Goal: Task Accomplishment & Management: Manage account settings

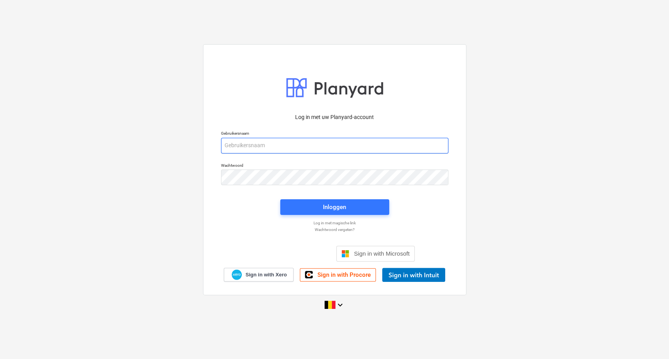
click at [287, 148] on input "email" at bounding box center [334, 146] width 227 height 16
type input "[PERSON_NAME][EMAIL_ADDRESS][DOMAIN_NAME]"
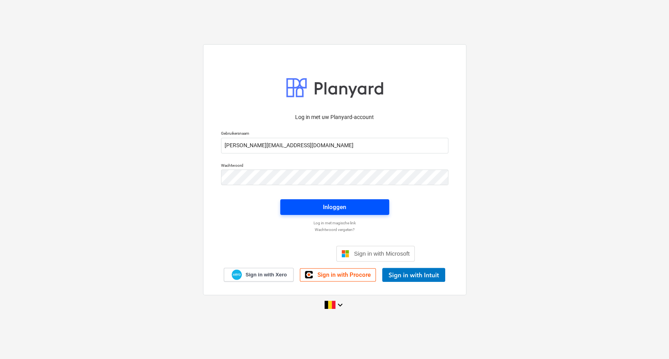
click at [322, 205] on span "Inloggen" at bounding box center [334, 207] width 90 height 10
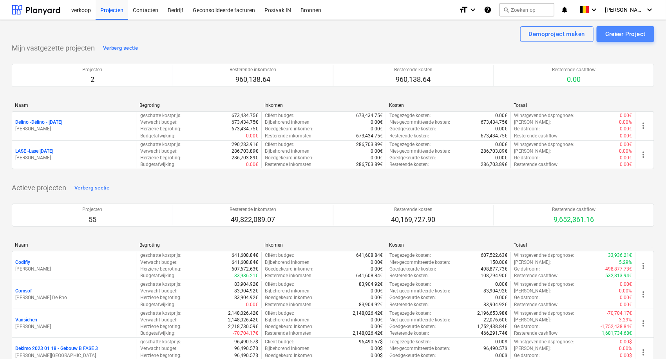
click at [633, 37] on div "Creëer Project" at bounding box center [625, 34] width 40 height 10
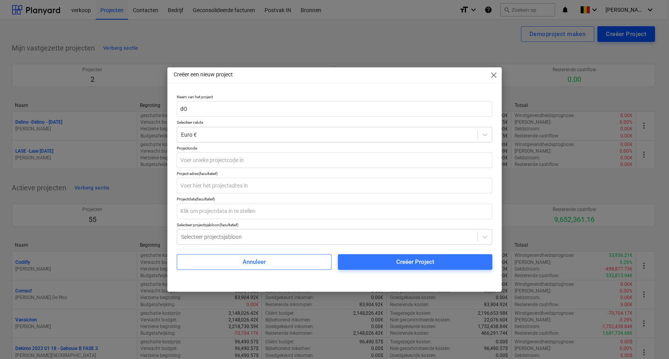
type input "d"
type input "Domus Medica - aanpassing"
click at [251, 169] on div "Naam van het project Domus Medica - aanpassing Selecteer valuta Euro € Projectc…" at bounding box center [335, 181] width 316 height 175
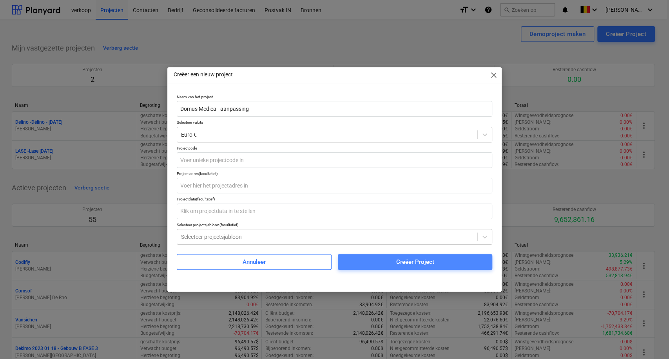
click at [358, 259] on span "Creëer Project" at bounding box center [415, 262] width 136 height 10
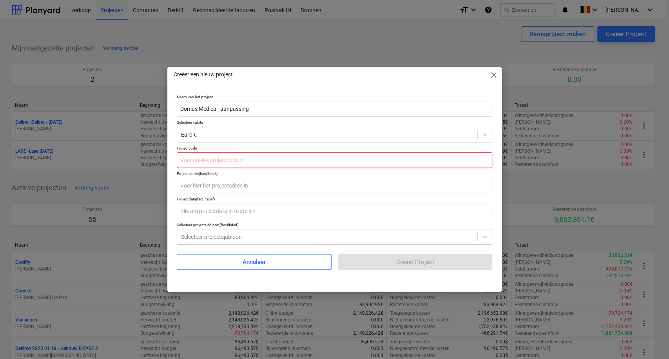
click at [231, 156] on input "text" at bounding box center [335, 160] width 316 height 16
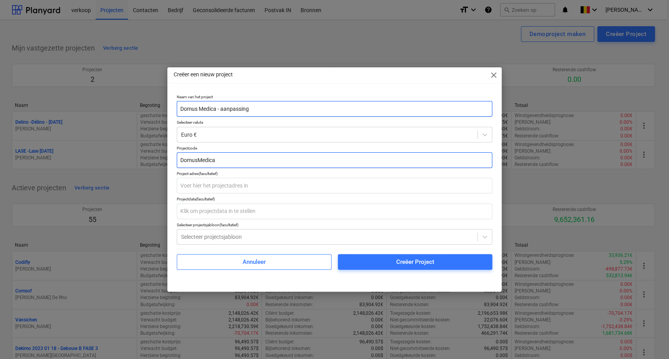
type input "DomusMedica"
click at [264, 111] on input "Domus Medica - aanpassing" at bounding box center [335, 109] width 316 height 16
drag, startPoint x: 213, startPoint y: 166, endPoint x: 57, endPoint y: 147, distance: 157.4
click at [61, 148] on div "Creëer een nieuw project close Naam van het project Domus Medica - aanpassing S…" at bounding box center [334, 179] width 669 height 359
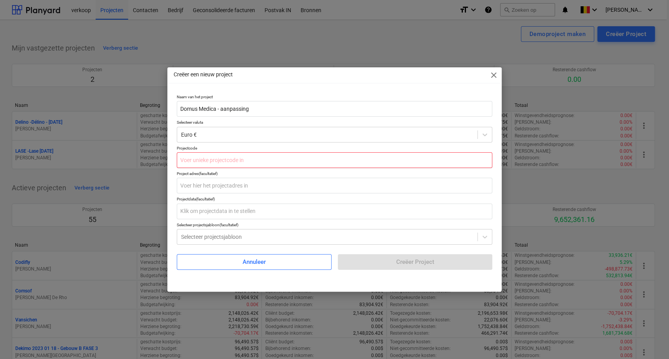
drag, startPoint x: 185, startPoint y: 159, endPoint x: 189, endPoint y: 156, distance: 5.6
click at [185, 159] on input "text" at bounding box center [335, 160] width 316 height 16
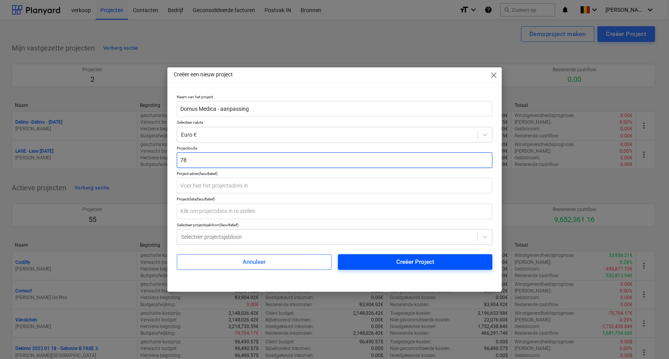
type input "78"
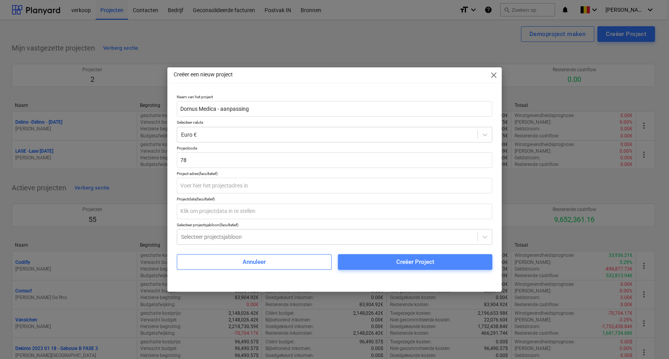
click at [371, 261] on span "Creëer Project" at bounding box center [415, 262] width 136 height 10
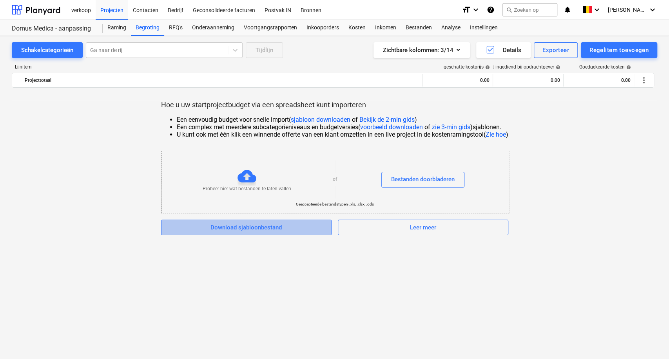
drag, startPoint x: 206, startPoint y: 227, endPoint x: 212, endPoint y: 226, distance: 5.9
click at [212, 226] on span "Download sjabloonbestand" at bounding box center [246, 228] width 151 height 10
click at [213, 226] on div "Download sjabloonbestand" at bounding box center [245, 228] width 71 height 10
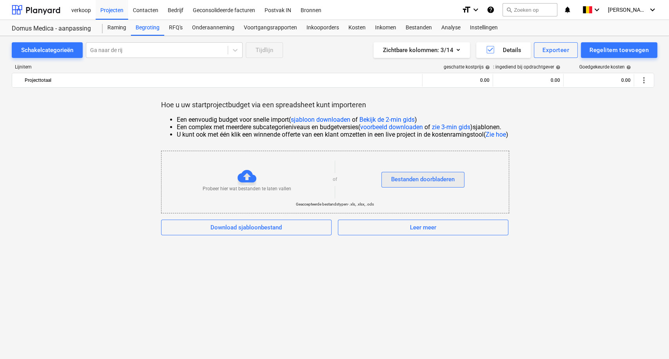
click at [446, 185] on div "Bestanden doorbladeren" at bounding box center [422, 179] width 63 height 10
click at [125, 23] on div "Raming" at bounding box center [117, 28] width 28 height 16
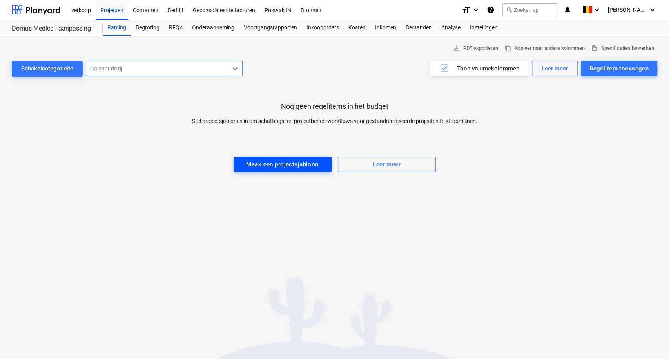
click at [300, 168] on div "Maak een projectsjabloon" at bounding box center [282, 164] width 72 height 10
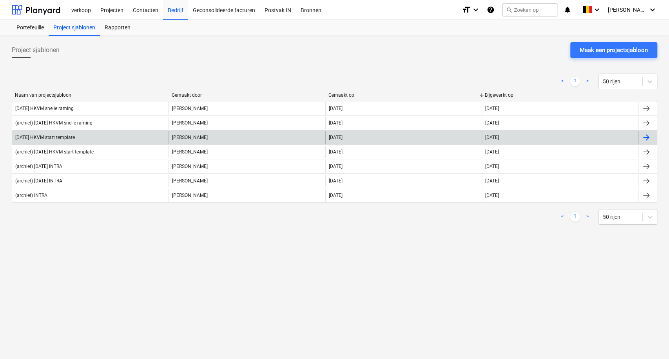
click at [90, 140] on div "[DATE] HKVM start template" at bounding box center [90, 137] width 156 height 13
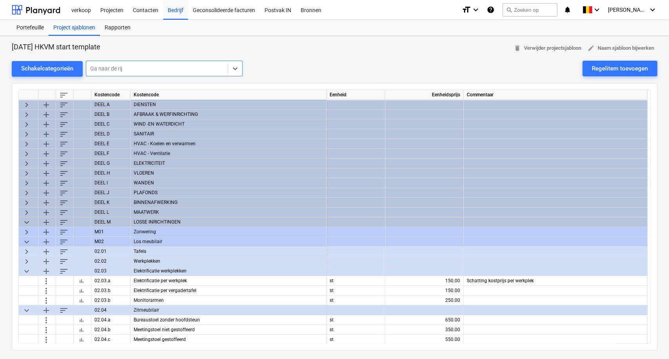
click at [22, 273] on span "keyboard_arrow_down" at bounding box center [26, 270] width 9 height 9
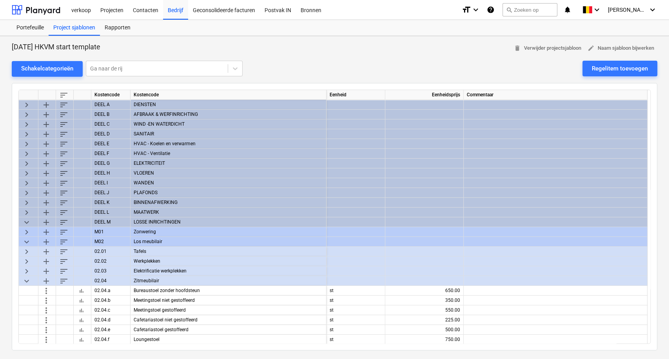
click at [26, 284] on span "keyboard_arrow_down" at bounding box center [26, 280] width 9 height 9
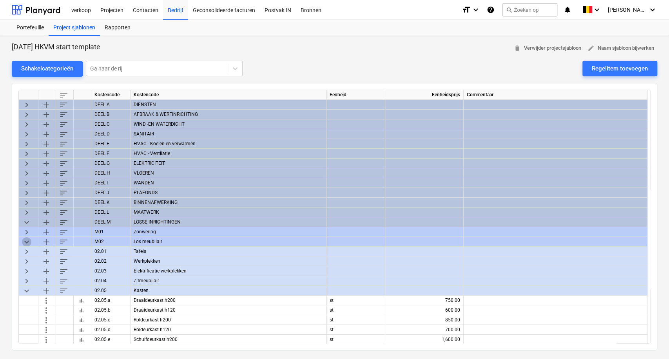
click at [25, 243] on span "keyboard_arrow_down" at bounding box center [26, 241] width 9 height 9
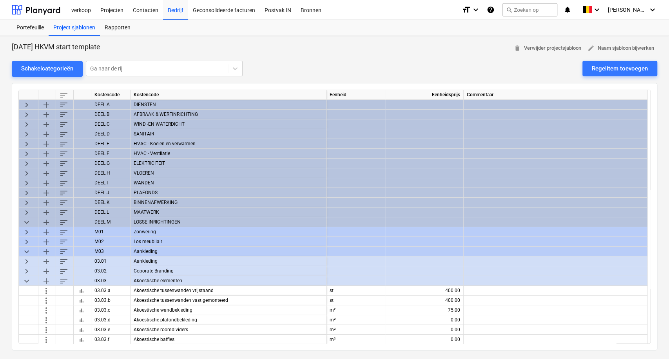
click at [24, 233] on span "keyboard_arrow_right" at bounding box center [26, 231] width 9 height 9
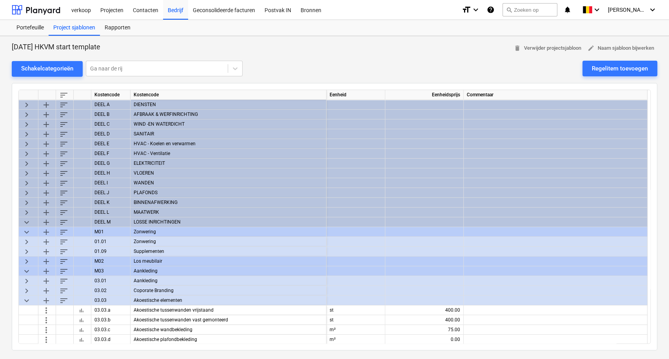
click at [24, 233] on span "keyboard_arrow_down" at bounding box center [26, 231] width 9 height 9
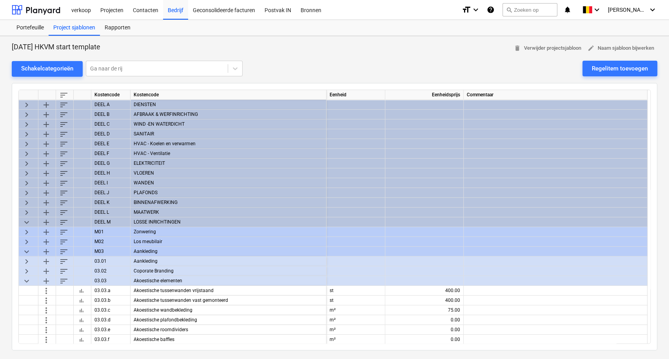
click at [24, 221] on span "keyboard_arrow_down" at bounding box center [26, 221] width 9 height 9
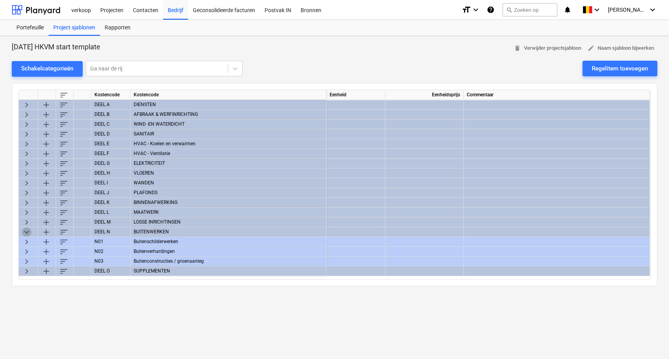
click at [26, 232] on span "keyboard_arrow_down" at bounding box center [26, 231] width 9 height 9
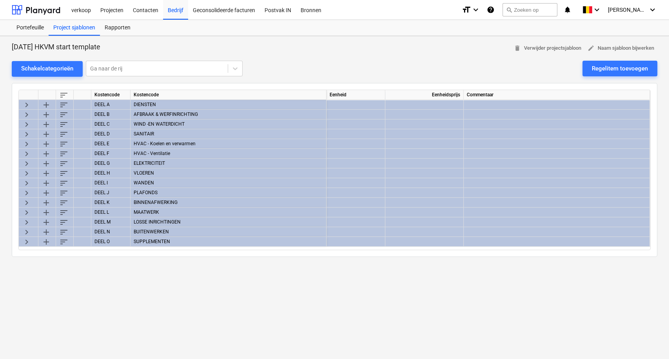
click at [26, 105] on span "keyboard_arrow_right" at bounding box center [26, 104] width 9 height 9
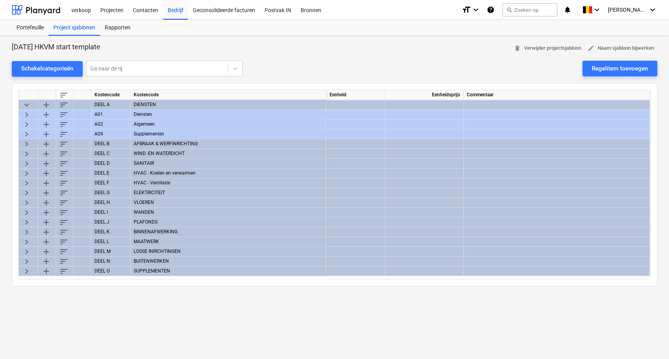
click at [29, 111] on span "keyboard_arrow_right" at bounding box center [26, 114] width 9 height 9
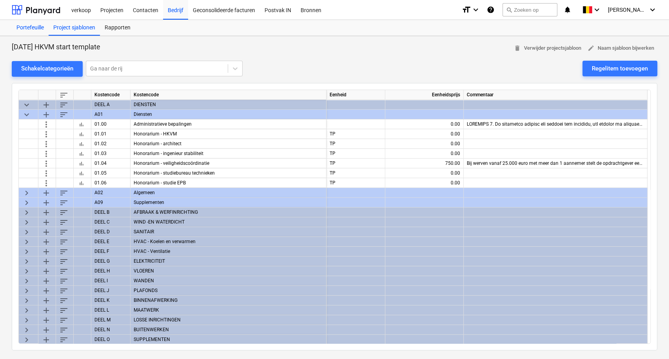
click at [31, 26] on div "Portefeuille" at bounding box center [30, 28] width 37 height 16
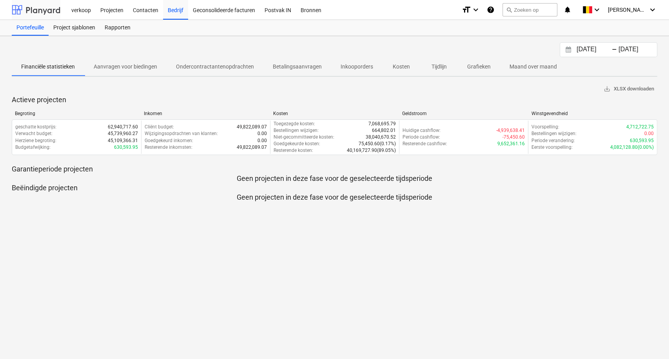
click at [58, 8] on div at bounding box center [36, 10] width 49 height 20
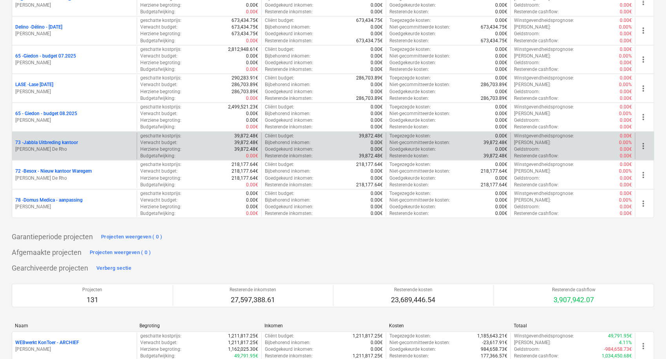
scroll to position [1610, 0]
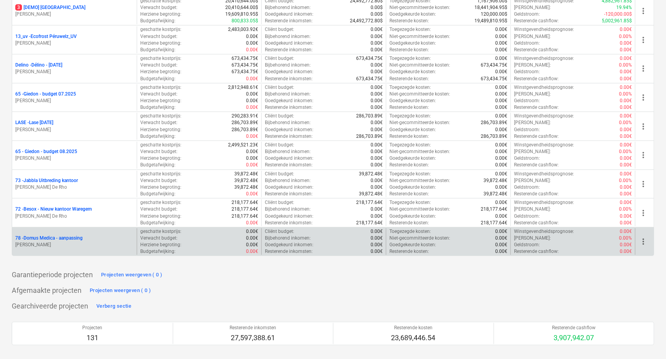
click at [53, 236] on p "78 - Domus Medica - aanpassing" at bounding box center [48, 238] width 67 height 7
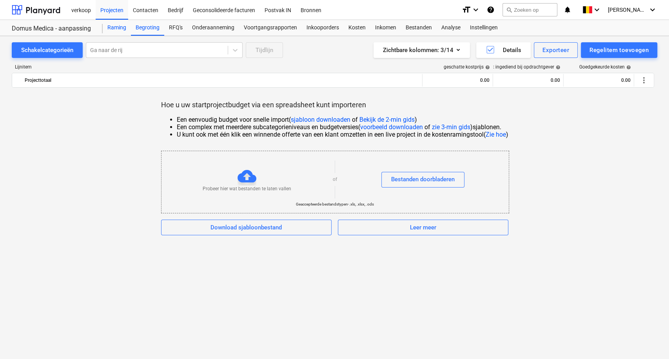
click at [106, 26] on div "Raming" at bounding box center [117, 28] width 28 height 16
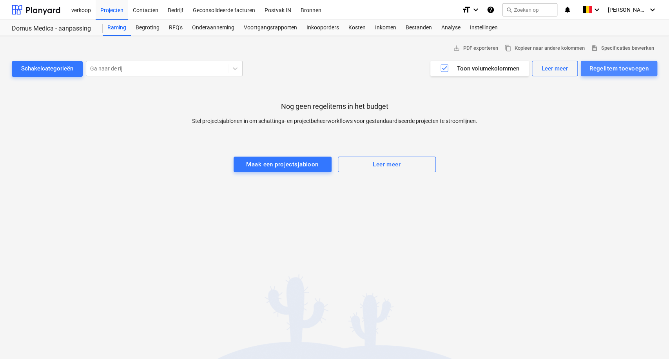
click at [616, 69] on div "Regelitem toevoegen" at bounding box center [618, 68] width 59 height 10
click at [132, 22] on div at bounding box center [334, 179] width 669 height 359
click at [147, 29] on div "Begroting" at bounding box center [147, 28] width 33 height 16
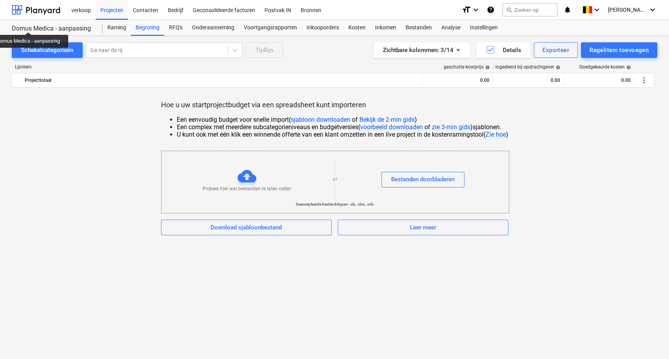
click at [28, 25] on div "Domus Medica - aanpassing" at bounding box center [52, 29] width 81 height 8
click at [36, 29] on div "Domus Medica - aanpassing" at bounding box center [52, 29] width 81 height 8
click at [34, 10] on div at bounding box center [36, 10] width 49 height 20
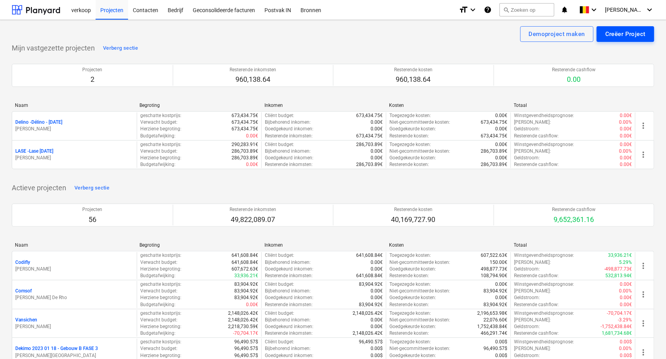
click at [653, 34] on button "Creëer Project" at bounding box center [626, 34] width 58 height 16
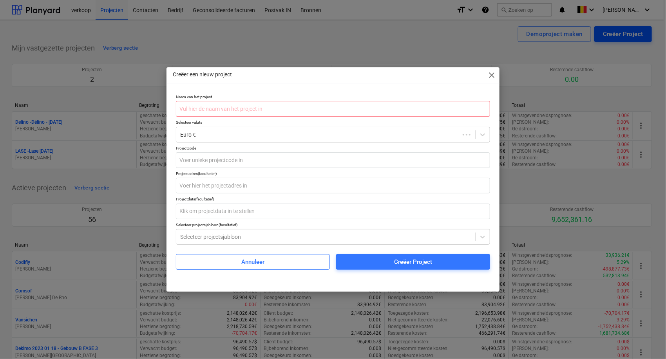
click at [644, 31] on div "Creëer een nieuw project close Naam van het project Selecteer valuta Euro € Pro…" at bounding box center [333, 179] width 666 height 359
click at [246, 109] on input "text" at bounding box center [333, 109] width 314 height 16
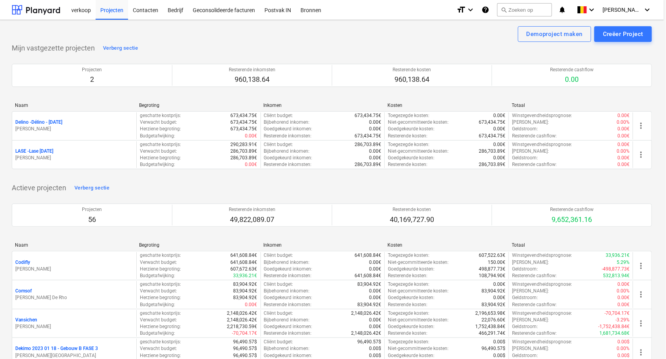
click at [624, 33] on div "Creëer een nieuw project close Naam van het project Selecteer valuta Euro € Pro…" at bounding box center [333, 179] width 666 height 359
click at [626, 35] on div "Creëer Project" at bounding box center [625, 34] width 40 height 10
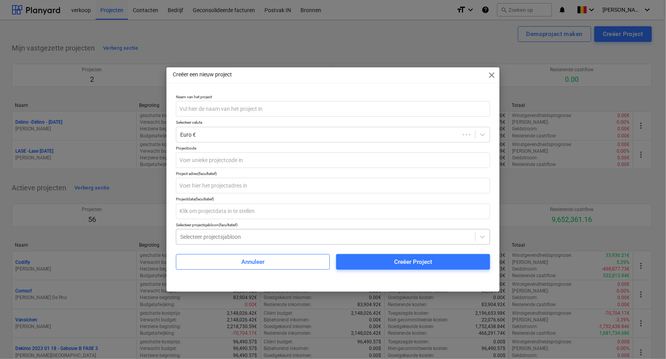
click at [230, 235] on div at bounding box center [325, 237] width 291 height 8
click at [256, 108] on input "text" at bounding box center [335, 109] width 316 height 16
click at [291, 241] on div at bounding box center [320, 237] width 279 height 8
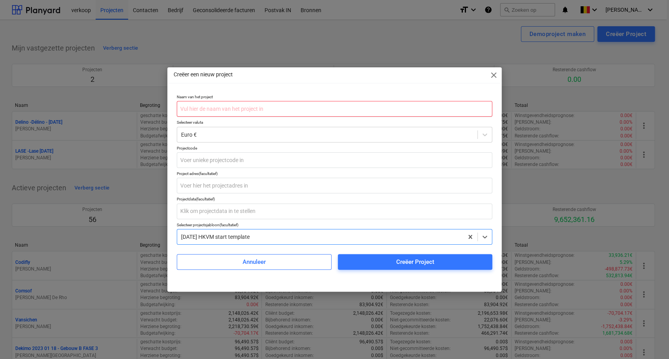
click at [224, 105] on input "text" at bounding box center [335, 109] width 316 height 16
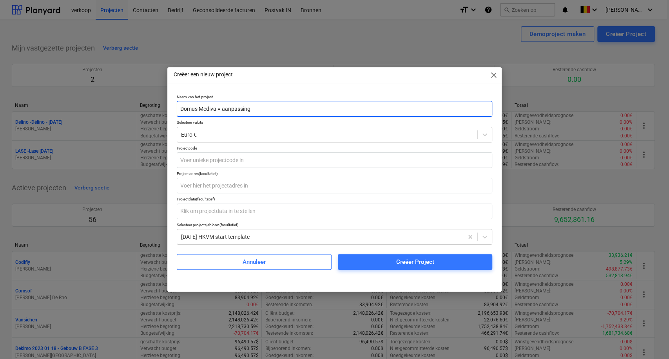
click at [219, 109] on input "Domus Mediva = aanpassing" at bounding box center [335, 109] width 316 height 16
type input "Domus Medica - aanpassing"
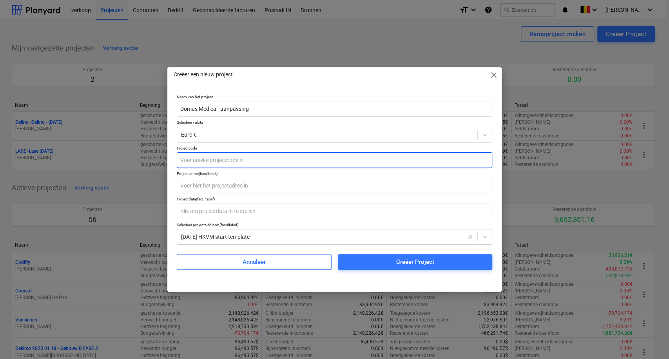
click at [210, 160] on input "text" at bounding box center [335, 160] width 316 height 16
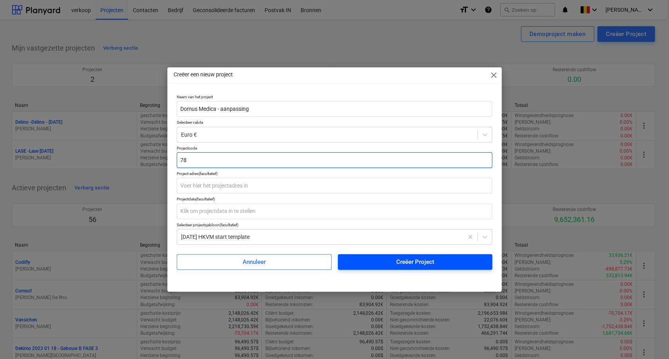
type input "78"
click at [380, 258] on span "Creëer Project" at bounding box center [415, 262] width 136 height 10
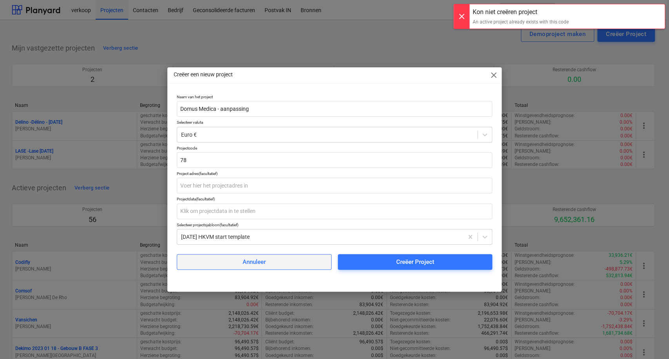
click at [294, 262] on span "Annuleer" at bounding box center [253, 262] width 135 height 10
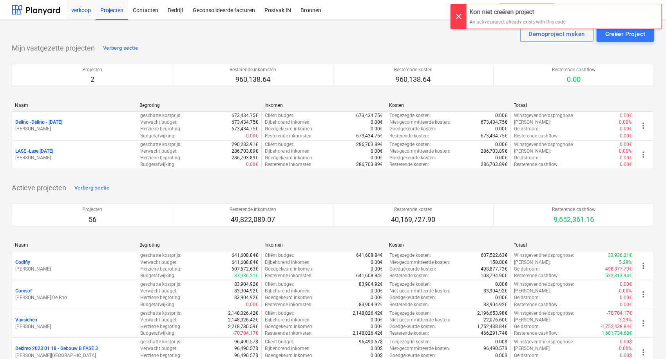
click at [78, 8] on div "verkoop" at bounding box center [81, 10] width 29 height 20
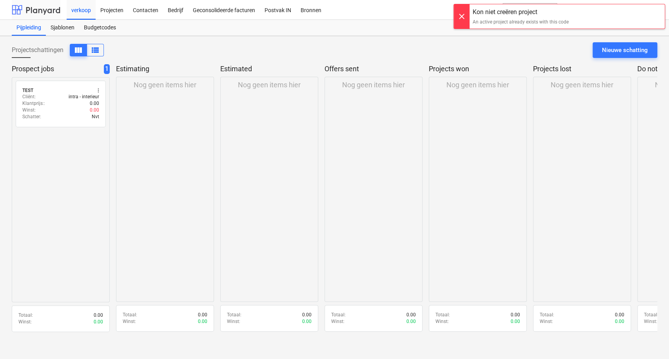
click at [33, 11] on div at bounding box center [36, 10] width 49 height 20
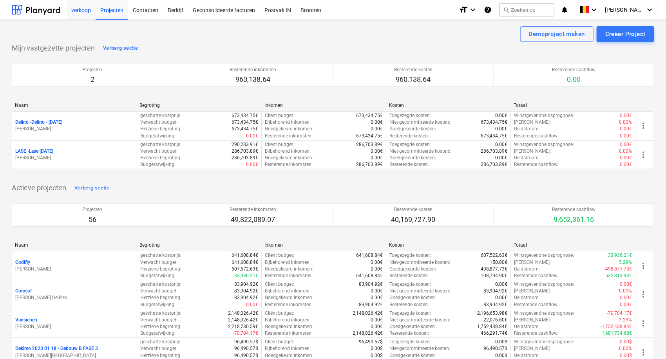
click at [79, 8] on div "verkoop" at bounding box center [81, 10] width 29 height 20
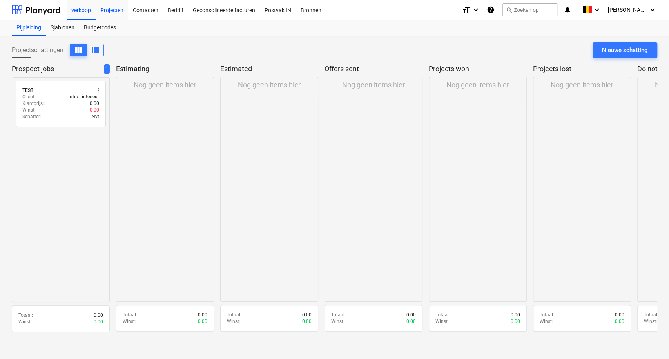
click at [125, 10] on div "Projecten" at bounding box center [112, 10] width 33 height 20
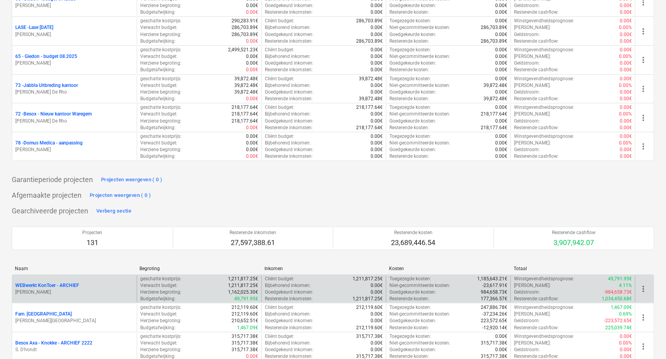
scroll to position [1619, 0]
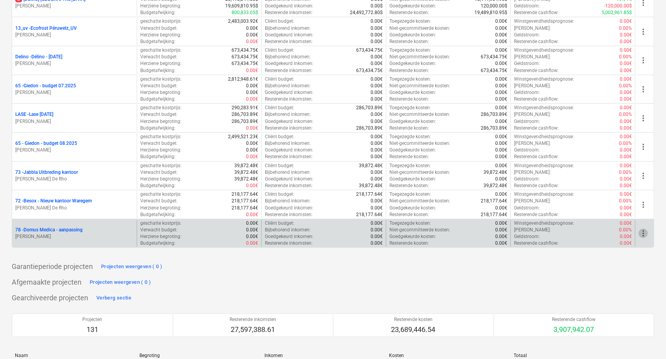
click at [642, 234] on span "more_vert" at bounding box center [643, 233] width 9 height 9
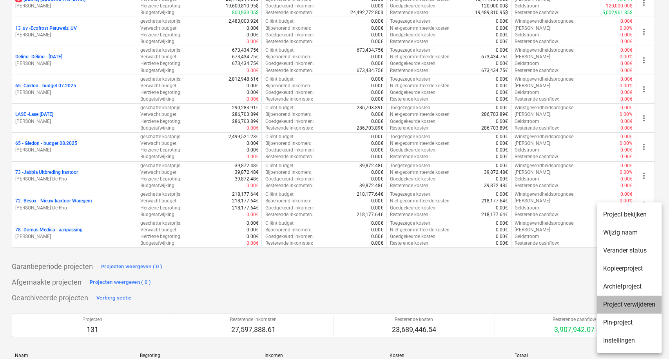
click at [631, 304] on li "Project verwijderen" at bounding box center [629, 305] width 65 height 18
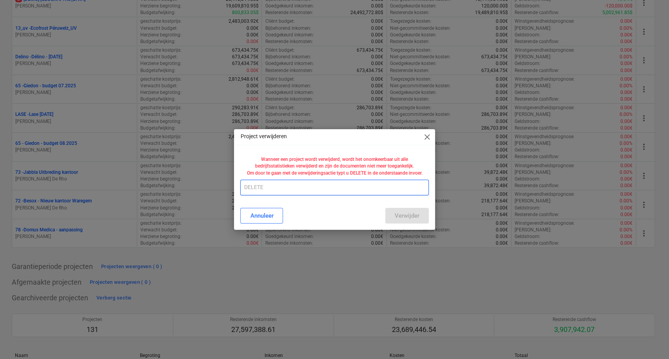
click at [247, 190] on input "text" at bounding box center [334, 188] width 188 height 16
type input "DELETE"
click at [412, 222] on button "Verwijder" at bounding box center [406, 216] width 43 height 16
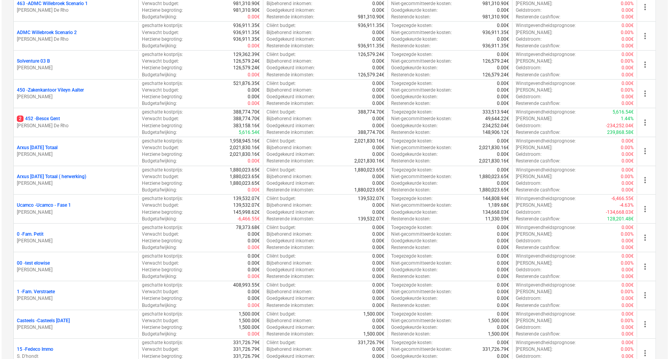
scroll to position [0, 0]
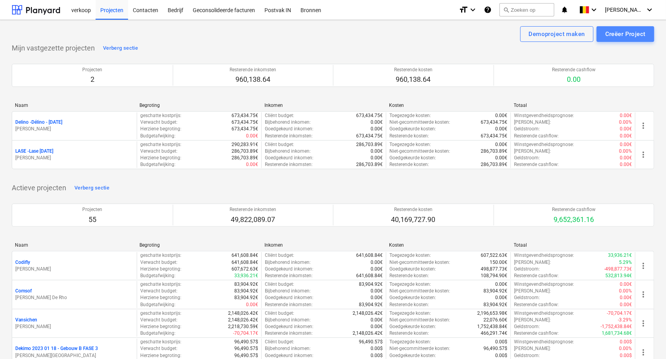
click at [617, 31] on div "Creëer Project" at bounding box center [625, 34] width 40 height 10
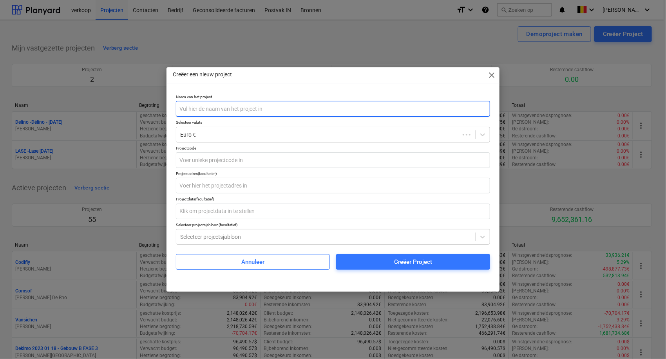
click at [376, 104] on input "text" at bounding box center [333, 109] width 314 height 16
click at [376, 107] on input "text" at bounding box center [335, 109] width 316 height 16
click at [385, 110] on input "text" at bounding box center [335, 109] width 316 height 16
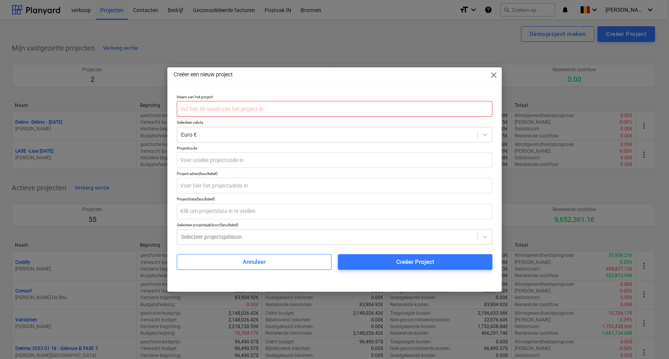
click at [264, 109] on input "text" at bounding box center [335, 109] width 316 height 16
click at [219, 109] on input "Domus Medica = uitbreiding" at bounding box center [335, 109] width 316 height 16
click at [221, 107] on input "Domus Medica = uitbreiding" at bounding box center [335, 109] width 316 height 16
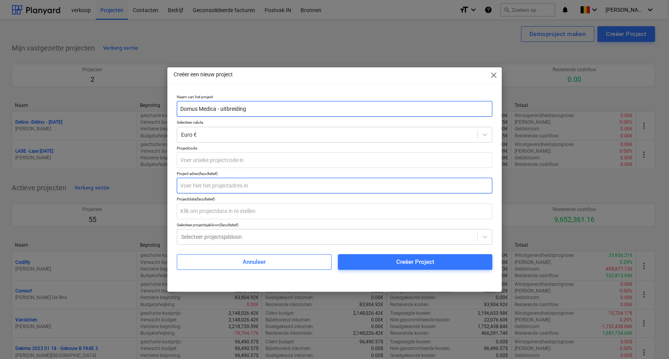
type input "Domus Medica - uitbreiding"
click at [208, 183] on input "text" at bounding box center [335, 186] width 316 height 16
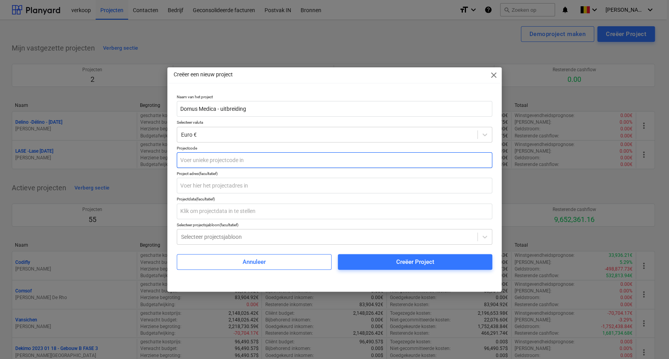
click at [195, 163] on input "text" at bounding box center [335, 160] width 316 height 16
type input "78"
click at [204, 242] on div "Selecteer projectsjabloon" at bounding box center [327, 237] width 300 height 11
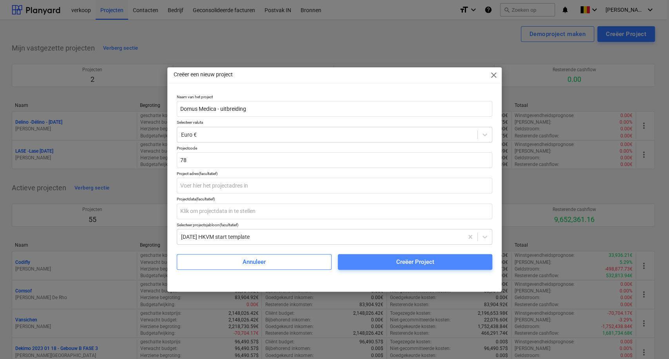
click at [376, 256] on button "Creëer Project" at bounding box center [415, 262] width 155 height 16
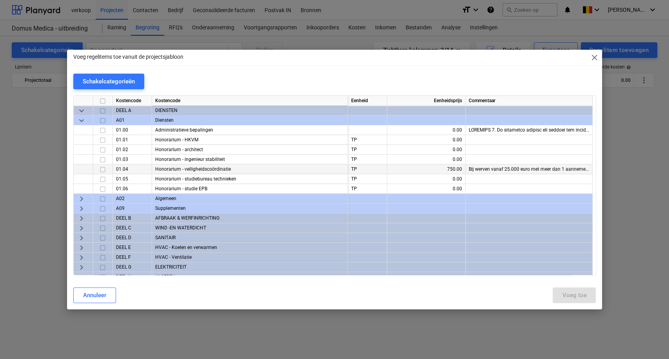
click at [101, 170] on input "checkbox" at bounding box center [102, 169] width 9 height 9
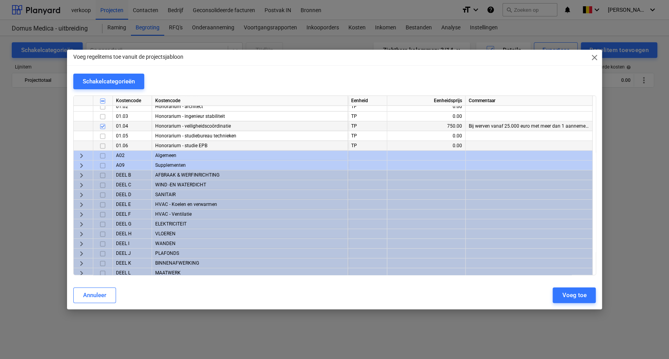
scroll to position [43, 0]
click at [83, 176] on span "keyboard_arrow_right" at bounding box center [81, 174] width 9 height 9
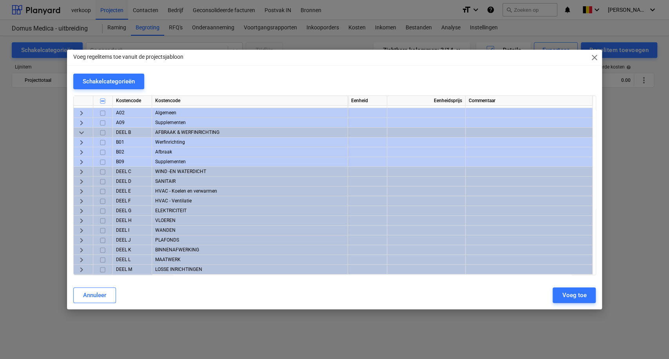
scroll to position [87, 0]
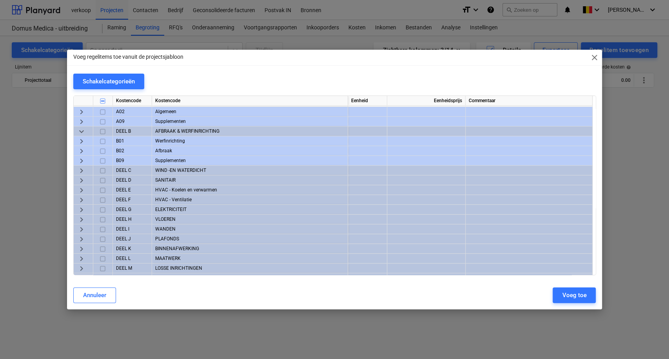
click at [102, 142] on input "checkbox" at bounding box center [102, 141] width 9 height 9
click at [104, 142] on input "checkbox" at bounding box center [102, 141] width 9 height 9
click at [84, 142] on span "keyboard_arrow_right" at bounding box center [81, 141] width 9 height 9
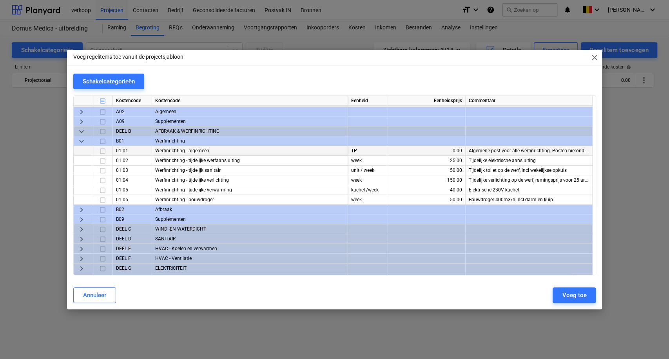
click at [100, 150] on input "checkbox" at bounding box center [102, 151] width 9 height 9
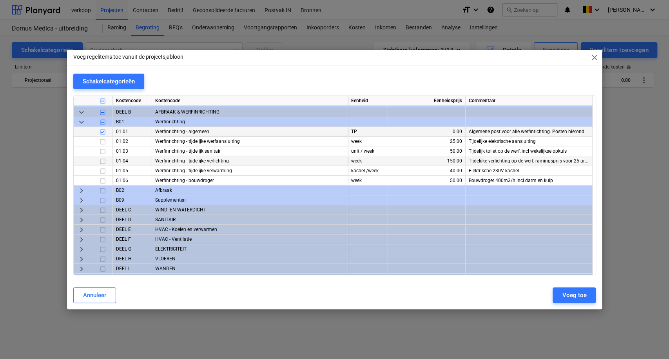
scroll to position [130, 0]
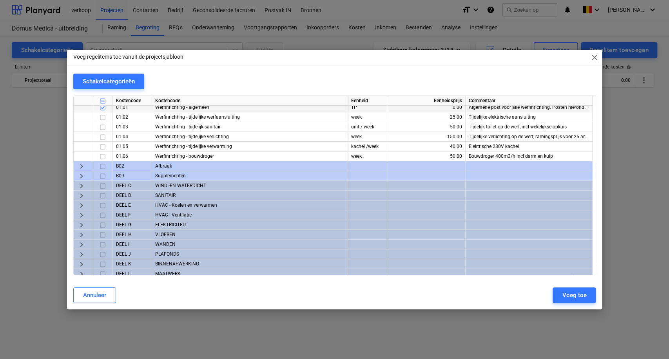
click at [81, 179] on span "keyboard_arrow_right" at bounding box center [81, 176] width 9 height 9
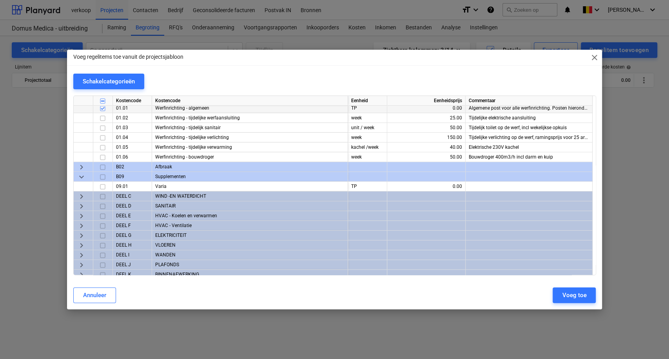
scroll to position [174, 0]
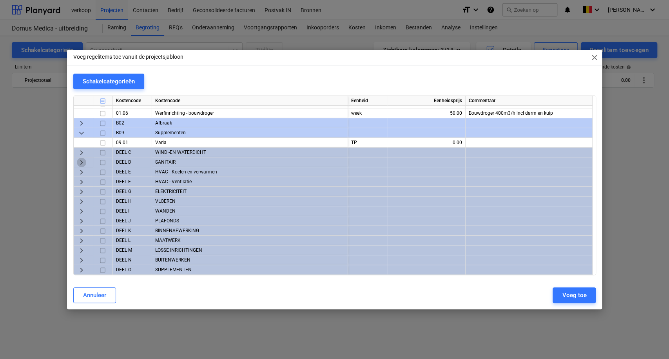
click at [77, 161] on span "keyboard_arrow_right" at bounding box center [81, 162] width 9 height 9
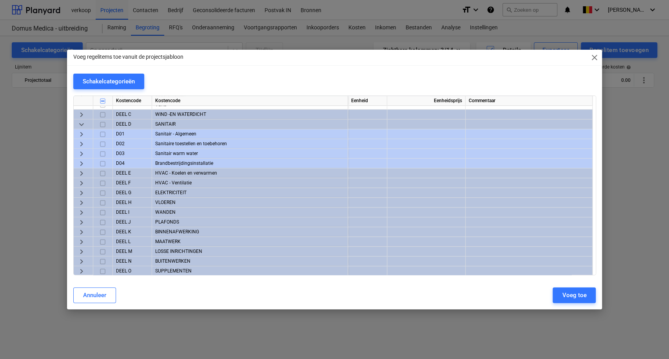
scroll to position [213, 0]
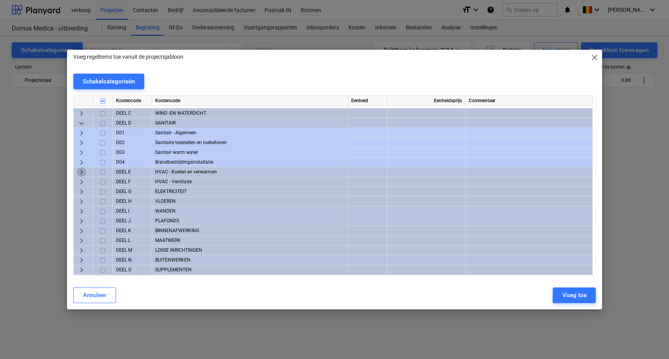
click at [82, 172] on span "keyboard_arrow_right" at bounding box center [81, 172] width 9 height 9
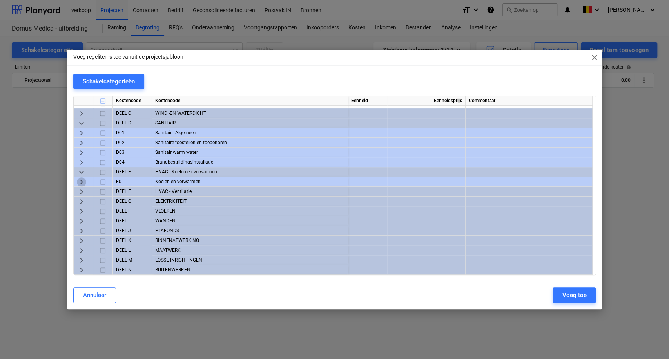
click at [80, 183] on span "keyboard_arrow_right" at bounding box center [81, 181] width 9 height 9
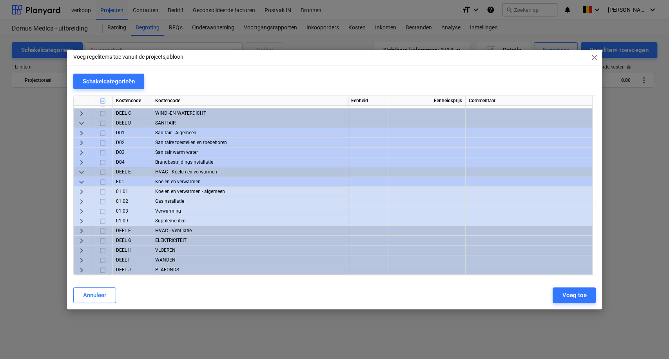
click at [84, 192] on span "keyboard_arrow_right" at bounding box center [81, 191] width 9 height 9
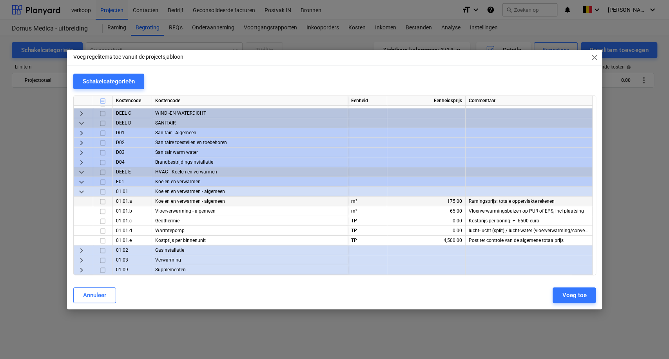
click at [103, 203] on input "checkbox" at bounding box center [102, 201] width 9 height 9
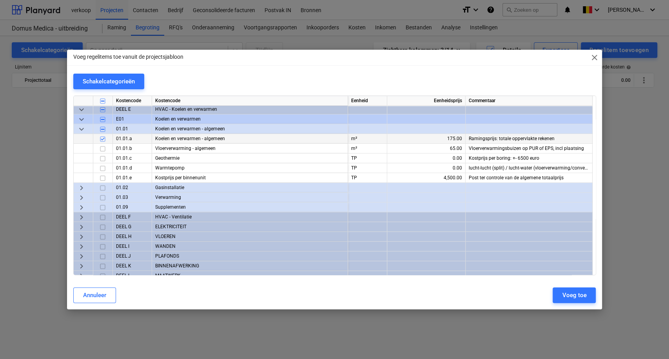
scroll to position [300, 0]
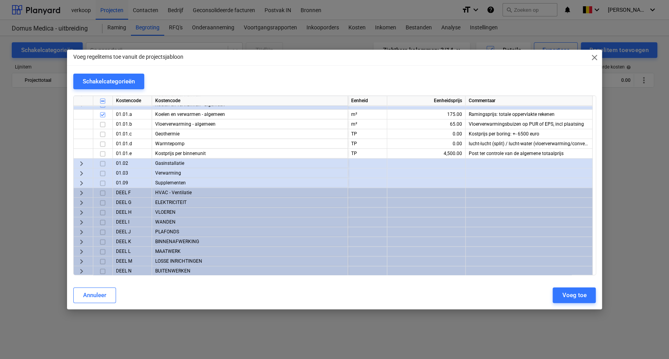
click at [81, 195] on span "keyboard_arrow_right" at bounding box center [81, 192] width 9 height 9
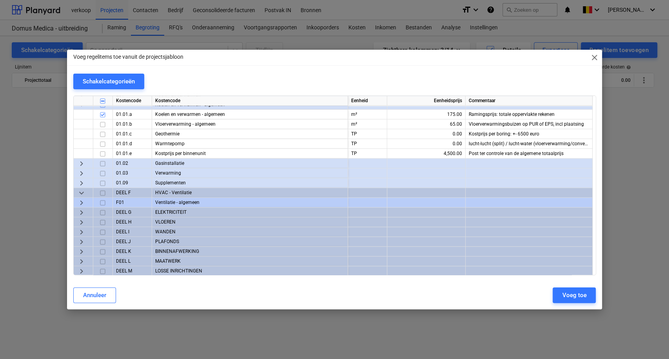
click at [82, 203] on span "keyboard_arrow_right" at bounding box center [81, 202] width 9 height 9
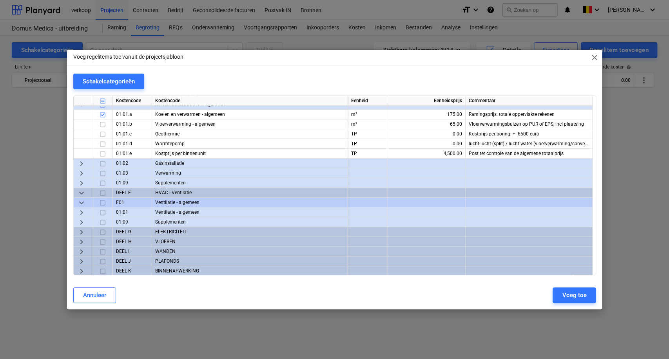
click at [102, 210] on input "checkbox" at bounding box center [102, 212] width 9 height 9
click at [83, 211] on span "keyboard_arrow_right" at bounding box center [81, 212] width 9 height 9
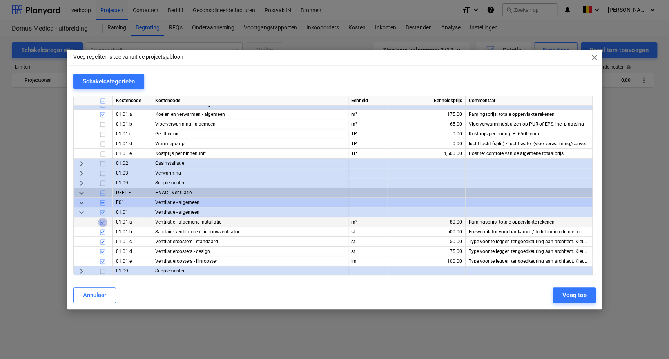
click at [99, 223] on input "checkbox" at bounding box center [102, 222] width 9 height 9
click at [100, 222] on input "checkbox" at bounding box center [102, 222] width 9 height 9
click at [102, 234] on input "checkbox" at bounding box center [102, 232] width 9 height 9
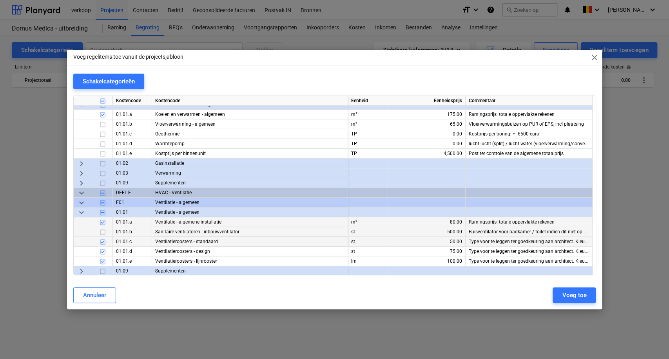
click at [102, 242] on input "checkbox" at bounding box center [102, 241] width 9 height 9
click at [100, 253] on input "checkbox" at bounding box center [102, 251] width 9 height 9
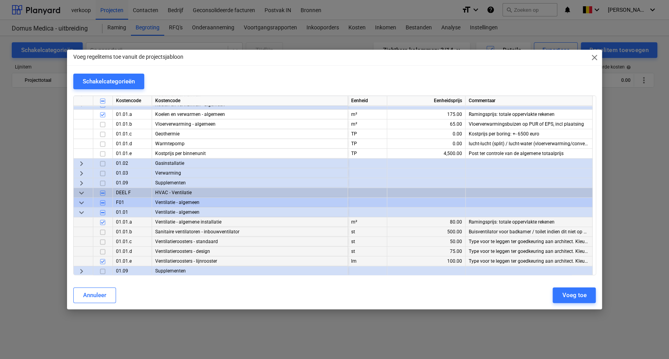
click at [100, 259] on input "checkbox" at bounding box center [102, 261] width 9 height 9
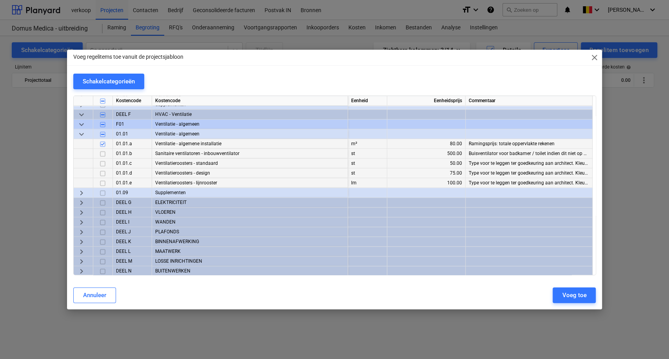
scroll to position [387, 0]
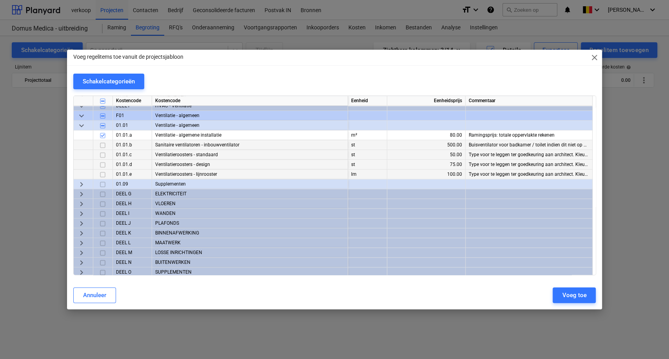
click at [83, 195] on span "keyboard_arrow_right" at bounding box center [81, 194] width 9 height 9
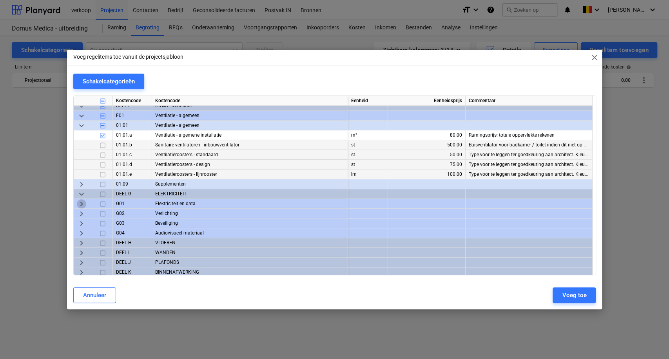
click at [82, 205] on span "keyboard_arrow_right" at bounding box center [81, 203] width 9 height 9
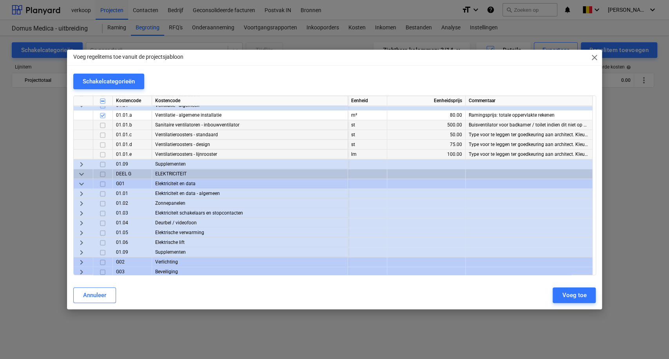
scroll to position [430, 0]
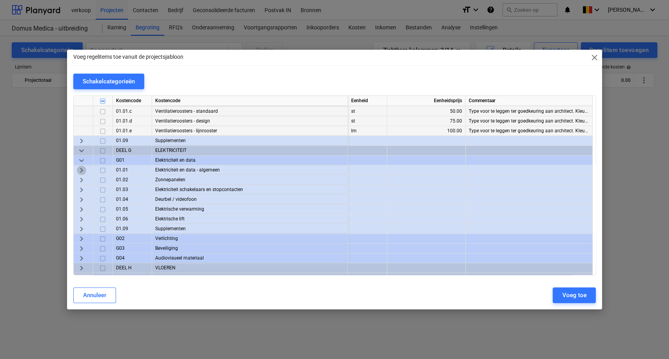
click at [83, 172] on span "keyboard_arrow_right" at bounding box center [81, 170] width 9 height 9
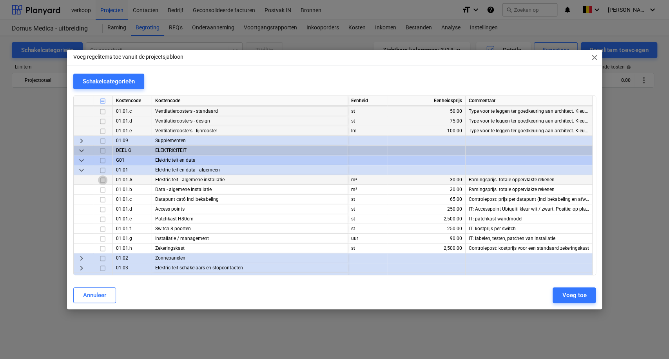
click at [105, 180] on input "checkbox" at bounding box center [102, 179] width 9 height 9
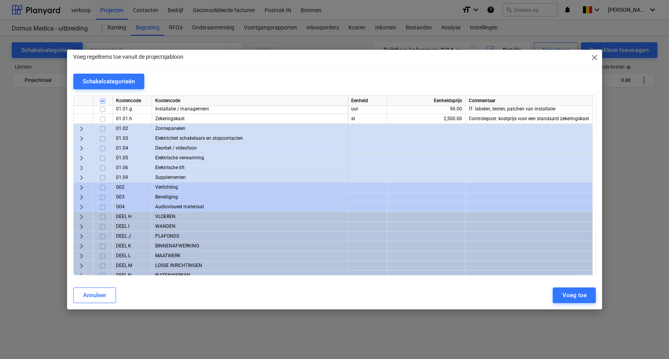
scroll to position [561, 0]
click at [83, 186] on span "keyboard_arrow_right" at bounding box center [81, 186] width 9 height 9
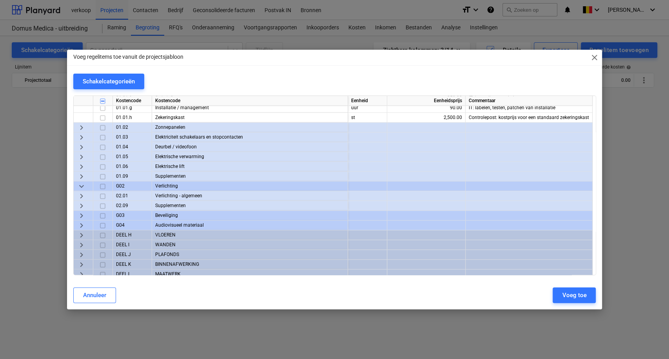
click at [83, 195] on span "keyboard_arrow_right" at bounding box center [81, 196] width 9 height 9
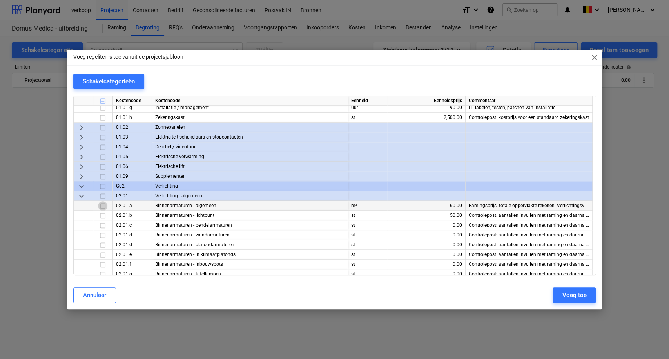
click at [100, 206] on input "checkbox" at bounding box center [102, 205] width 9 height 9
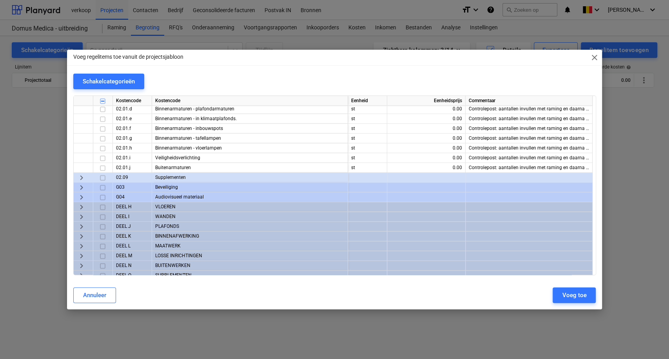
scroll to position [702, 0]
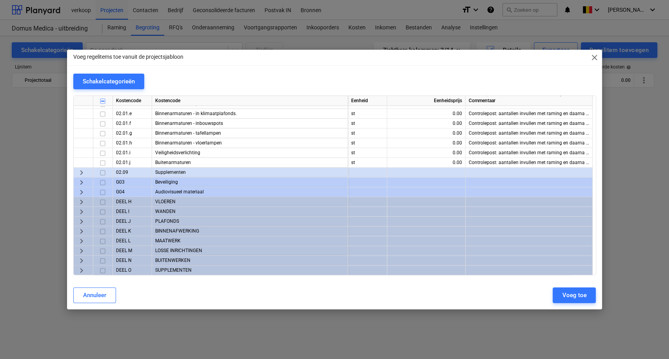
click at [81, 194] on span "keyboard_arrow_right" at bounding box center [81, 192] width 9 height 9
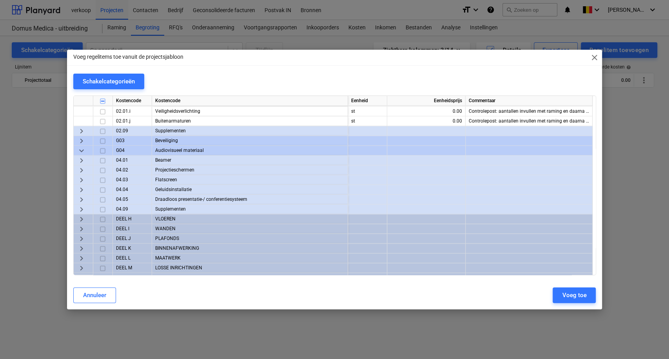
scroll to position [746, 0]
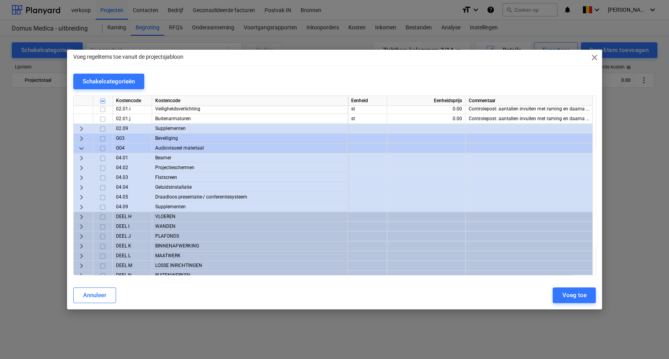
click at [83, 178] on span "keyboard_arrow_right" at bounding box center [81, 177] width 9 height 9
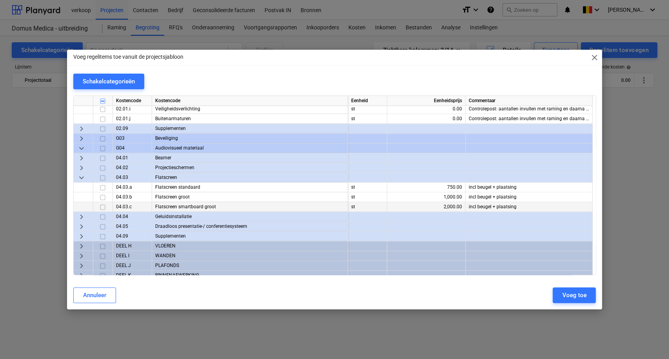
click at [98, 204] on input "checkbox" at bounding box center [102, 207] width 9 height 9
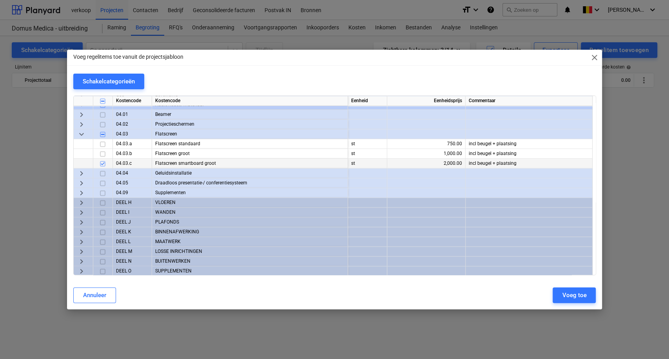
scroll to position [790, 0]
click at [82, 202] on span "keyboard_arrow_right" at bounding box center [81, 201] width 9 height 9
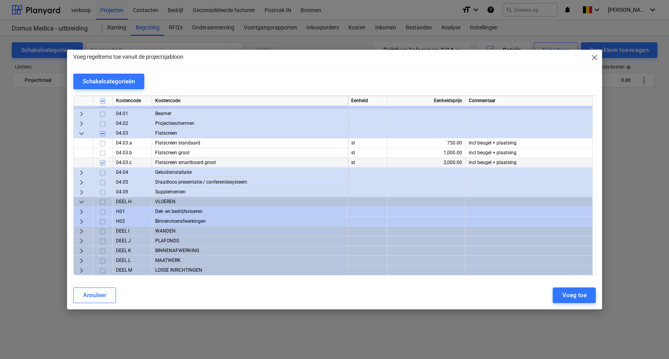
click at [86, 213] on div "keyboard_arrow_right" at bounding box center [84, 212] width 20 height 10
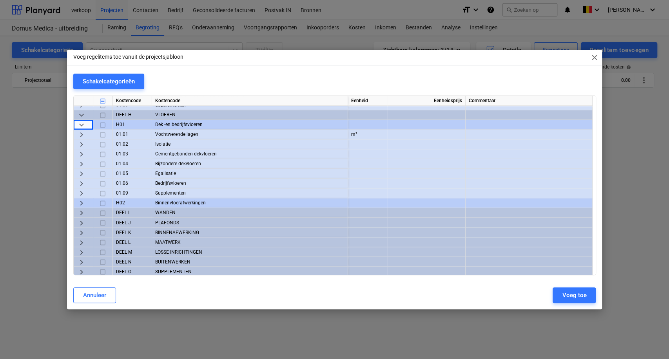
scroll to position [877, 0]
click at [82, 192] on span "keyboard_arrow_right" at bounding box center [81, 192] width 9 height 9
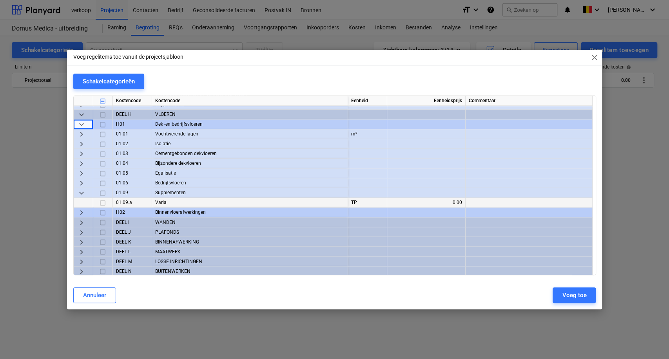
click at [102, 201] on input "checkbox" at bounding box center [102, 202] width 9 height 9
click at [78, 222] on span "keyboard_arrow_right" at bounding box center [81, 222] width 9 height 9
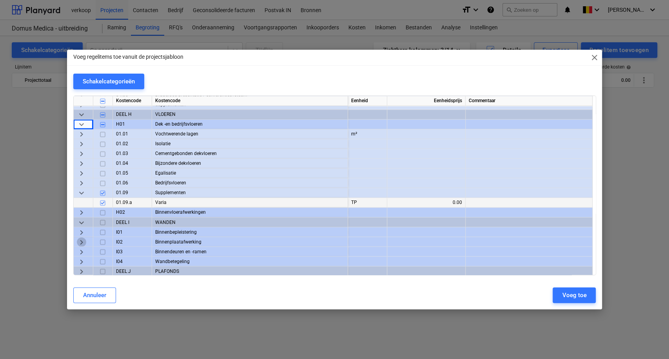
click at [80, 241] on span "keyboard_arrow_right" at bounding box center [81, 241] width 9 height 9
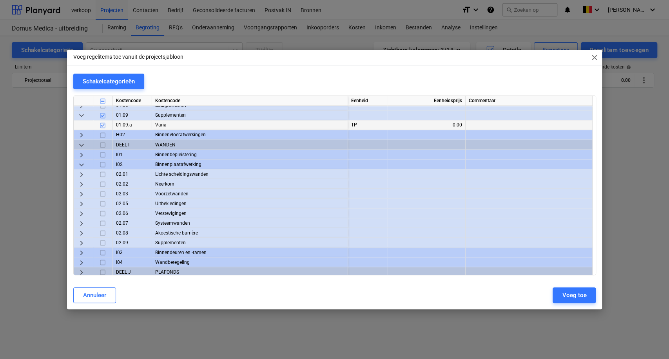
scroll to position [964, 0]
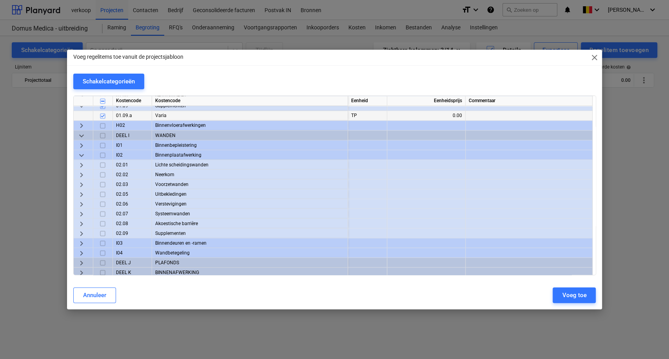
click at [83, 166] on span "keyboard_arrow_right" at bounding box center [81, 164] width 9 height 9
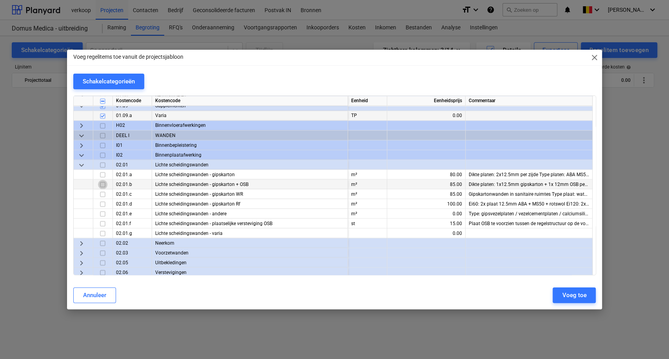
click at [101, 186] on input "checkbox" at bounding box center [102, 184] width 9 height 9
click at [102, 174] on input "checkbox" at bounding box center [102, 174] width 9 height 9
click at [106, 184] on input "checkbox" at bounding box center [102, 184] width 9 height 9
click at [81, 242] on span "keyboard_arrow_right" at bounding box center [81, 243] width 9 height 9
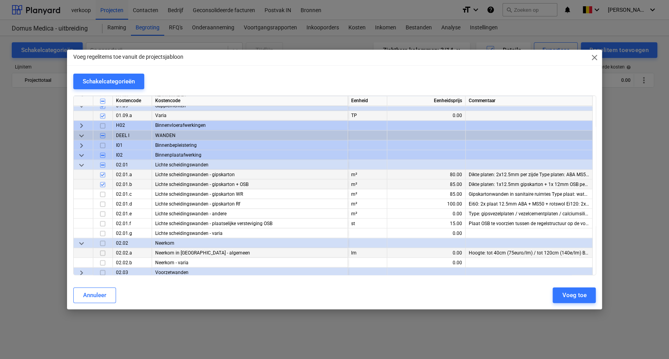
click at [98, 251] on input "checkbox" at bounding box center [102, 252] width 9 height 9
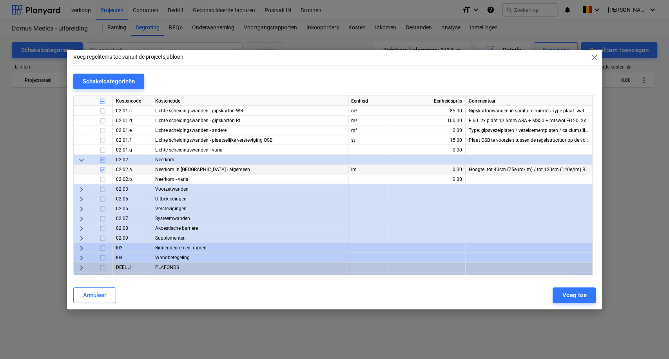
scroll to position [1051, 0]
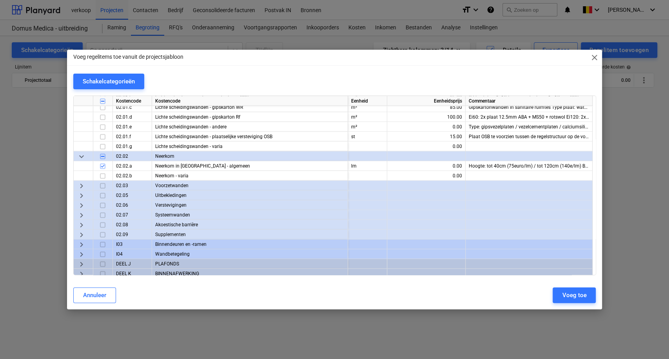
click at [84, 186] on span "keyboard_arrow_right" at bounding box center [81, 185] width 9 height 9
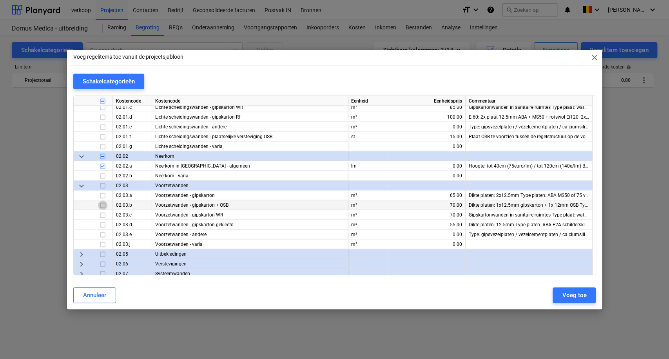
click at [103, 204] on input "checkbox" at bounding box center [102, 205] width 9 height 9
click at [100, 196] on input "checkbox" at bounding box center [102, 195] width 9 height 9
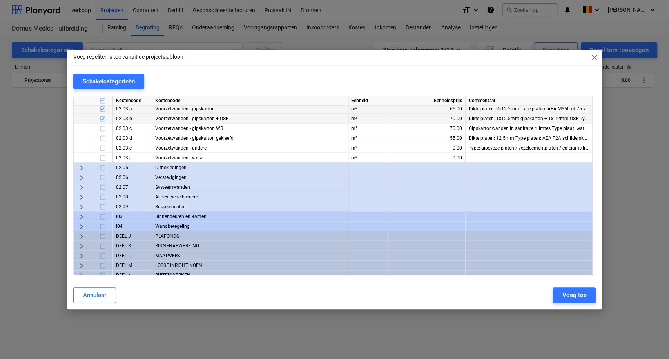
scroll to position [1138, 0]
click at [84, 187] on span "keyboard_arrow_right" at bounding box center [81, 186] width 9 height 9
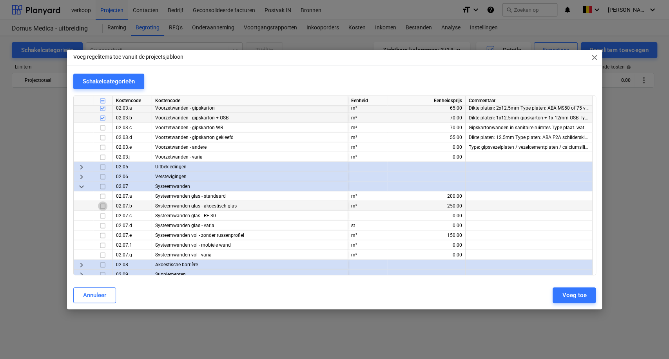
click at [105, 205] on input "checkbox" at bounding box center [102, 206] width 9 height 9
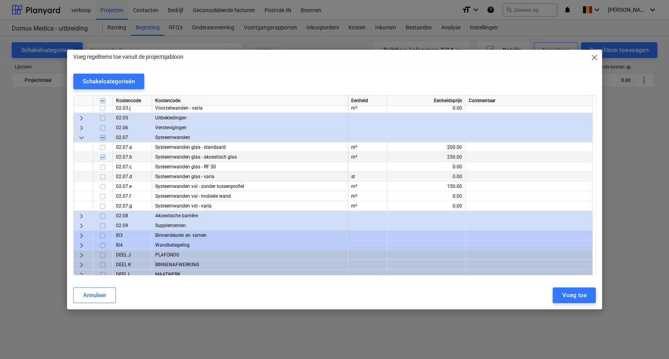
scroll to position [1221, 0]
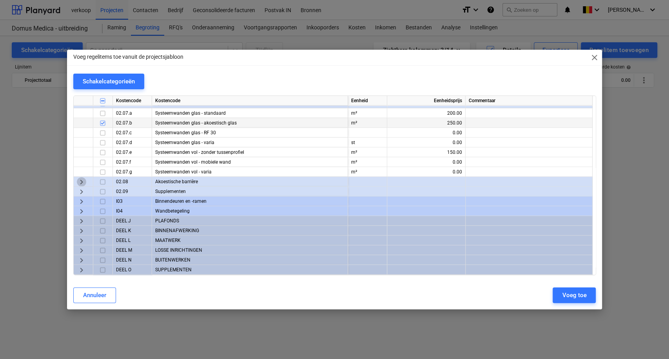
click at [85, 178] on span "keyboard_arrow_right" at bounding box center [81, 181] width 9 height 9
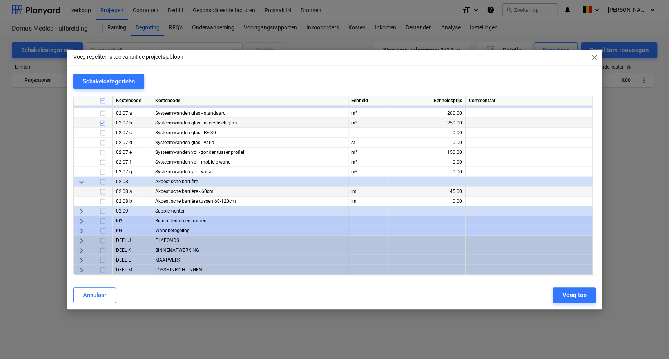
click at [102, 194] on input "checkbox" at bounding box center [102, 191] width 9 height 9
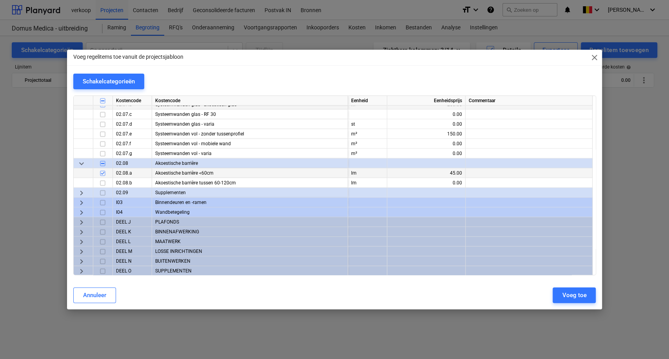
scroll to position [1241, 0]
click at [83, 222] on span "keyboard_arrow_right" at bounding box center [81, 221] width 9 height 9
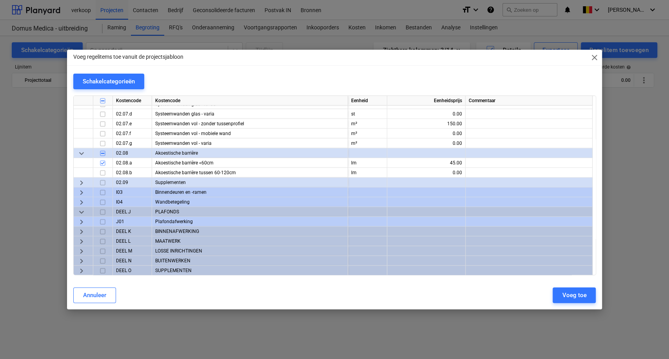
scroll to position [1250, 0]
click at [82, 221] on span "keyboard_arrow_right" at bounding box center [81, 221] width 9 height 9
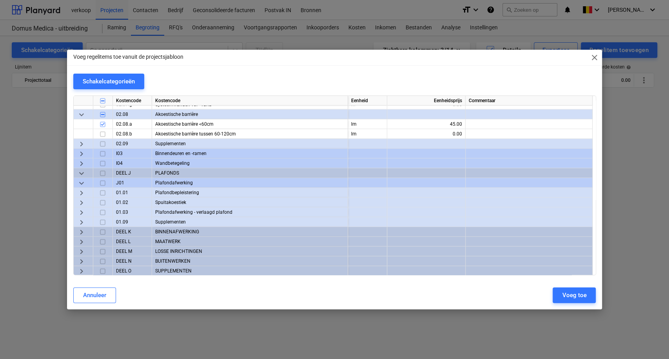
scroll to position [1290, 0]
click at [83, 230] on span "keyboard_arrow_right" at bounding box center [81, 230] width 9 height 9
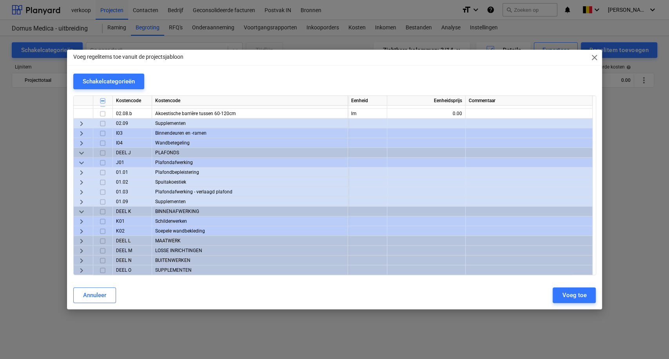
scroll to position [1310, 0]
click at [81, 222] on span "keyboard_arrow_right" at bounding box center [81, 221] width 9 height 9
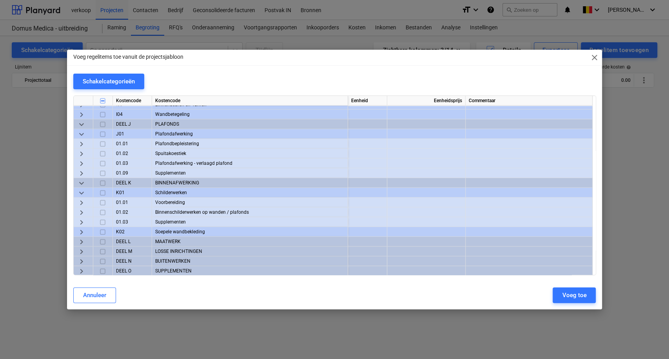
scroll to position [1339, 0]
click at [80, 211] on span "keyboard_arrow_right" at bounding box center [81, 211] width 9 height 9
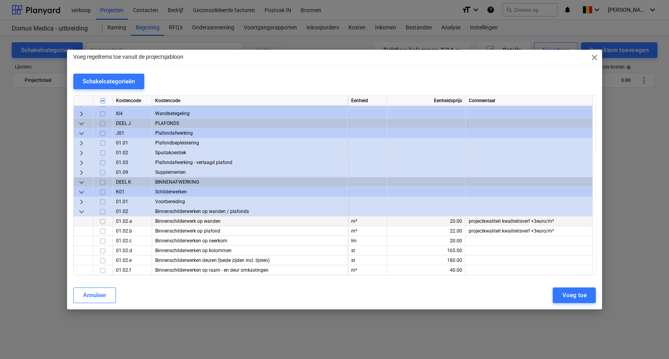
click at [104, 221] on input "checkbox" at bounding box center [102, 221] width 9 height 9
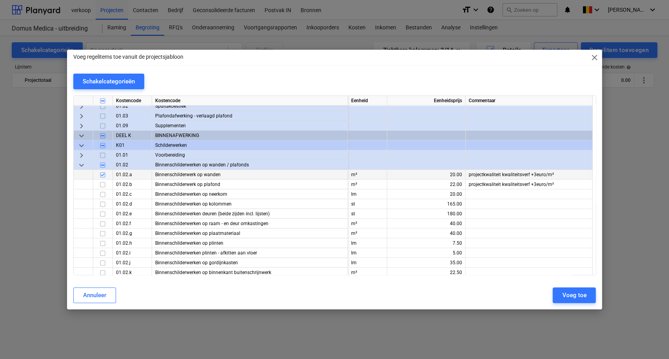
scroll to position [1426, 0]
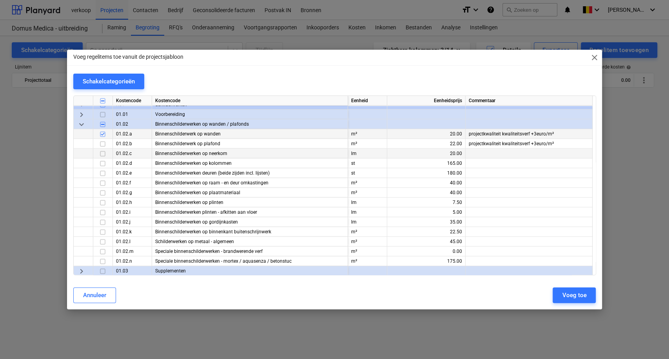
click at [102, 154] on input "checkbox" at bounding box center [102, 153] width 9 height 9
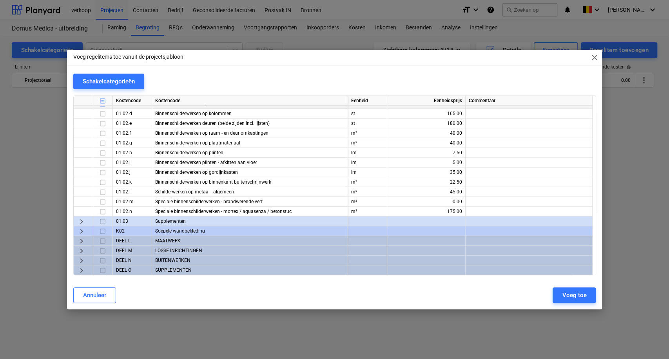
scroll to position [1476, 0]
click at [81, 233] on span "keyboard_arrow_right" at bounding box center [81, 230] width 9 height 9
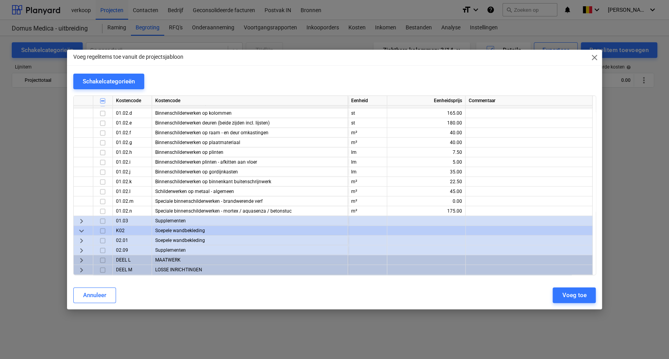
scroll to position [1495, 0]
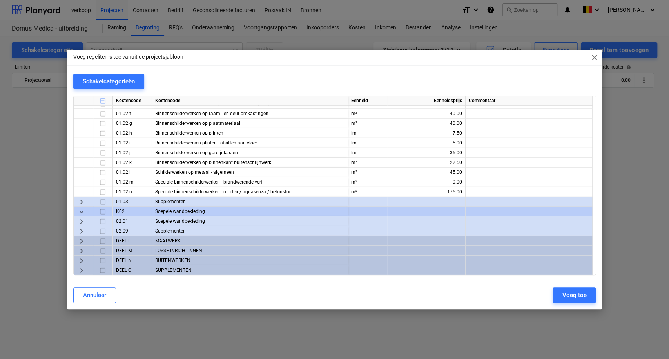
click at [83, 242] on span "keyboard_arrow_right" at bounding box center [81, 241] width 9 height 9
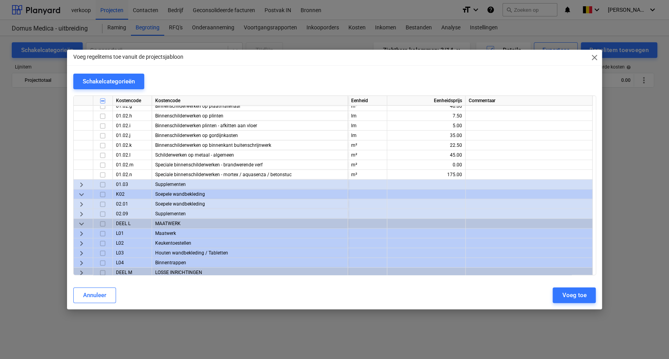
scroll to position [1535, 0]
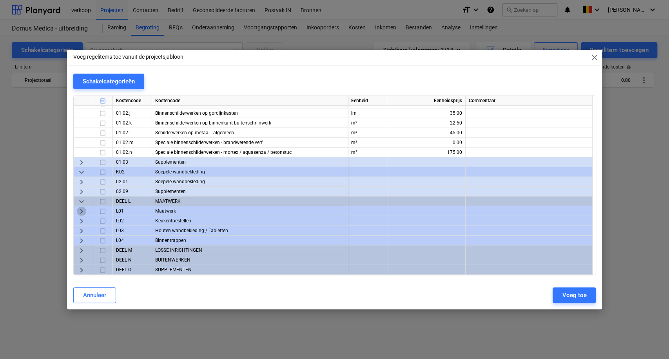
click at [78, 213] on span "keyboard_arrow_right" at bounding box center [81, 211] width 9 height 9
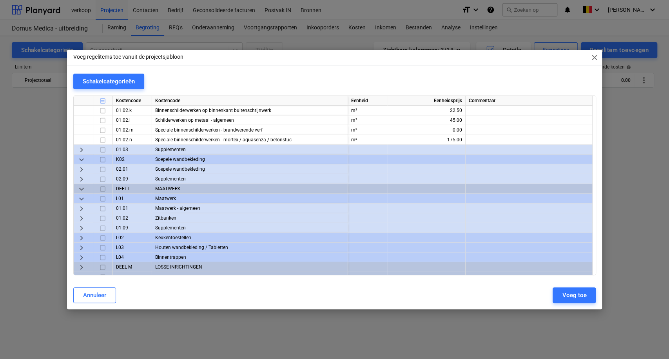
scroll to position [1564, 0]
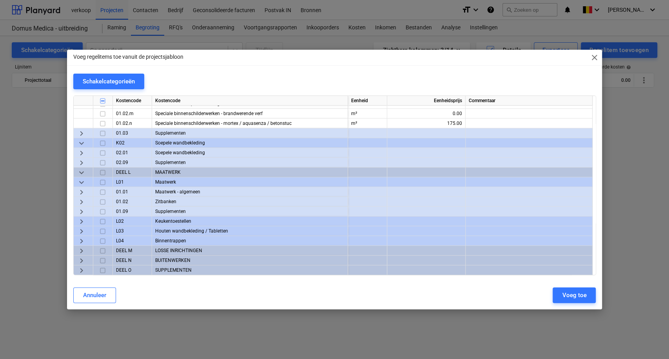
click at [82, 192] on span "keyboard_arrow_right" at bounding box center [81, 192] width 9 height 9
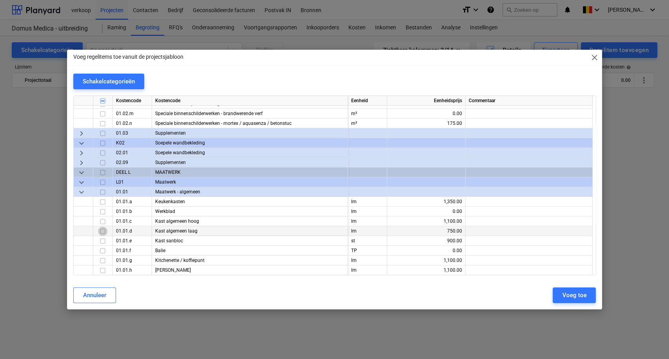
click at [105, 232] on input "checkbox" at bounding box center [102, 231] width 9 height 9
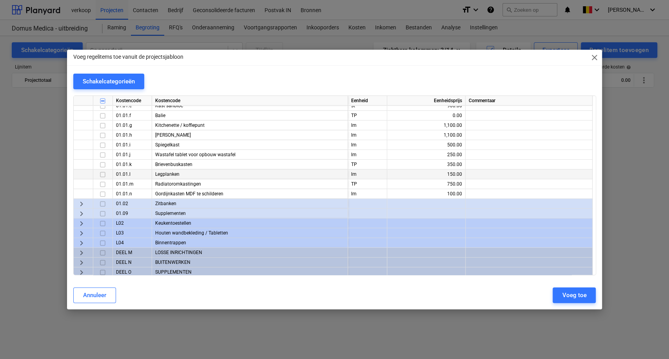
scroll to position [1701, 0]
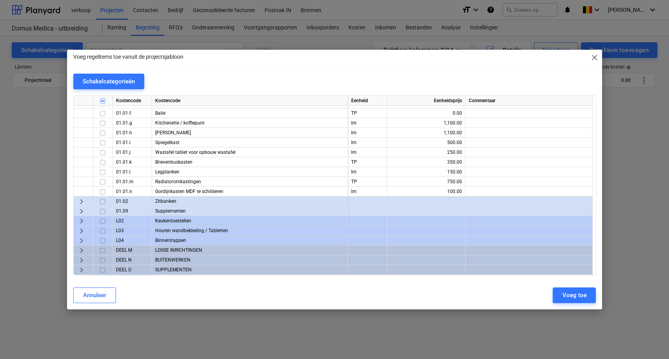
click at [79, 251] on span "keyboard_arrow_right" at bounding box center [81, 250] width 9 height 9
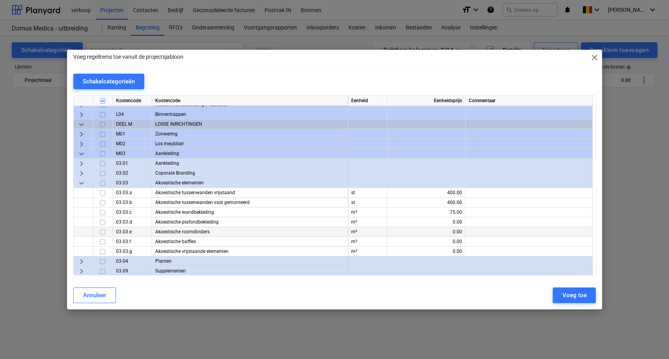
scroll to position [1832, 0]
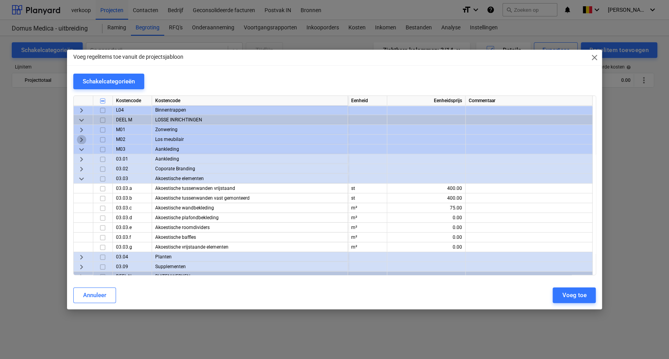
click at [83, 138] on span "keyboard_arrow_right" at bounding box center [81, 139] width 9 height 9
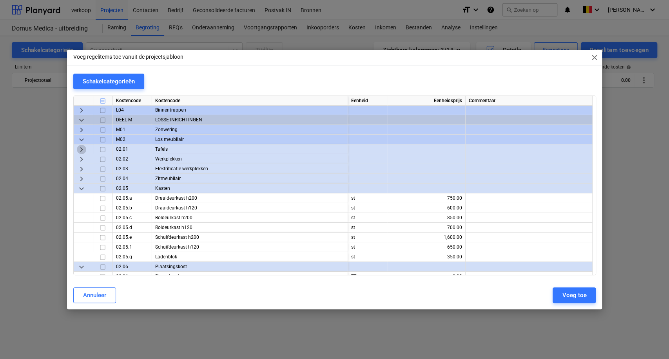
click at [81, 149] on span "keyboard_arrow_right" at bounding box center [81, 149] width 9 height 9
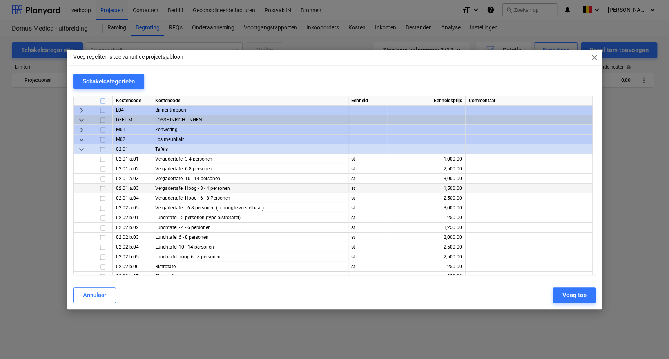
click at [102, 189] on input "checkbox" at bounding box center [102, 188] width 9 height 9
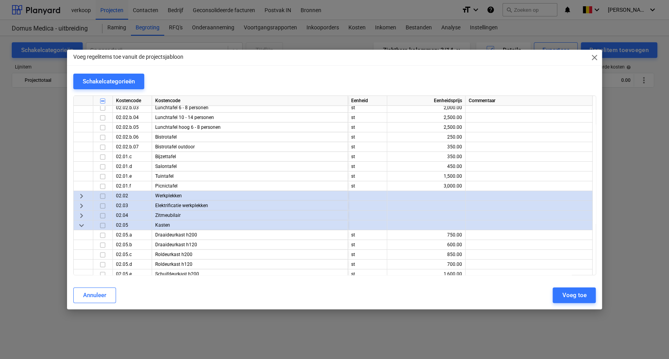
scroll to position [1962, 0]
click at [85, 195] on span "keyboard_arrow_right" at bounding box center [81, 195] width 9 height 9
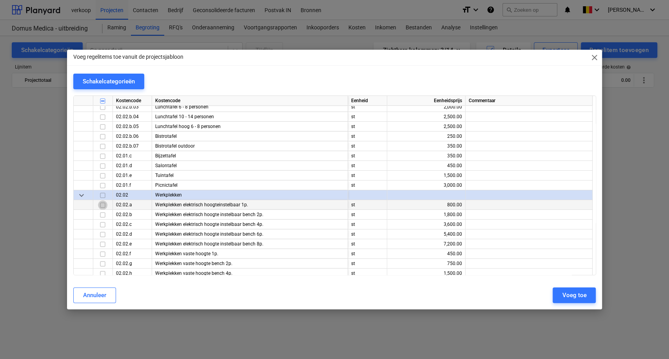
click at [100, 204] on input "checkbox" at bounding box center [102, 205] width 9 height 9
click at [101, 215] on input "checkbox" at bounding box center [102, 214] width 9 height 9
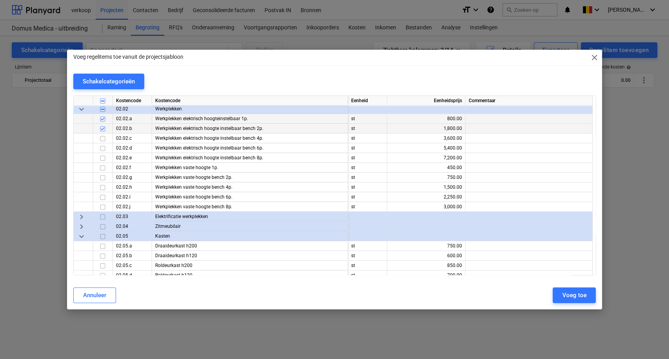
scroll to position [2050, 0]
click at [101, 215] on input "checkbox" at bounding box center [102, 215] width 9 height 9
click at [81, 217] on span "keyboard_arrow_right" at bounding box center [81, 215] width 9 height 9
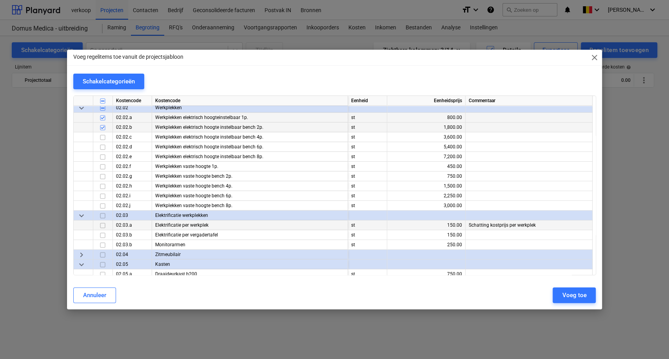
click at [97, 226] on div at bounding box center [103, 226] width 20 height 10
click at [99, 225] on input "checkbox" at bounding box center [102, 225] width 9 height 9
click at [104, 236] on input "checkbox" at bounding box center [102, 235] width 9 height 9
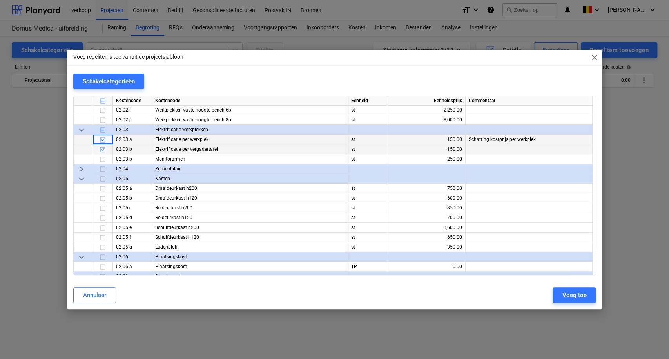
scroll to position [2137, 0]
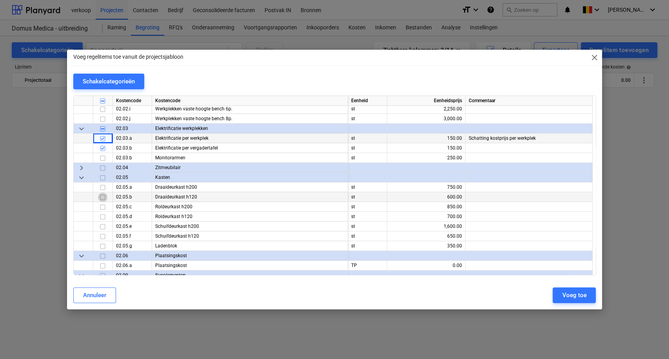
click at [105, 199] on input "checkbox" at bounding box center [102, 197] width 9 height 9
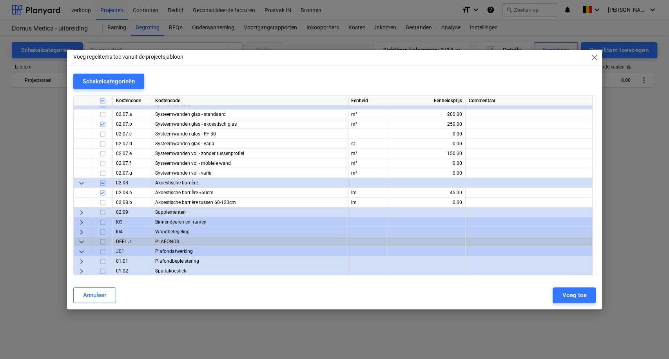
scroll to position [1222, 0]
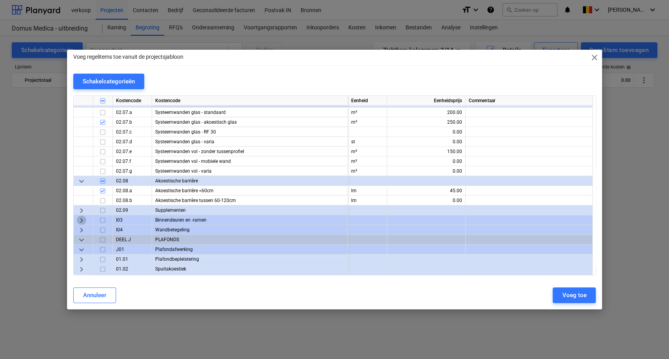
click at [78, 221] on span "keyboard_arrow_right" at bounding box center [81, 220] width 9 height 9
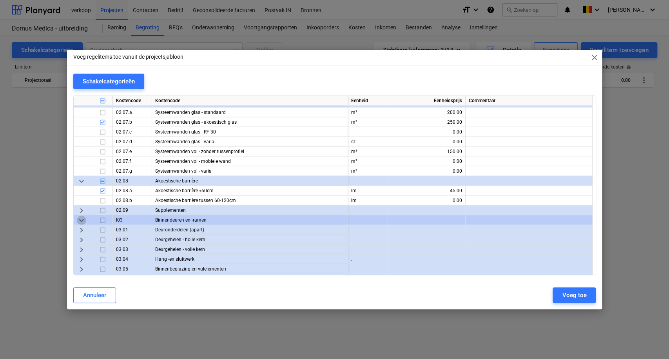
click at [82, 221] on span "keyboard_arrow_down" at bounding box center [81, 220] width 9 height 9
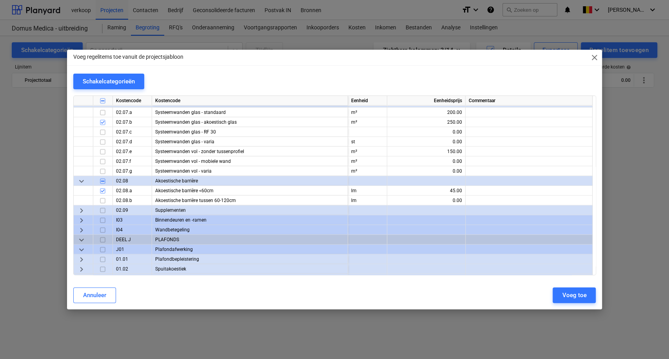
click at [82, 221] on span "keyboard_arrow_right" at bounding box center [81, 220] width 9 height 9
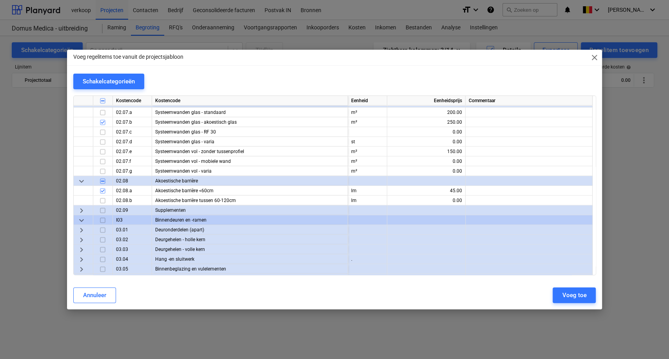
click at [82, 229] on span "keyboard_arrow_right" at bounding box center [81, 230] width 9 height 9
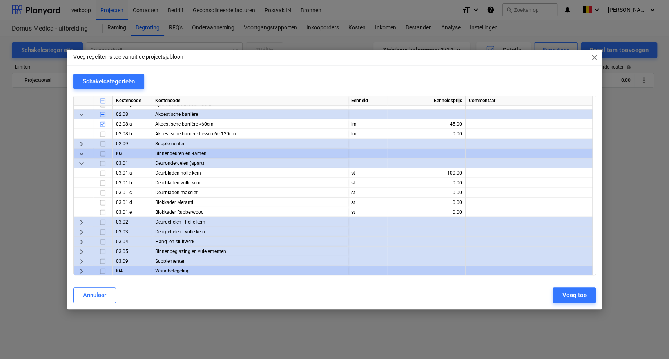
scroll to position [1310, 0]
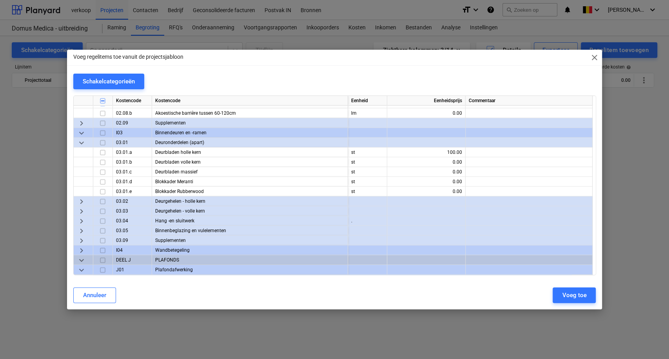
click at [81, 203] on span "keyboard_arrow_right" at bounding box center [81, 201] width 9 height 9
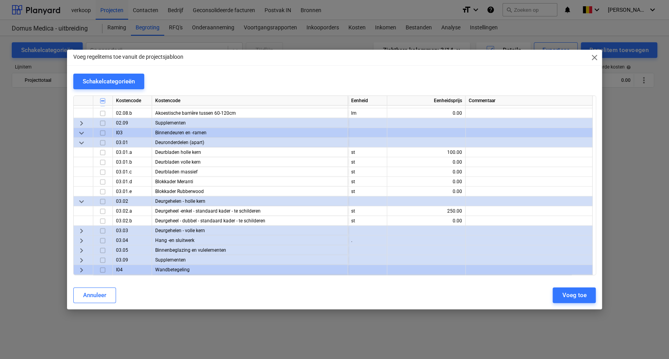
click at [84, 232] on span "keyboard_arrow_right" at bounding box center [81, 230] width 9 height 9
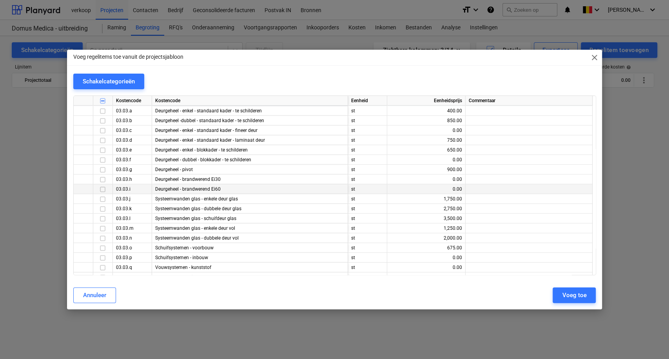
scroll to position [1440, 0]
click at [105, 197] on input "checkbox" at bounding box center [102, 198] width 9 height 9
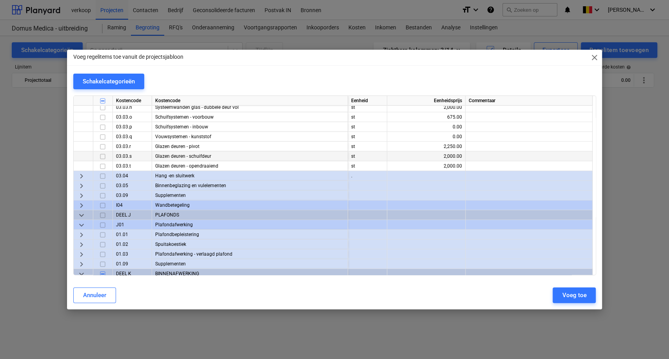
scroll to position [1570, 0]
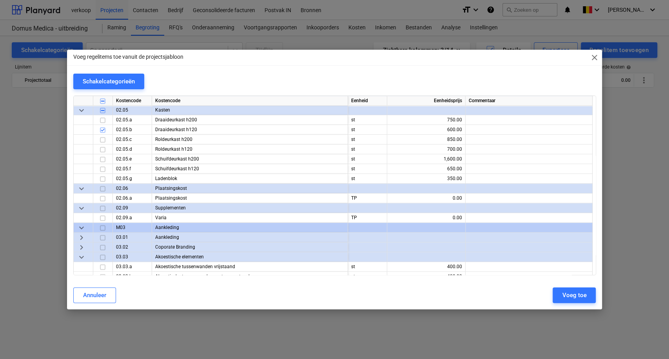
scroll to position [2528, 0]
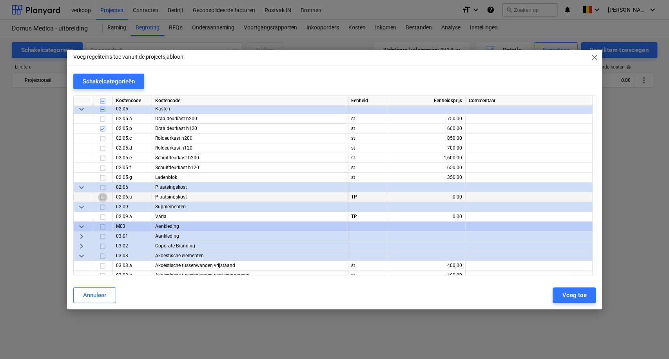
click at [105, 197] on input "checkbox" at bounding box center [102, 197] width 9 height 9
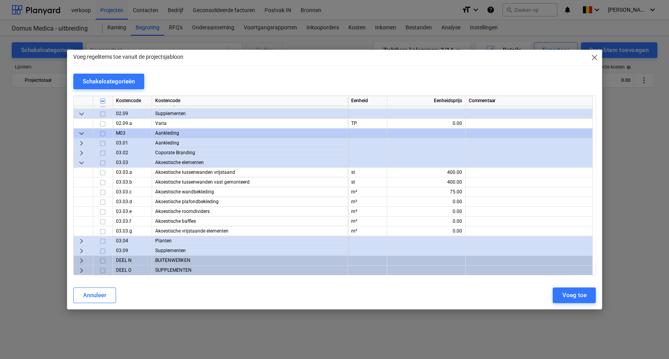
scroll to position [2622, 0]
click at [82, 266] on span "keyboard_arrow_right" at bounding box center [81, 270] width 9 height 9
click at [83, 270] on span "keyboard_arrow_down" at bounding box center [81, 270] width 9 height 9
click at [83, 270] on span "keyboard_arrow_right" at bounding box center [81, 270] width 9 height 9
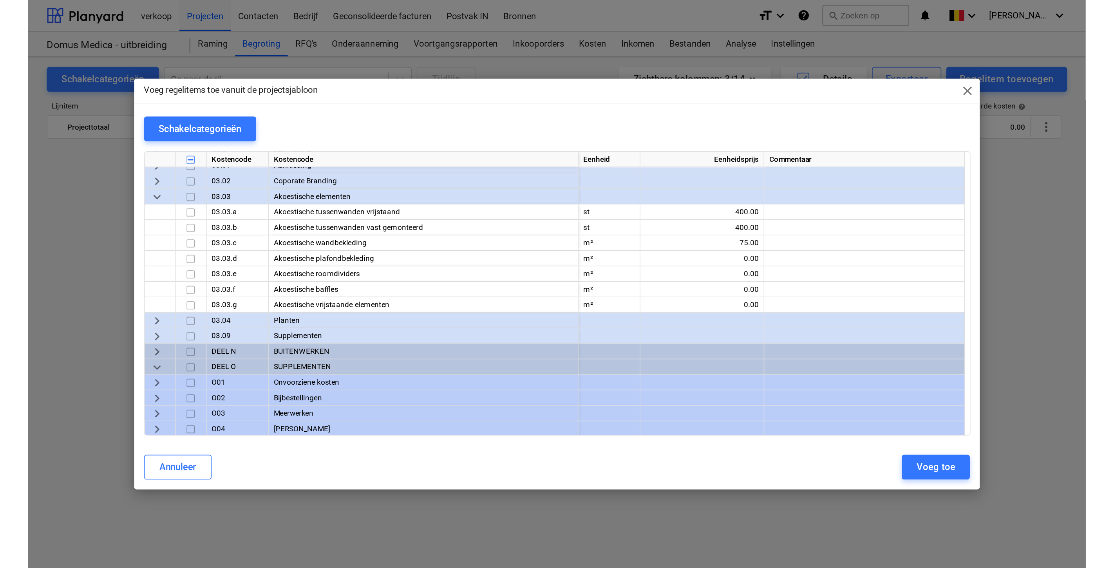
scroll to position [2661, 0]
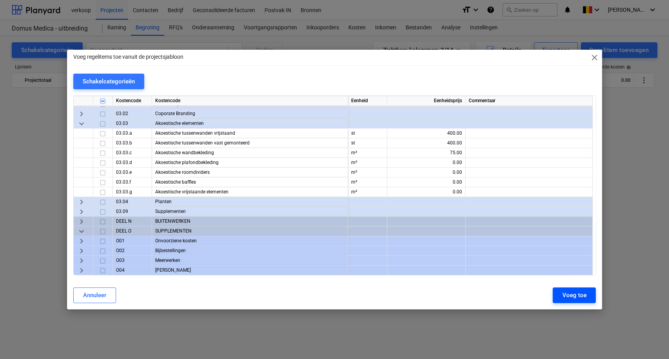
click at [567, 296] on div "Voeg toe" at bounding box center [574, 295] width 24 height 10
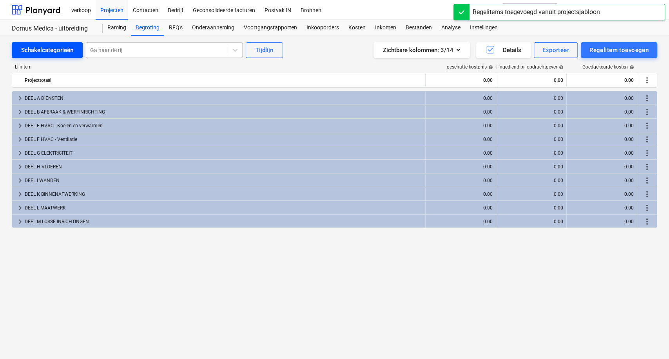
click at [36, 47] on div "Schakelcategorieën" at bounding box center [47, 50] width 52 height 10
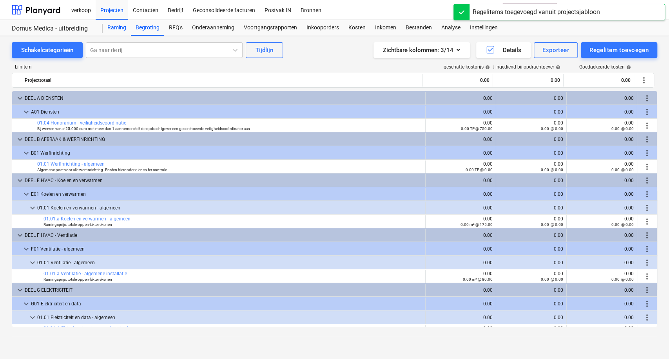
click at [113, 25] on div "Raming" at bounding box center [117, 28] width 28 height 16
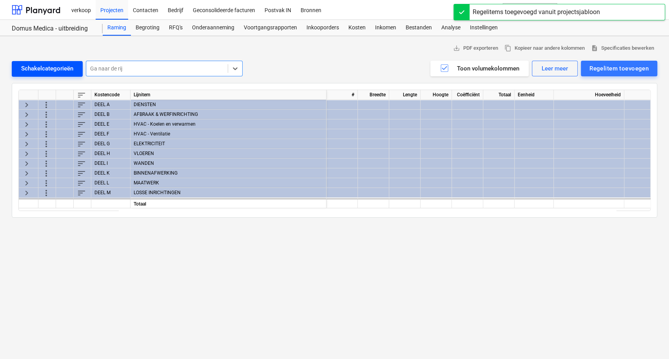
click at [48, 72] on div "Schakelcategorieën" at bounding box center [47, 68] width 52 height 10
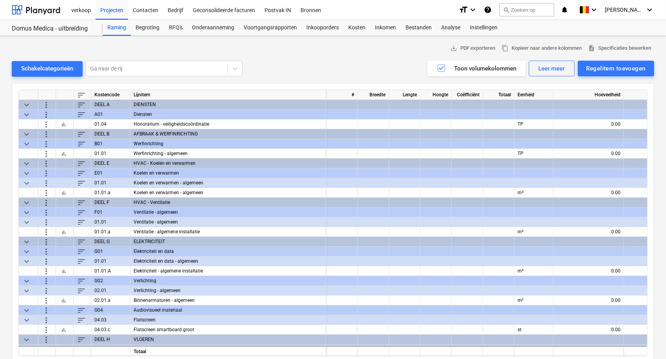
click at [604, 117] on div at bounding box center [589, 115] width 71 height 10
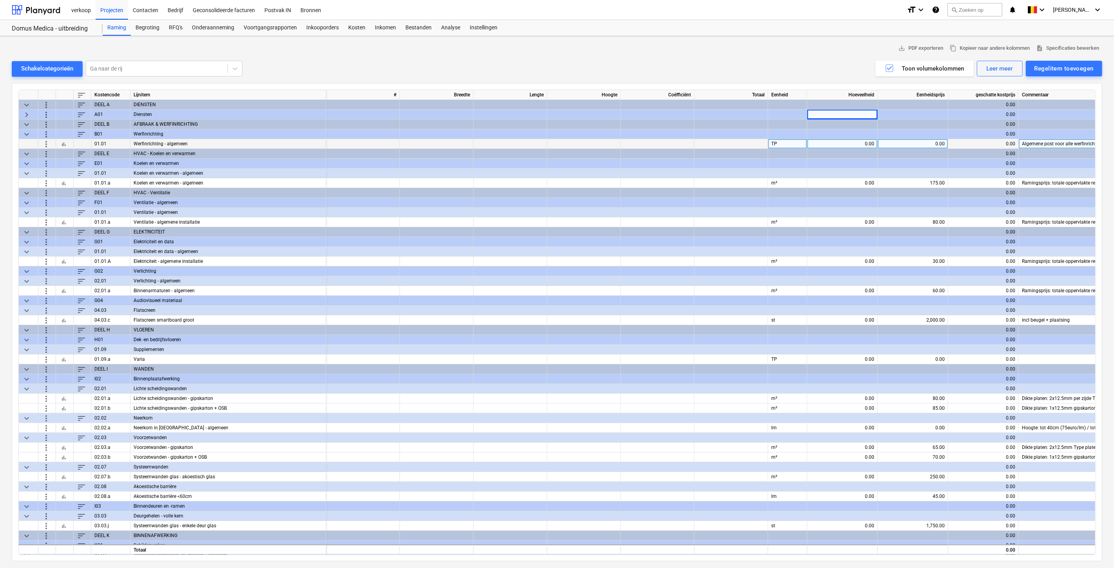
click at [668, 144] on div "0.00" at bounding box center [843, 144] width 64 height 10
type input "750"
click at [668, 182] on div "0.00" at bounding box center [843, 183] width 64 height 10
type input "1"
type input "5000"
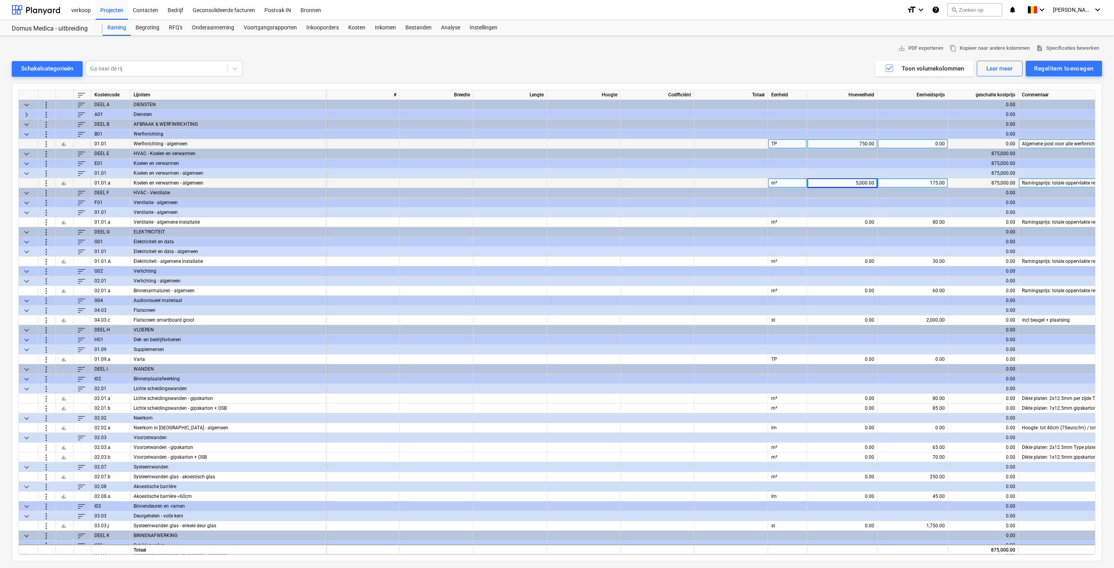
click at [668, 182] on div "Ramingsprijs: totale oppervlakte rekenen" at bounding box center [1078, 183] width 118 height 10
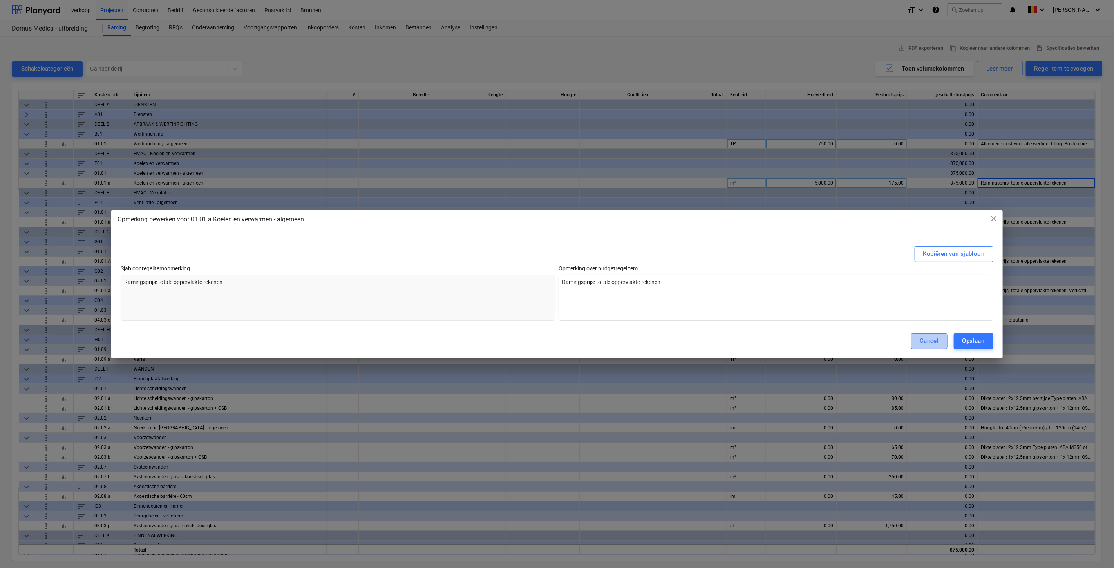
click at [668, 343] on div "Cancel" at bounding box center [929, 341] width 19 height 10
type textarea "x"
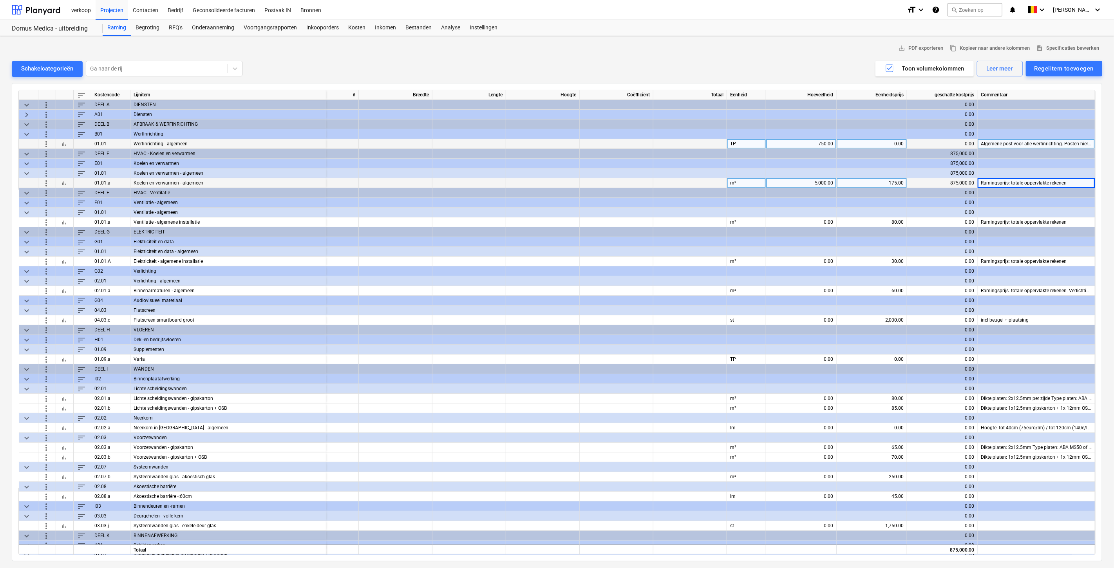
click at [668, 179] on div "5,000.00" at bounding box center [801, 183] width 64 height 10
click at [668, 183] on div "m²" at bounding box center [746, 183] width 39 height 10
type input "TYP"
type input "TP"
click at [668, 173] on div at bounding box center [801, 173] width 71 height 10
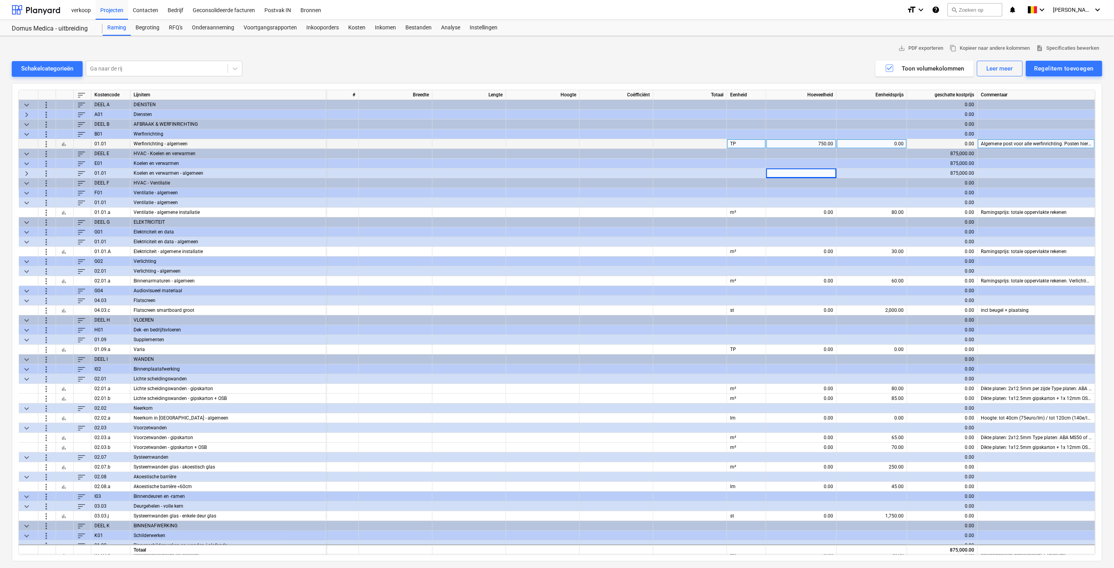
click at [27, 161] on span "keyboard_arrow_down" at bounding box center [26, 163] width 9 height 9
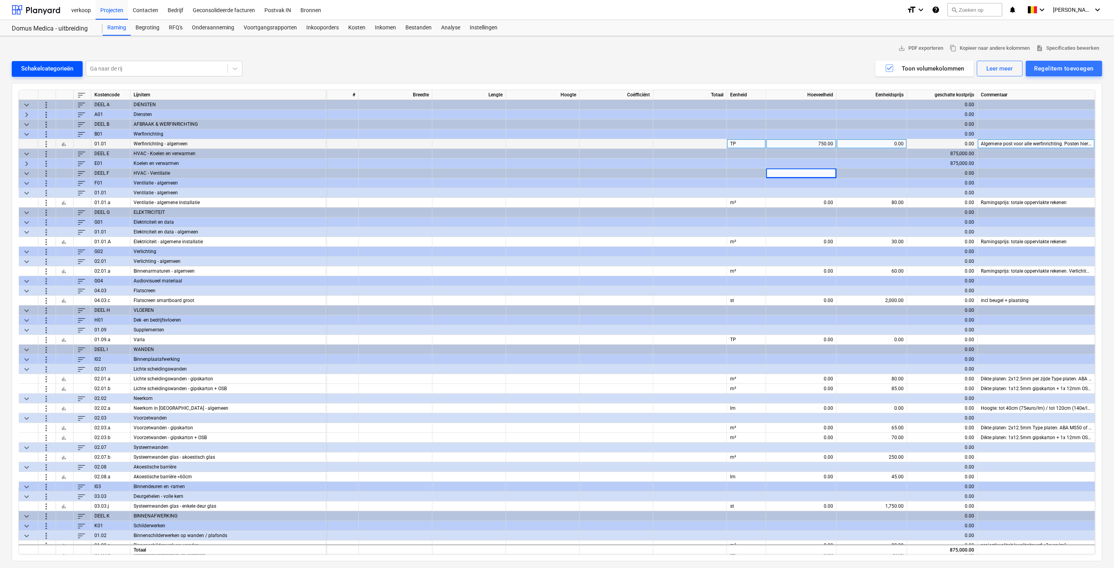
click at [24, 61] on button "Schakelcategorieën" at bounding box center [47, 69] width 71 height 16
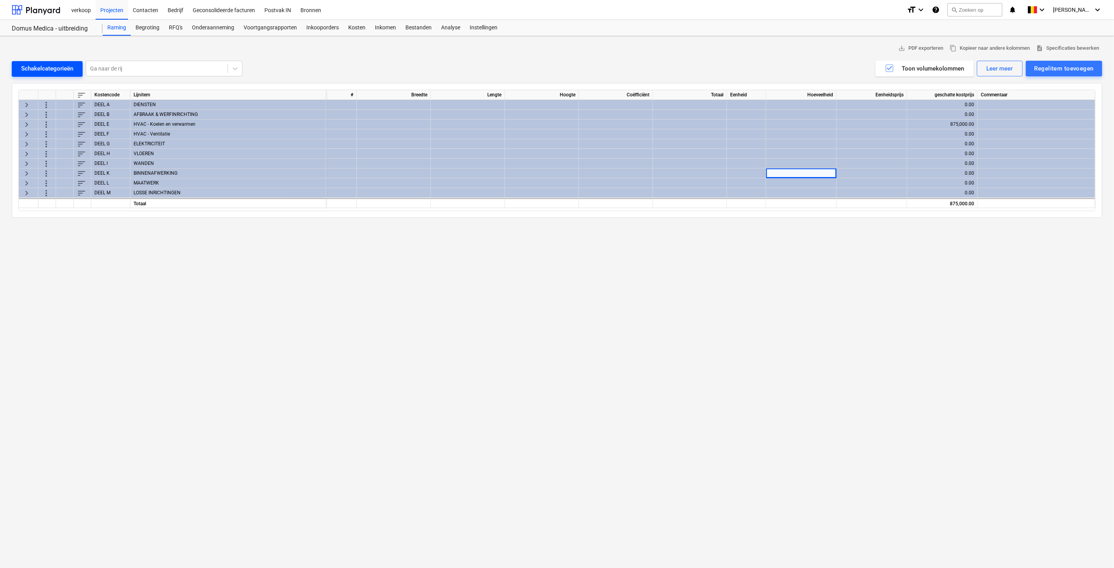
scroll to position [0, 41]
click at [24, 65] on div "Schakelcategorieën" at bounding box center [47, 68] width 52 height 10
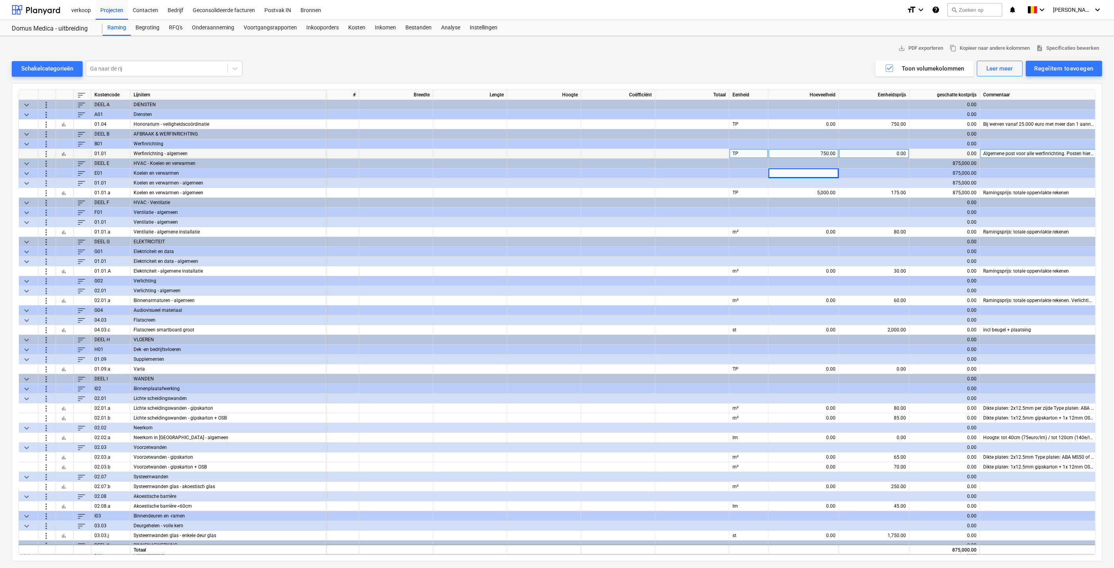
click at [668, 156] on div "750.00" at bounding box center [804, 154] width 64 height 10
type input "7"
type input "1"
click at [668, 122] on div "0.00" at bounding box center [804, 124] width 64 height 10
type input "1"
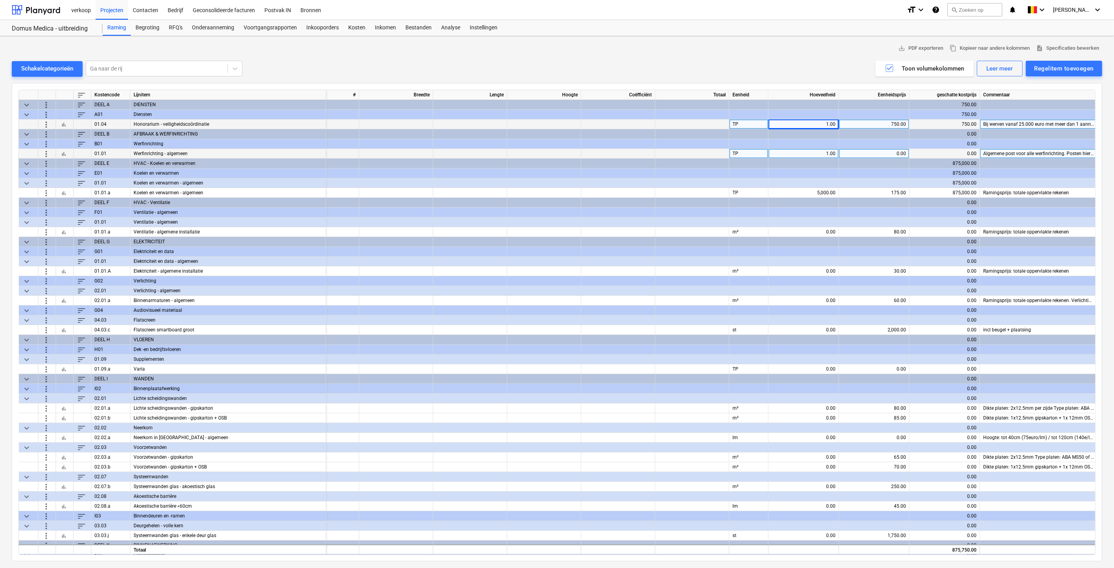
click at [668, 152] on div "0.00" at bounding box center [874, 154] width 64 height 10
type input "500"
click at [668, 194] on div "5,000.00" at bounding box center [804, 193] width 64 height 10
type input "1"
click at [668, 187] on div at bounding box center [874, 183] width 71 height 10
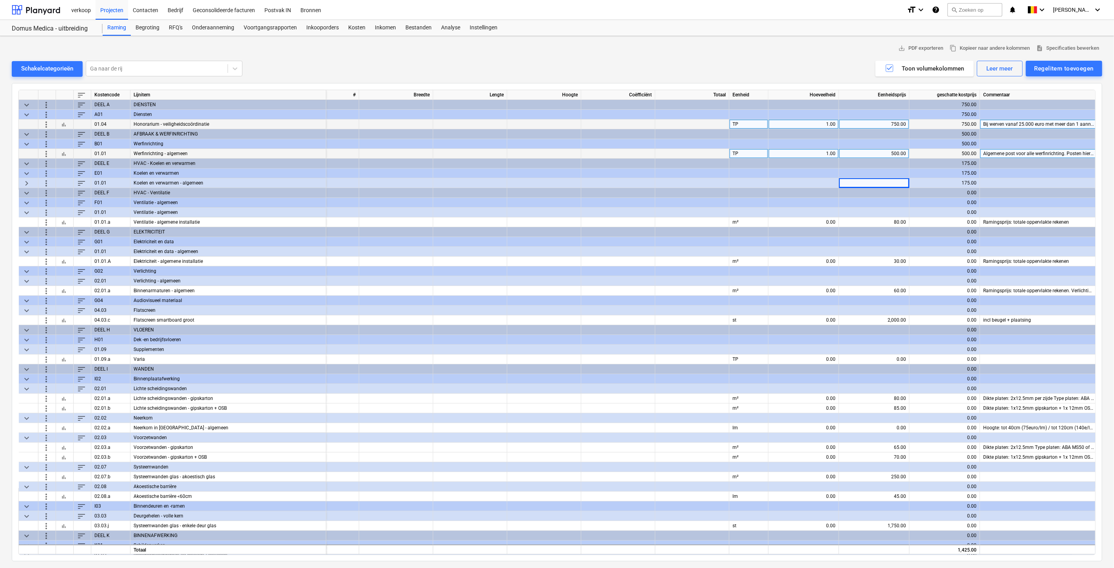
click at [25, 182] on span "keyboard_arrow_right" at bounding box center [26, 182] width 9 height 9
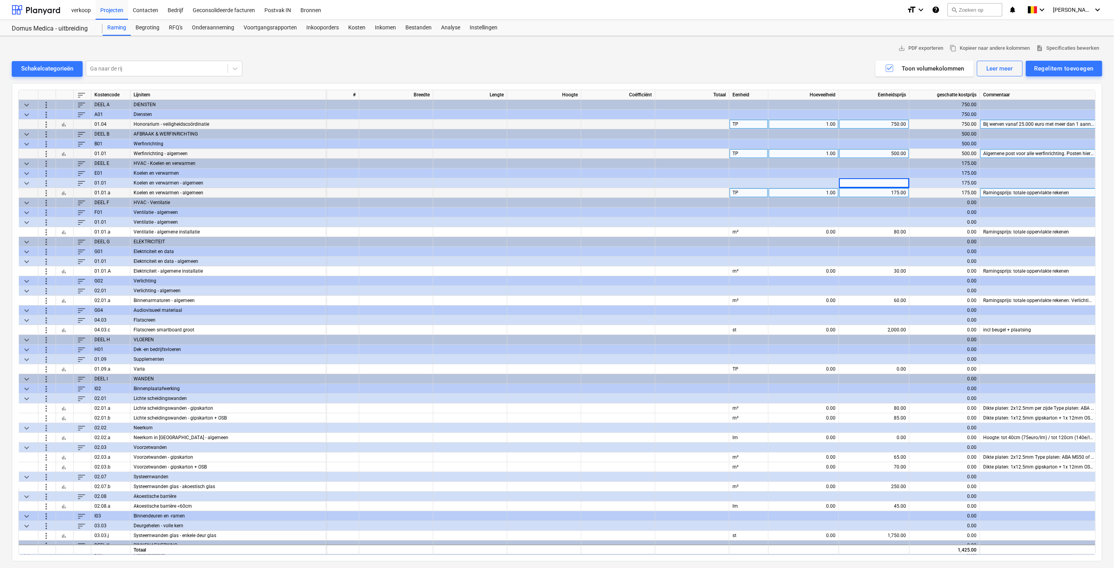
drag, startPoint x: 888, startPoint y: 177, endPoint x: 884, endPoint y: 181, distance: 5.6
click at [668, 177] on div at bounding box center [874, 173] width 71 height 10
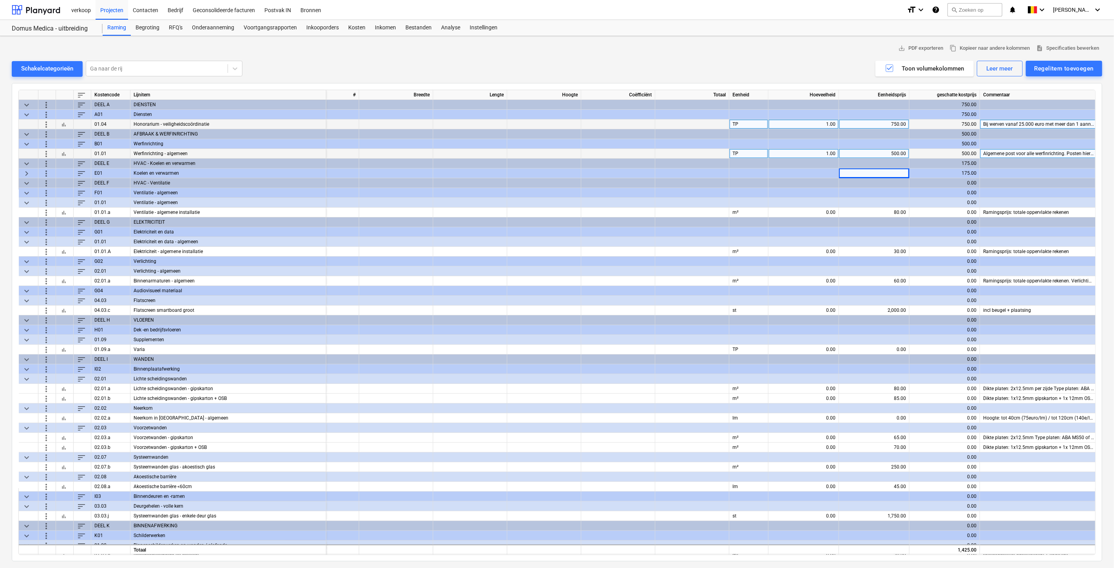
click at [24, 169] on span "keyboard_arrow_right" at bounding box center [26, 172] width 9 height 9
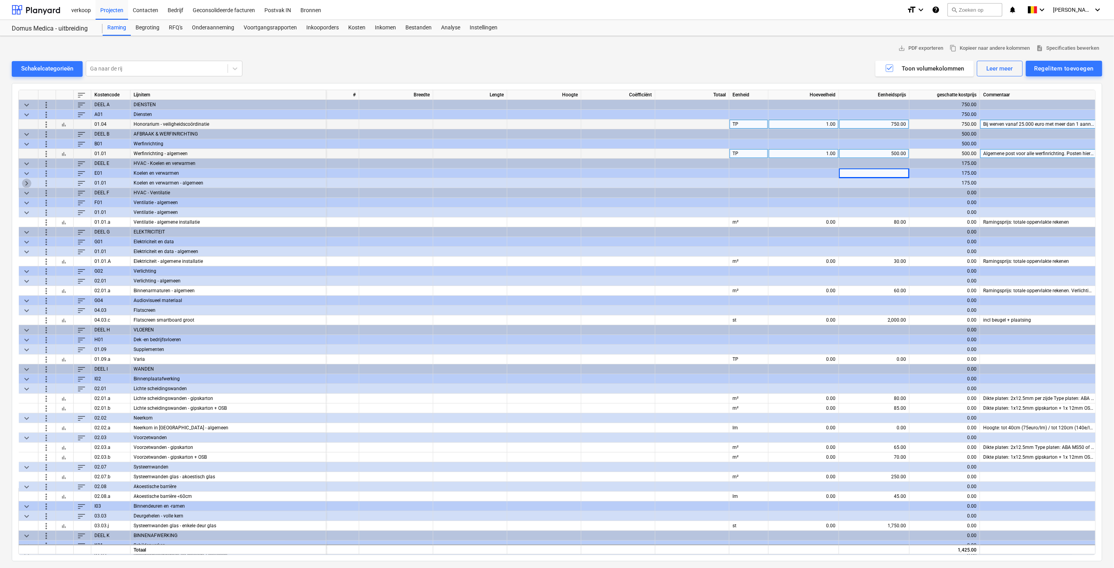
click at [26, 181] on span "keyboard_arrow_right" at bounding box center [26, 182] width 9 height 9
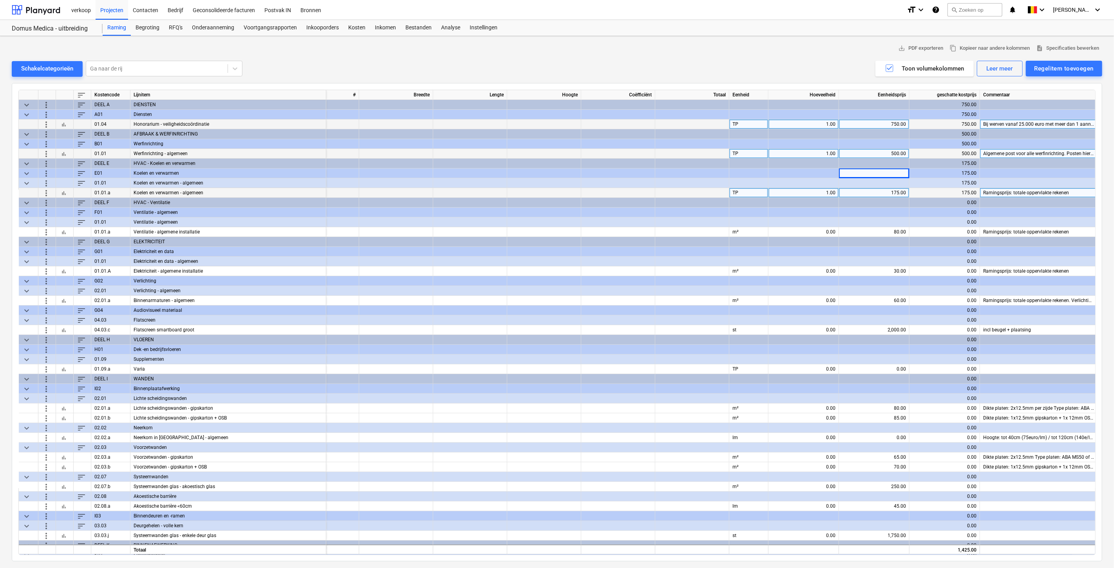
click at [668, 190] on div "175.00" at bounding box center [874, 193] width 64 height 10
type input "5"
type input "7500"
click at [668, 190] on div "Ramingsprijs: totale oppervlakte rekenen" at bounding box center [1039, 193] width 118 height 10
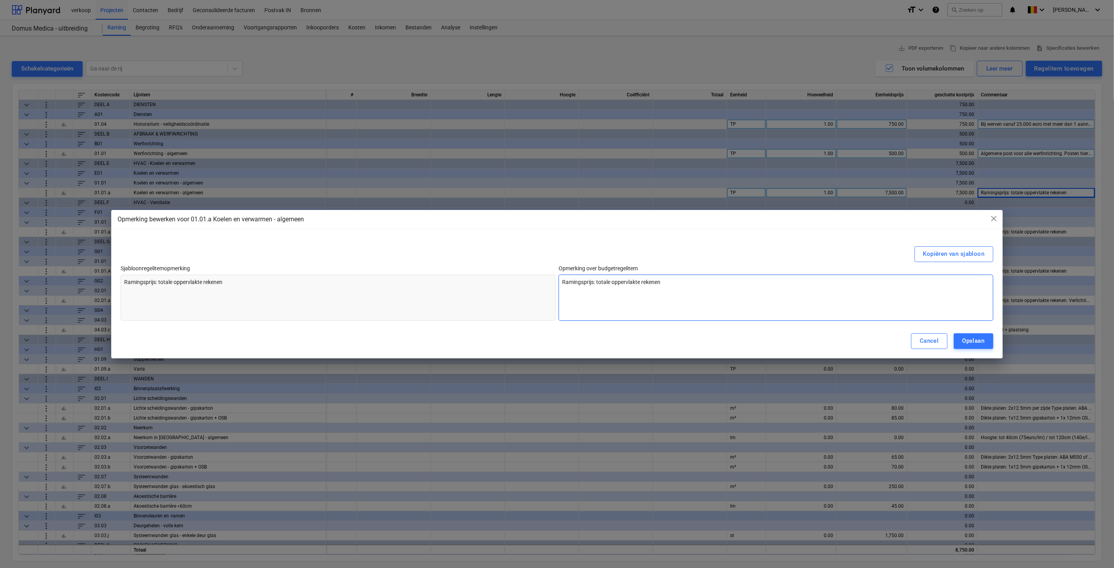
drag, startPoint x: 656, startPoint y: 284, endPoint x: 639, endPoint y: 280, distance: 18.0
click at [639, 280] on textarea "Ramingsprijs: totale oppervlakte rekenen" at bounding box center [776, 298] width 435 height 46
click at [662, 277] on textarea "Ramingsprijs: totale oppervlakte rekenen" at bounding box center [776, 298] width 435 height 46
click at [537, 285] on div "Sjabloonregelitemopmerking Ramingsprijs: totale oppervlakte rekenen Opmerking o…" at bounding box center [557, 293] width 872 height 56
type textarea "x"
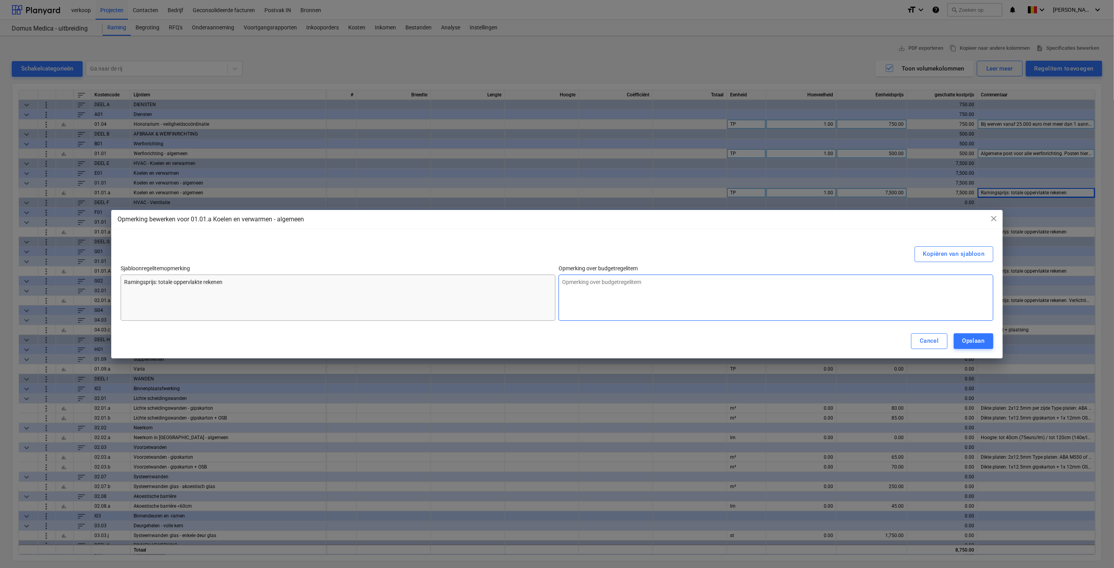
type textarea "x"
type textarea "R"
type textarea "x"
type textarea "Ra"
type textarea "x"
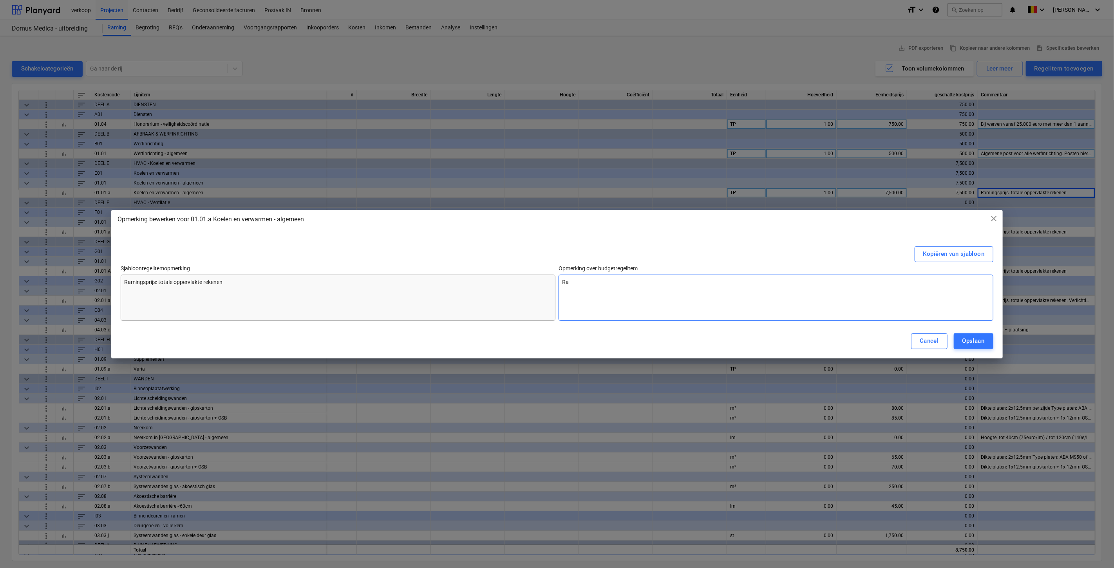
type textarea "Ram"
type textarea "x"
type textarea "Rami"
type textarea "x"
type textarea "Ramin"
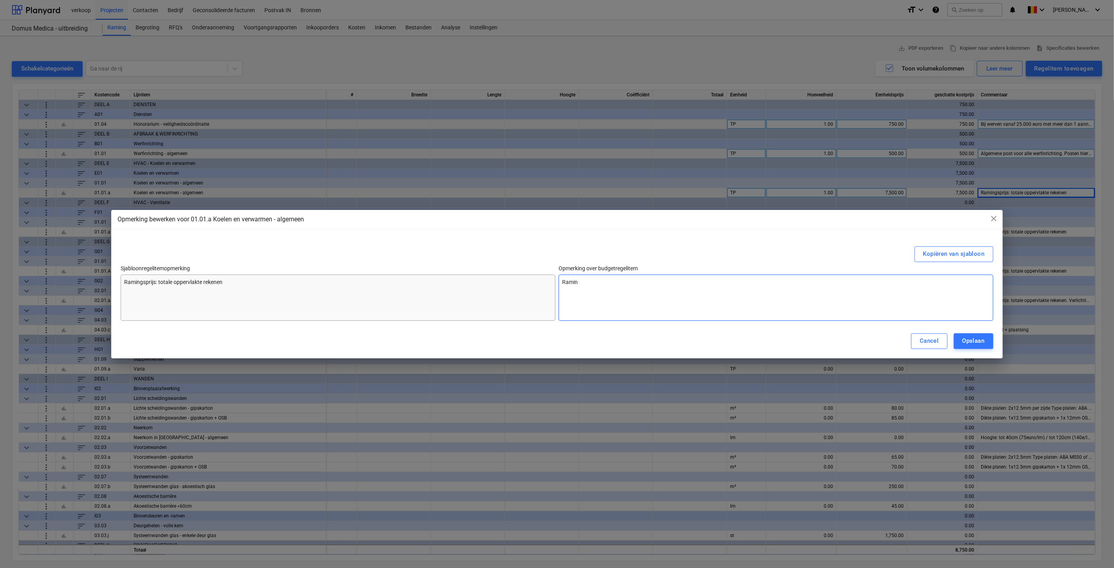
type textarea "x"
type textarea "Raming"
type textarea "x"
type textarea "Raming"
type textarea "x"
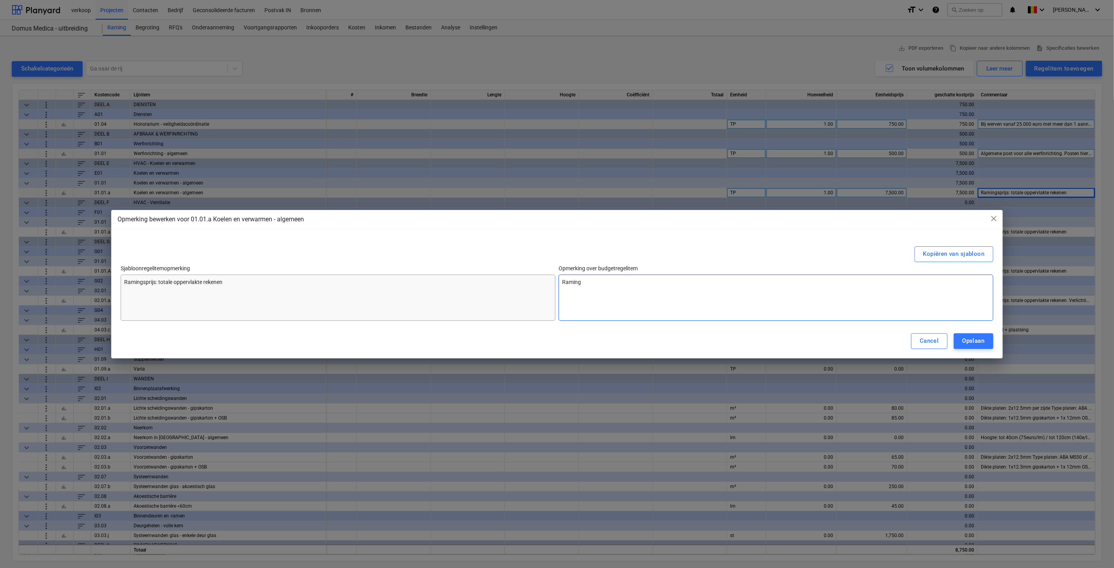
type textarea "Raming"
type textarea "x"
type textarea "Raming:"
type textarea "x"
type textarea "Raming:"
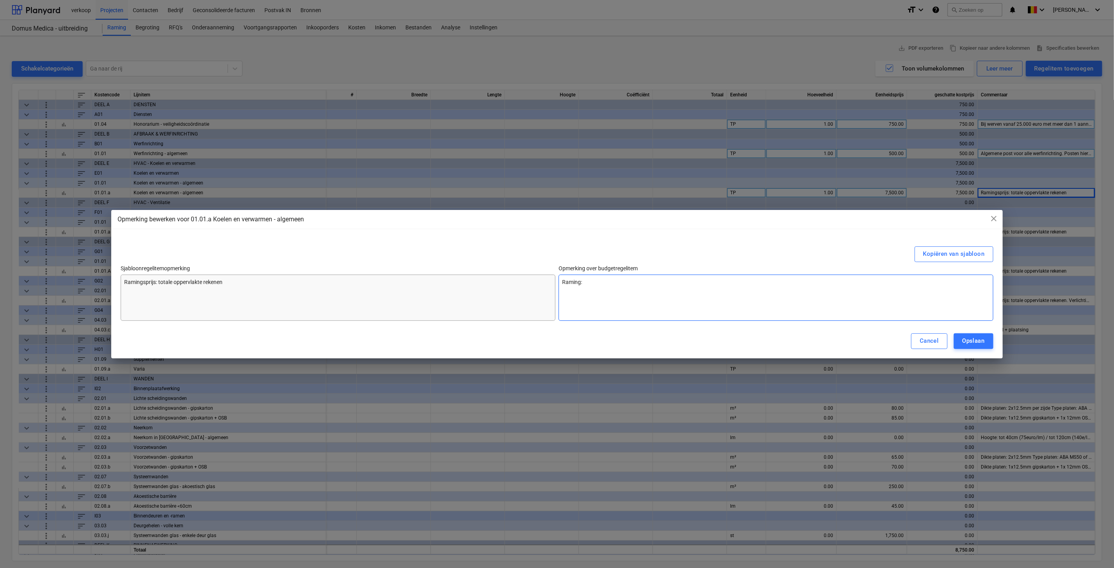
type textarea "x"
type textarea "Raming: a"
type textarea "x"
type textarea "Raming: aa"
type textarea "x"
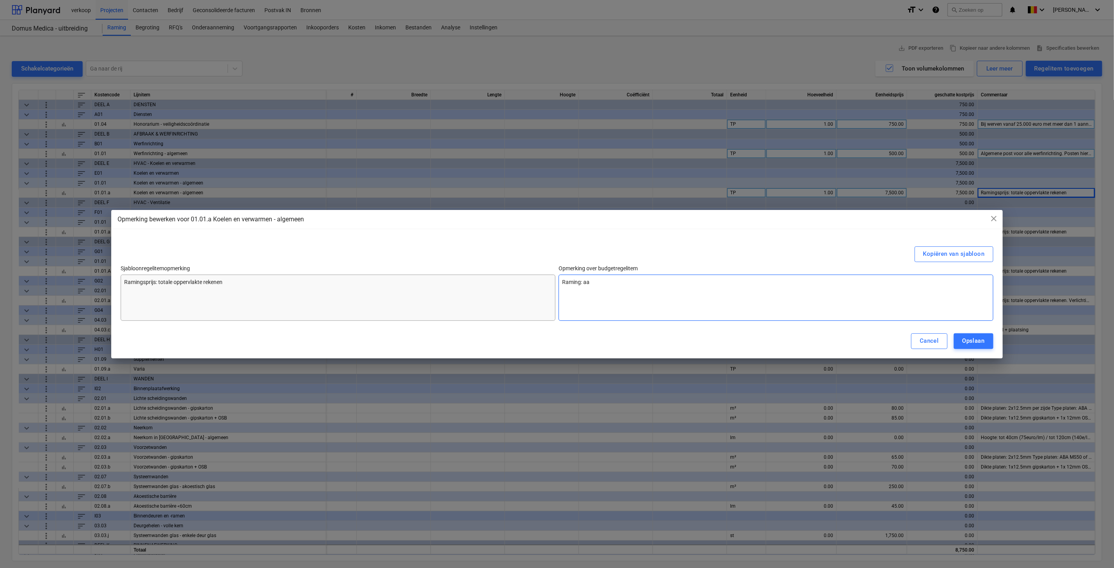
type textarea "Raming: aan"
type textarea "x"
type textarea "Raming: aanp"
type textarea "x"
type textarea "Raming: aanpa"
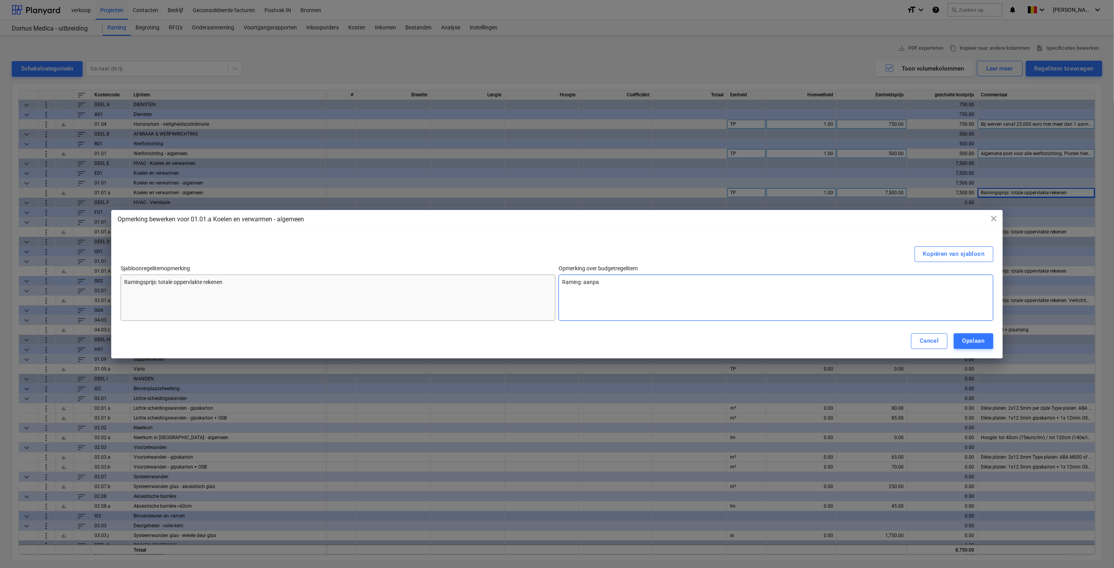
type textarea "x"
type textarea "Raming: aanpas"
type textarea "x"
type textarea "Raming: aanpass"
type textarea "x"
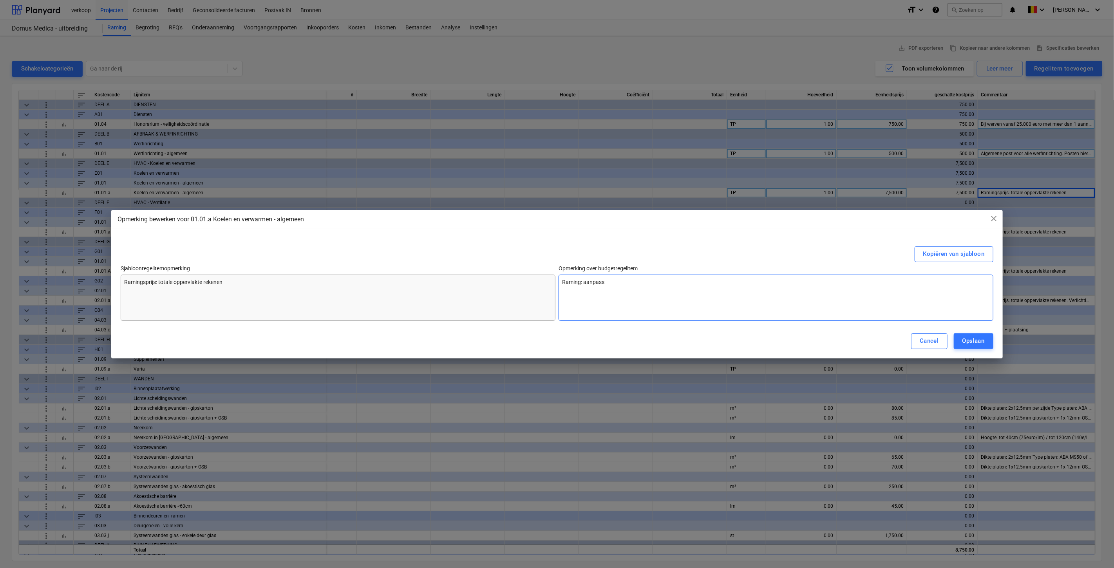
type textarea "Raming: aanpassi"
type textarea "x"
type textarea "Raming: aanpassin"
type textarea "x"
type textarea "Raming: aanpassing"
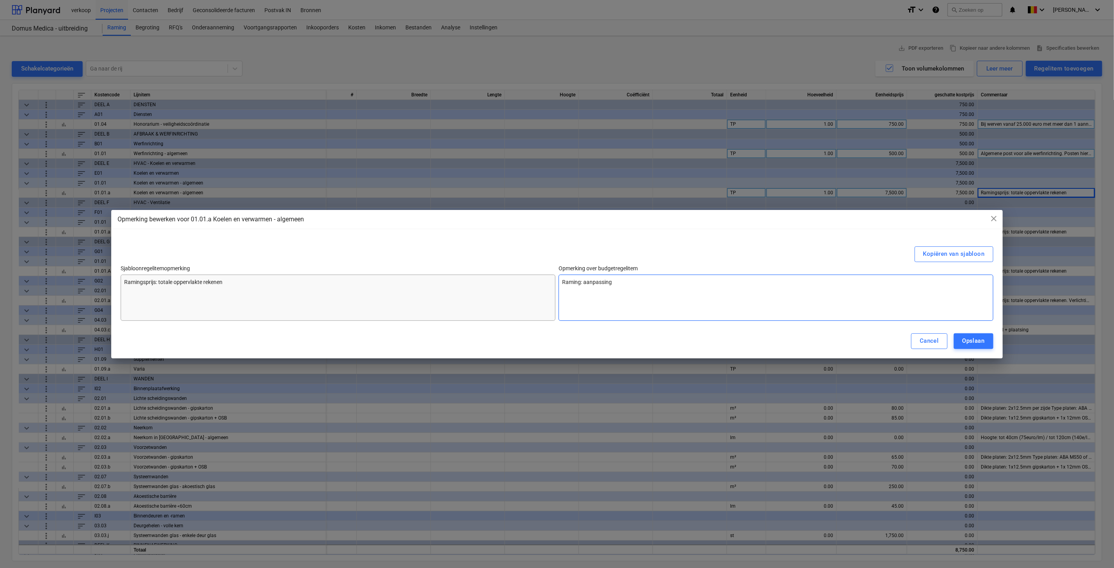
type textarea "x"
type textarea "Raming: aanpassinge"
type textarea "x"
type textarea "Raming: aanpassingen"
type textarea "x"
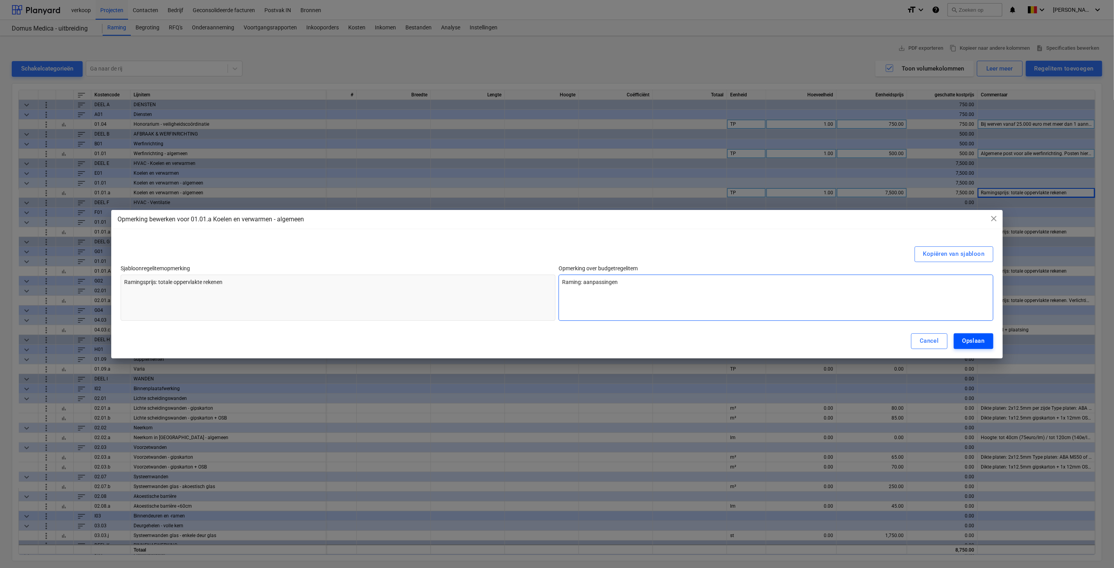
type textarea "Raming: aanpassingen"
click at [668, 334] on button "Opslaan" at bounding box center [974, 341] width 40 height 16
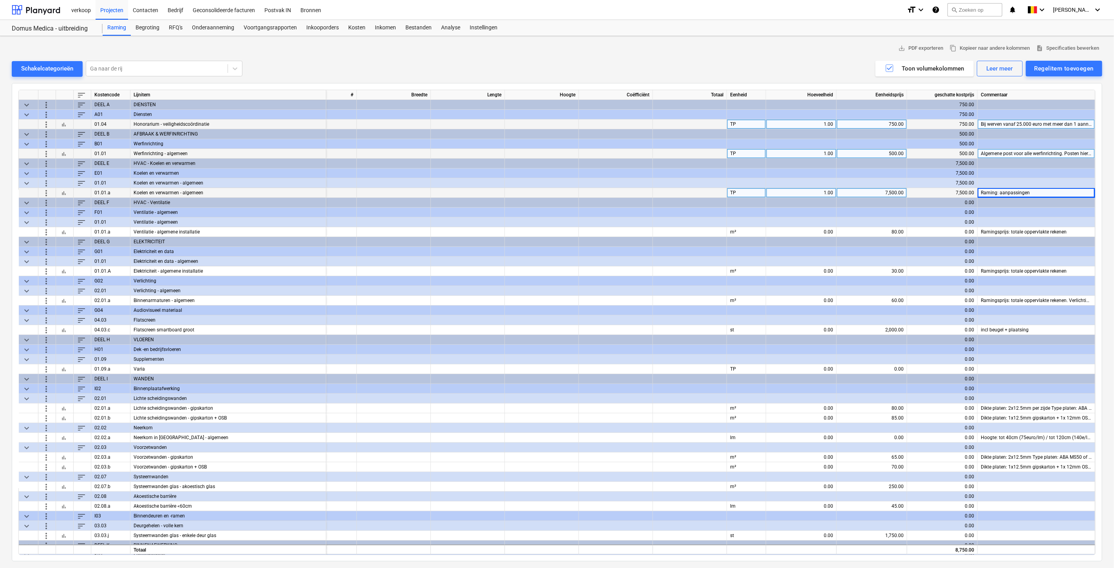
click at [668, 193] on div "Raming: aanpassingen" at bounding box center [1037, 193] width 118 height 10
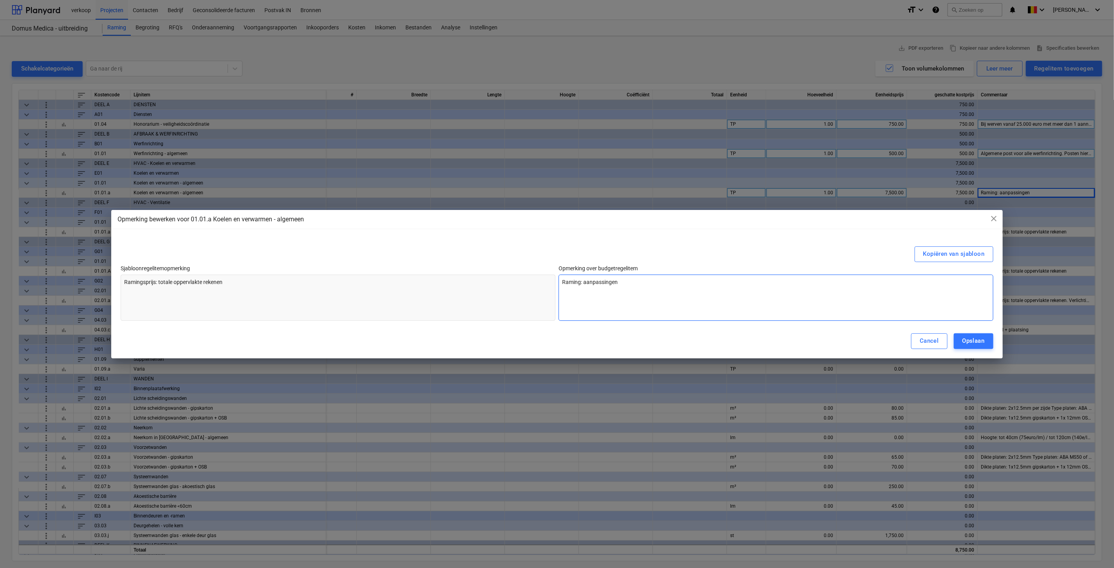
click at [659, 280] on textarea "Raming: aanpassingen" at bounding box center [776, 298] width 435 height 46
type textarea "x"
type textarea "Raming: aanpassingen b"
type textarea "x"
type textarea "Raming: aanpassingen be"
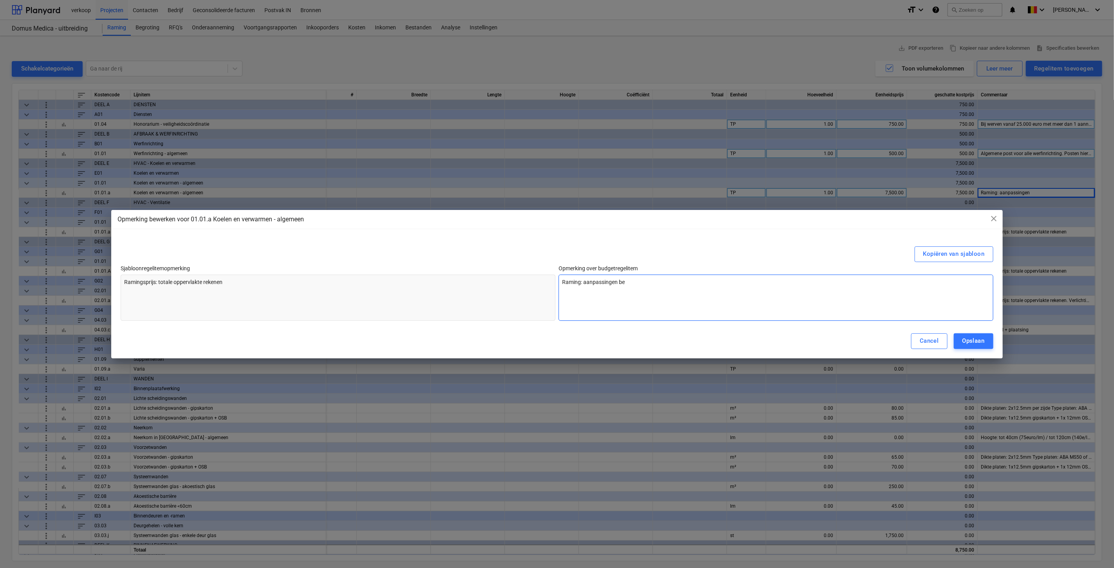
type textarea "x"
type textarea "Raming: aanpassingen bes"
type textarea "x"
type textarea "Raming: aanpassingen best"
type textarea "x"
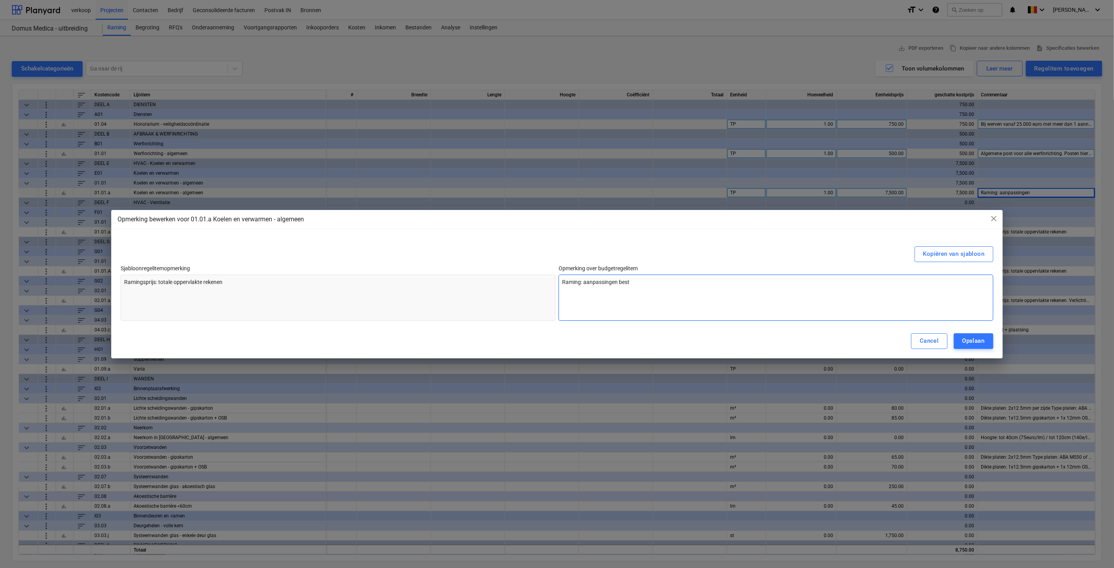
type textarea "Raming: aanpassingen besta"
type textarea "x"
type textarea "Raming: aanpassingen bestaa"
type textarea "x"
type textarea "Raming: aanpassingen bestaan"
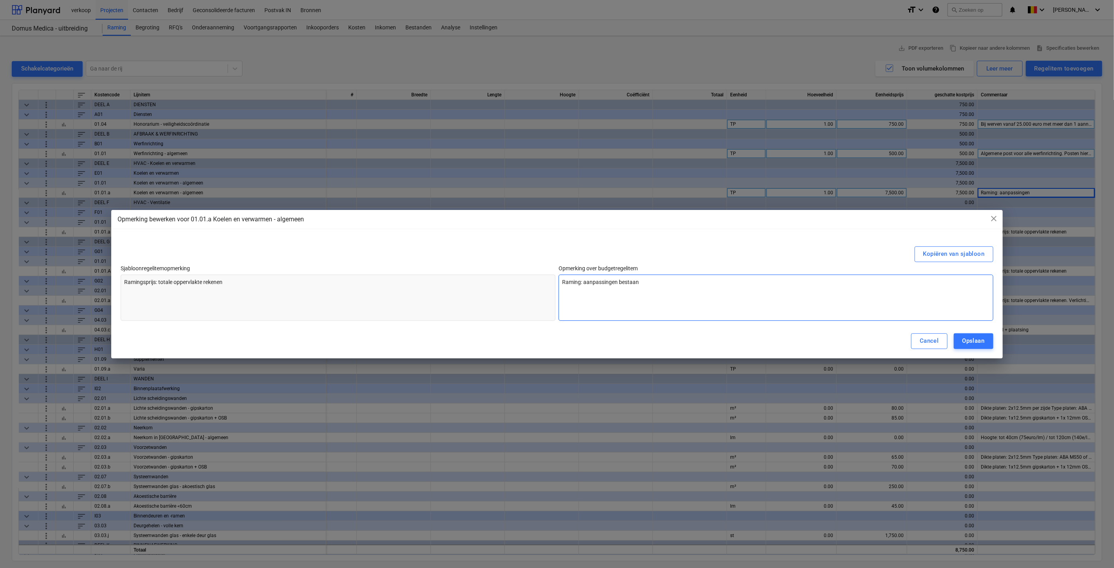
type textarea "x"
type textarea "Raming: aanpassingen bestaand"
type textarea "x"
type textarea "Raming: aanpassingen bestaande"
type textarea "x"
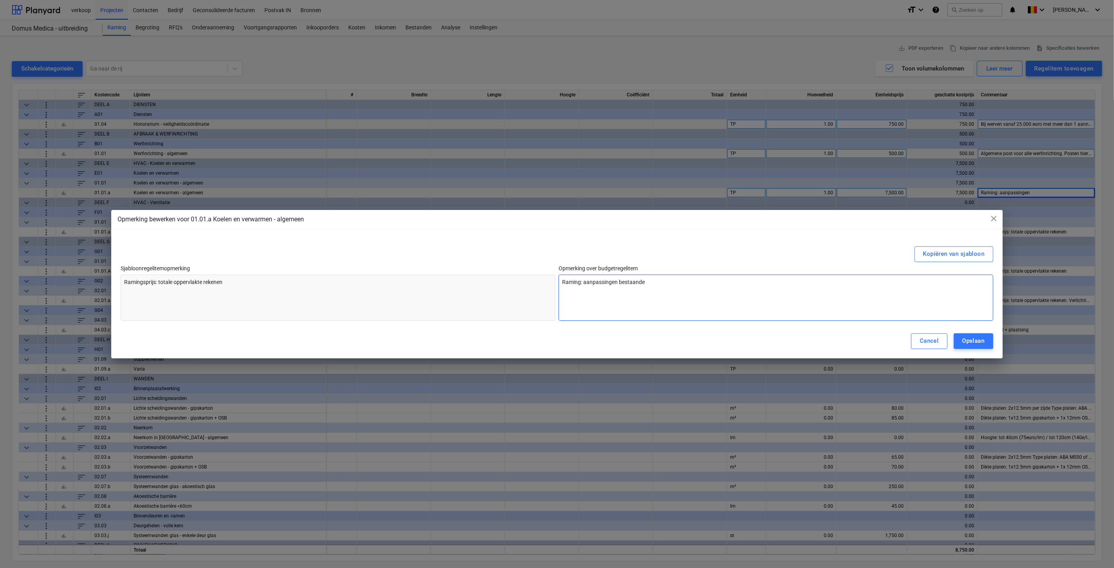
type textarea "Raming: aanpassingen bestaande"
type textarea "x"
type textarea "Raming: aanpassingen bestaande h"
type textarea "x"
type textarea "Raming: aanpassingen bestaande hv"
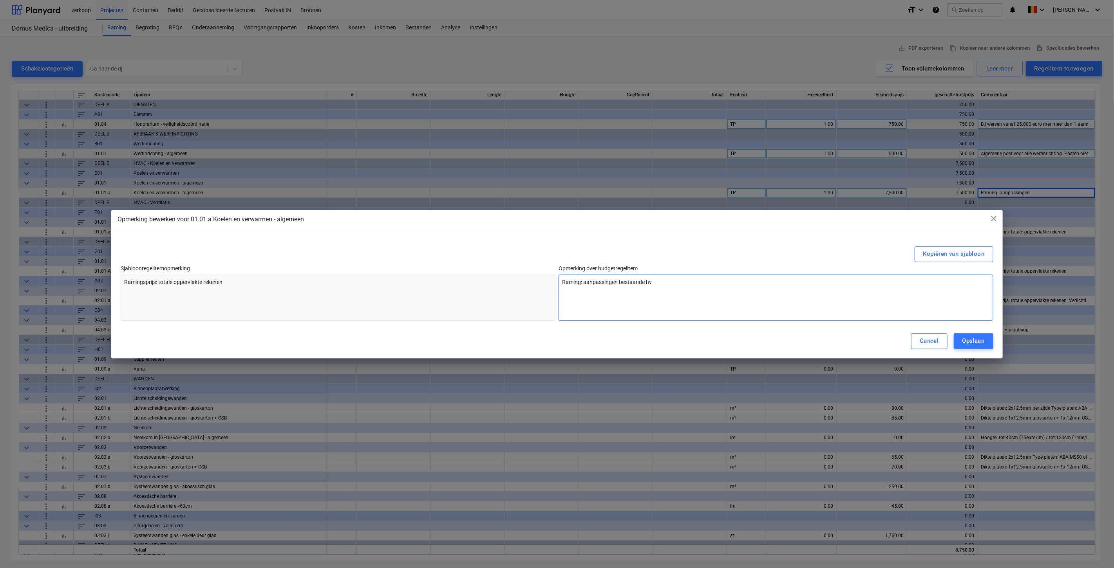
type textarea "x"
type textarea "Raming: aanpassingen bestaande hva"
type textarea "x"
type textarea "Raming: aanpassingen bestaande hv"
type textarea "x"
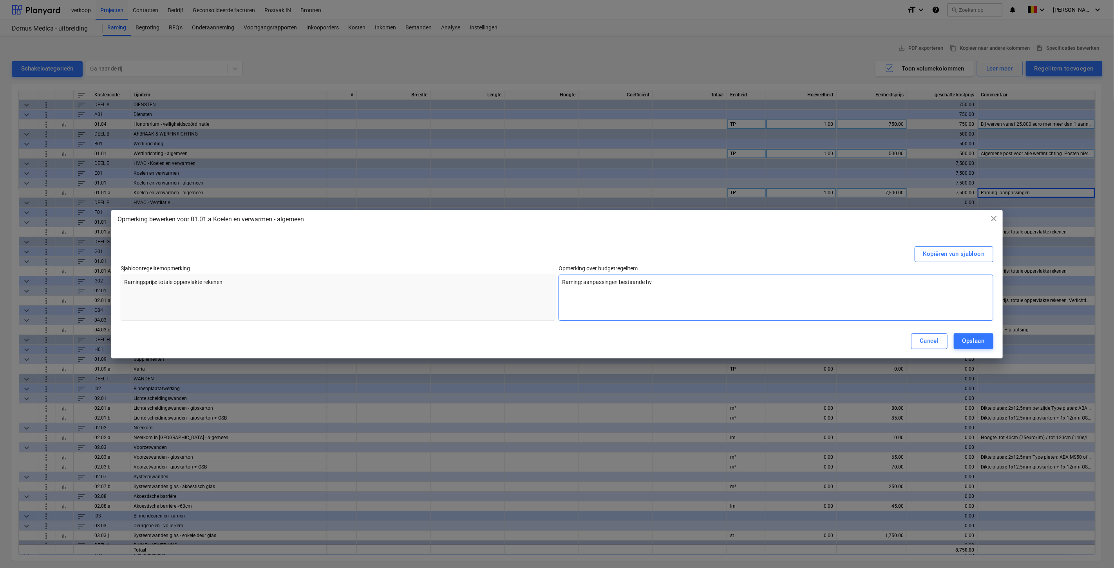
type textarea "Raming: aanpassingen bestaande h"
type textarea "x"
type textarea "Raming: aanpassingen bestaande"
type textarea "x"
type textarea "Raming: aanpassingen bestaande H"
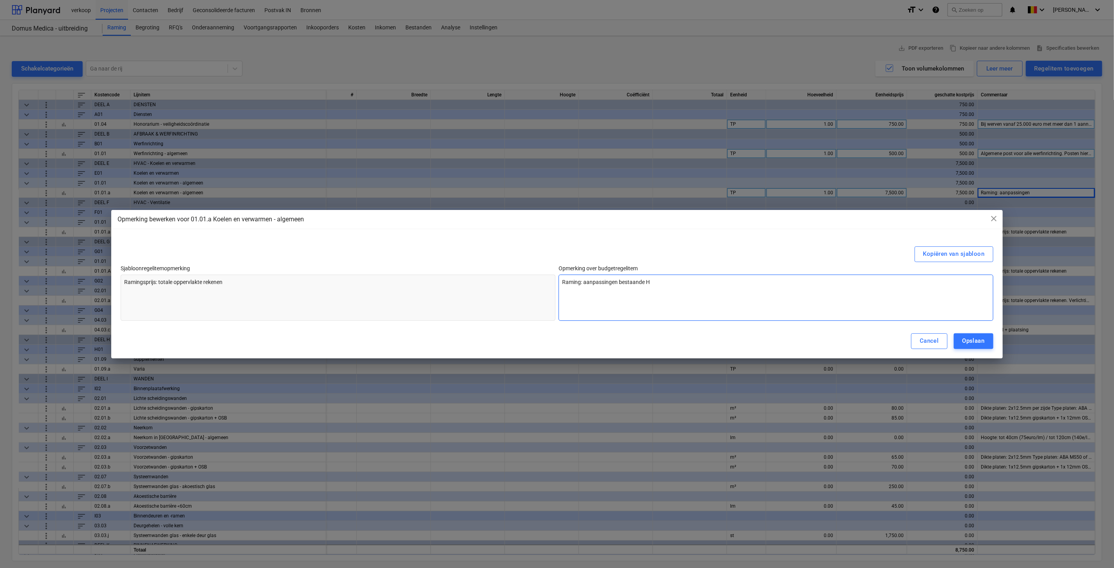
type textarea "x"
type textarea "Raming: aanpassingen bestaande HV"
type textarea "x"
type textarea "Raming: aanpassingen bestaande HVA"
type textarea "x"
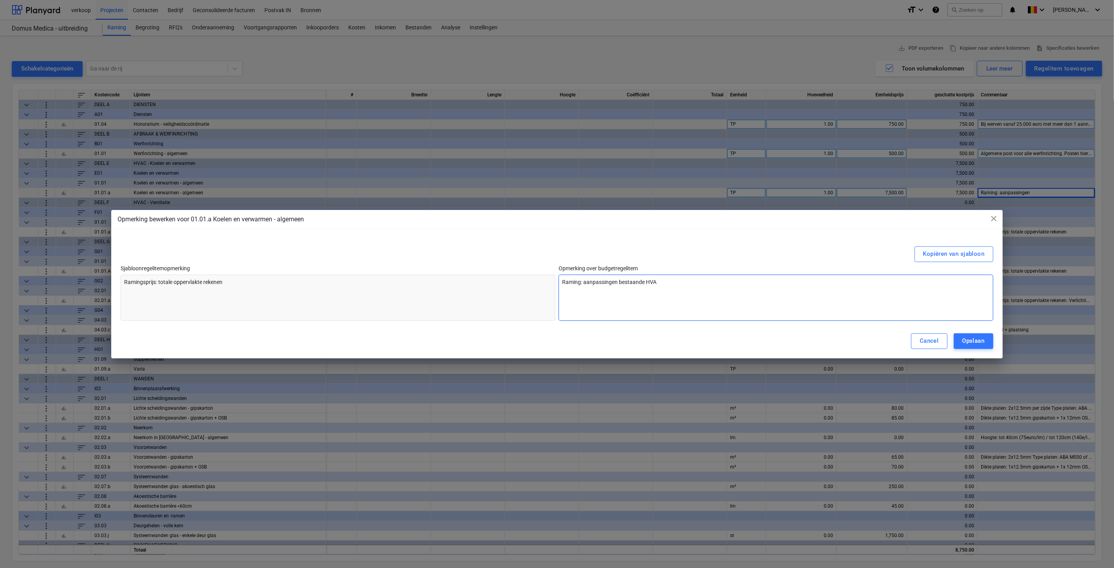
type textarea "Raming: aanpassingen bestaande HVAX"
type textarea "x"
type textarea "Raming: aanpassingen bestaande HVA"
type textarea "x"
type textarea "Raming: aanpassingen bestaande HVAC"
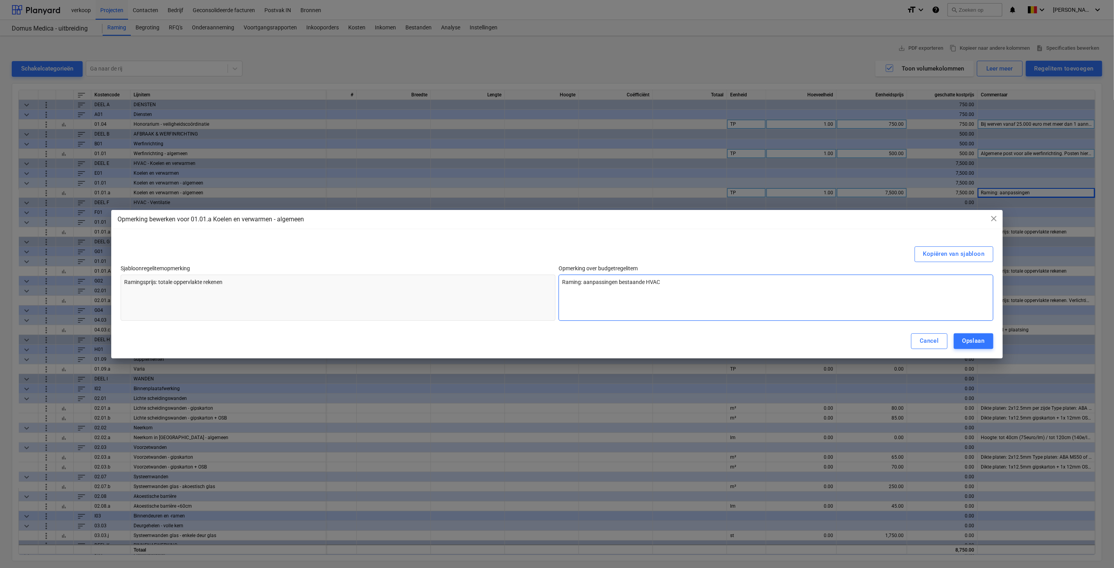
type textarea "x"
type textarea "Raming: aanpassingen bestaande HVAC"
type textarea "x"
type textarea "Raming: aanpassingen bestaande HVAC i"
type textarea "x"
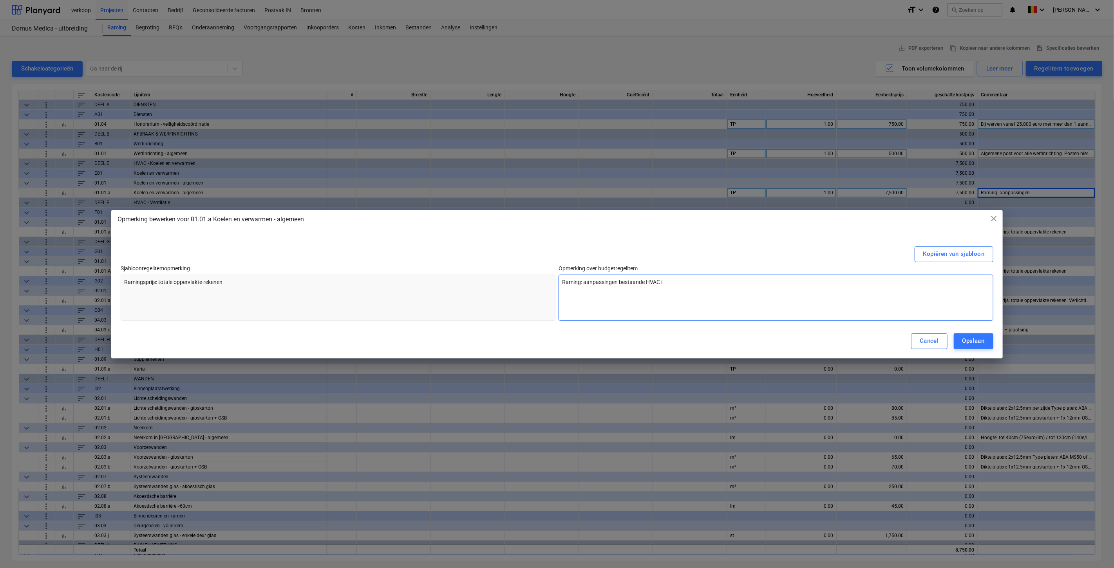
type textarea "Raming: aanpassingen bestaande HVAC in"
type textarea "x"
type textarea "Raming: aanpassingen bestaande HVAC ins"
type textarea "x"
type textarea "Raming: aanpassingen bestaande HVAC inst"
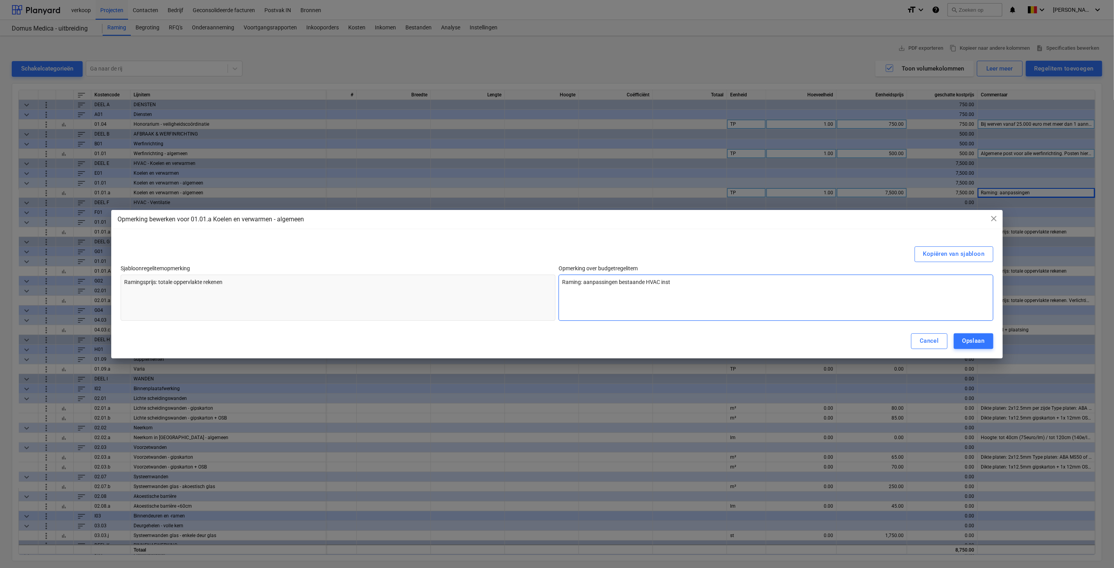
type textarea "x"
type textarea "Raming: aanpassingen bestaande HVAC insta"
type textarea "x"
type textarea "Raming: aanpassingen bestaande HVAC instal"
type textarea "x"
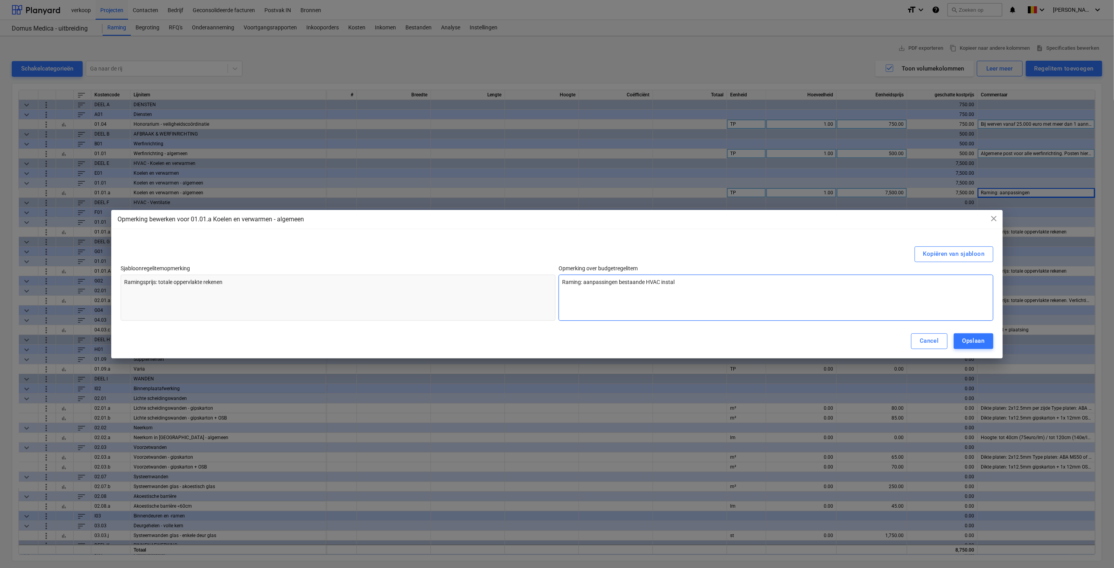
type textarea "Raming: aanpassingen bestaande HVAC install"
type textarea "x"
type textarea "Raming: aanpassingen bestaande HVAC installa"
type textarea "x"
type textarea "Raming: aanpassingen bestaande HVAC installat"
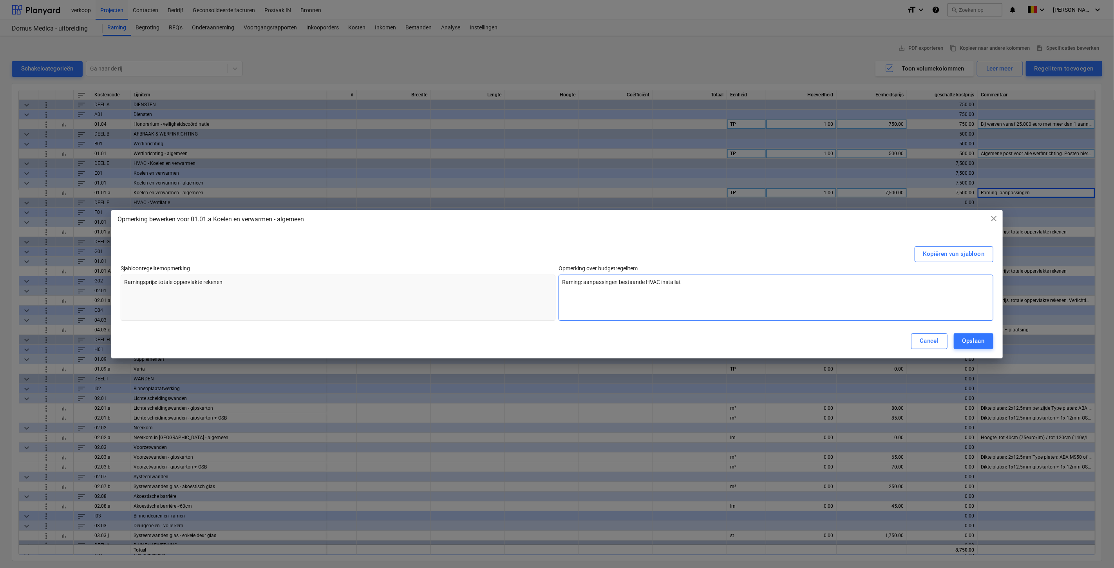
type textarea "x"
type textarea "Raming: aanpassingen bestaande HVAC installati"
type textarea "x"
type textarea "Raming: aanpassingen bestaande HVAC installatie"
type textarea "x"
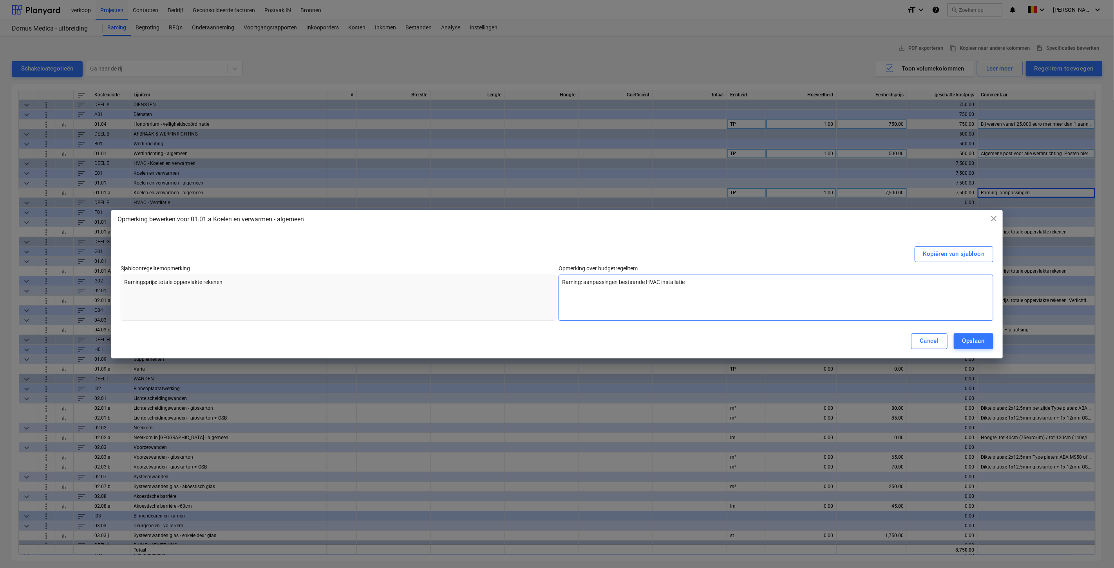
type textarea "Raming: aanpassingen bestaande HVAC installatie"
type textarea "x"
type textarea "Raming: aanpassingen bestaande HVAC installatie"
click at [668, 338] on div "Opslaan" at bounding box center [974, 341] width 22 height 10
type textarea "x"
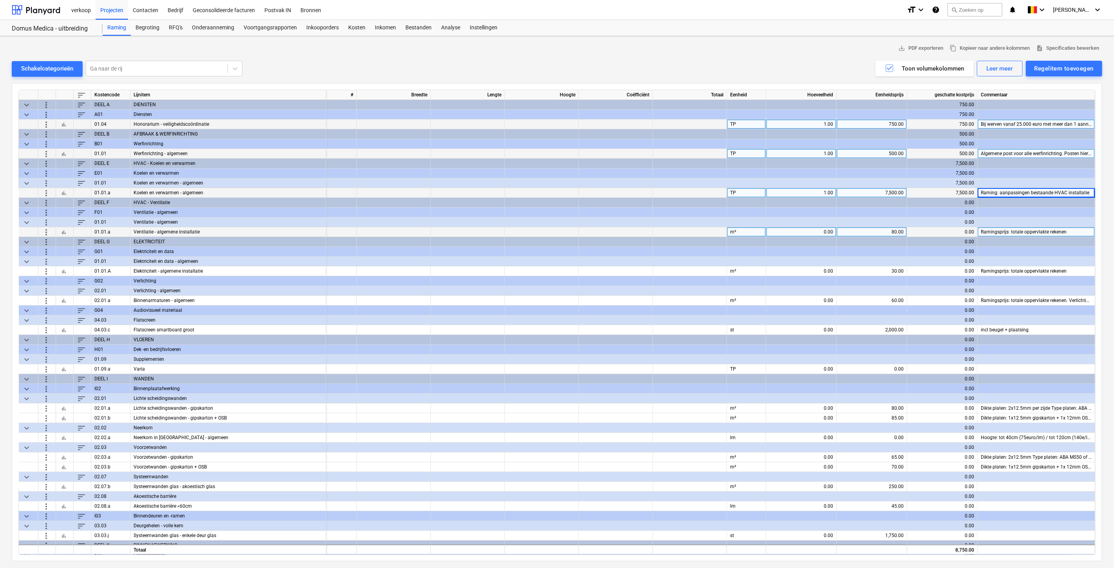
click at [668, 229] on div "0.00" at bounding box center [801, 232] width 64 height 10
type input "1"
click at [668, 232] on div "80.00" at bounding box center [872, 232] width 64 height 10
type input "750"
click at [668, 228] on div "Ramingsprijs: totale oppervlakte rekenen" at bounding box center [1037, 232] width 118 height 10
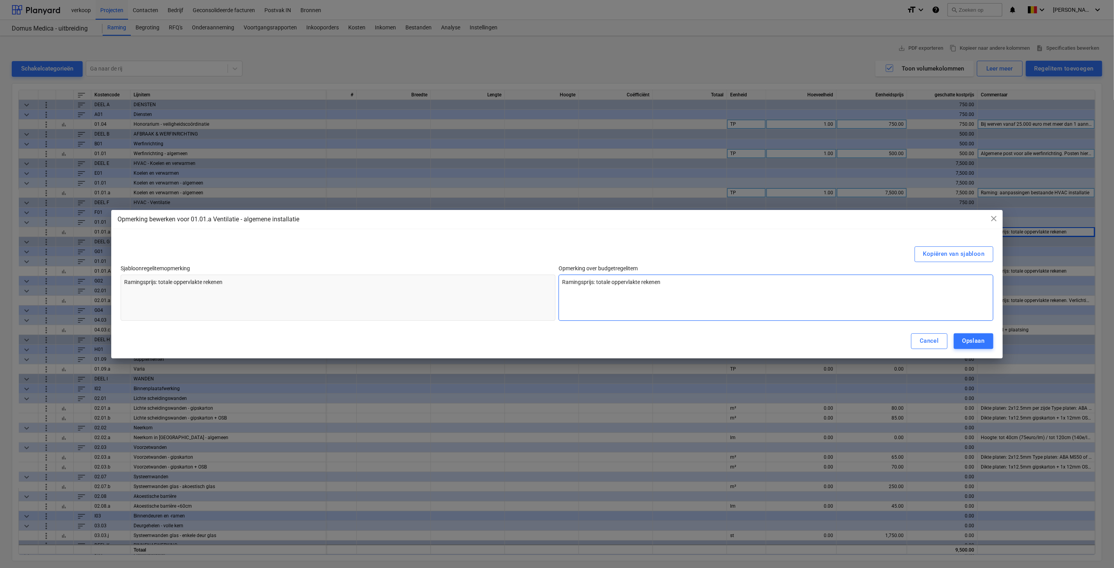
click at [668, 283] on textarea "Ramingsprijs: totale oppervlakte rekenen" at bounding box center [776, 298] width 435 height 46
drag, startPoint x: 674, startPoint y: 282, endPoint x: 596, endPoint y: 277, distance: 78.1
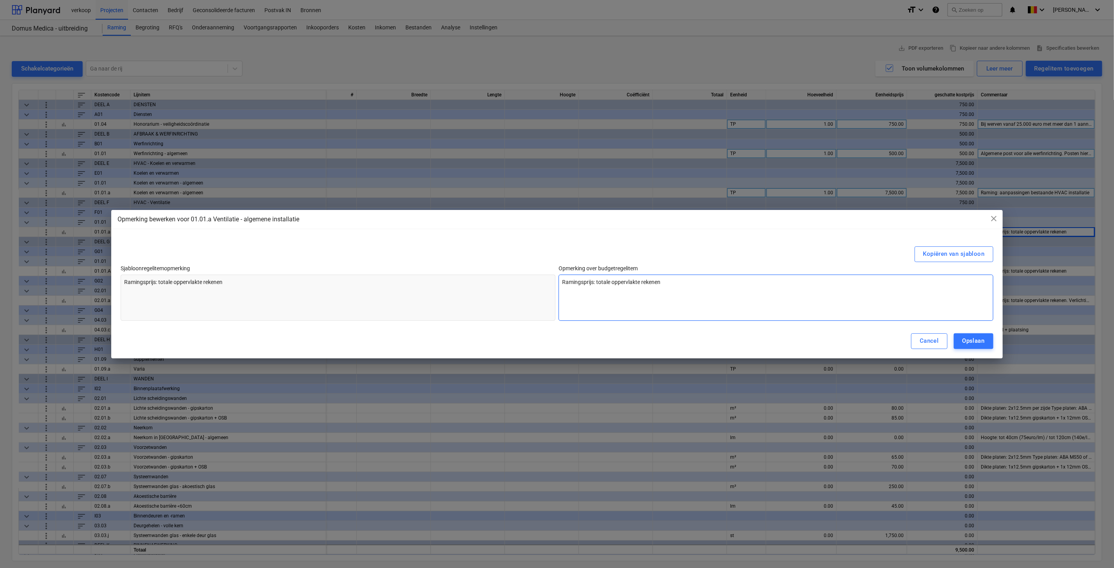
click at [596, 277] on textarea "Ramingsprijs: totale oppervlakte rekenen" at bounding box center [776, 298] width 435 height 46
type textarea "x"
type textarea "Ramingsprijs:"
type textarea "x"
type textarea "Ramingsprijs"
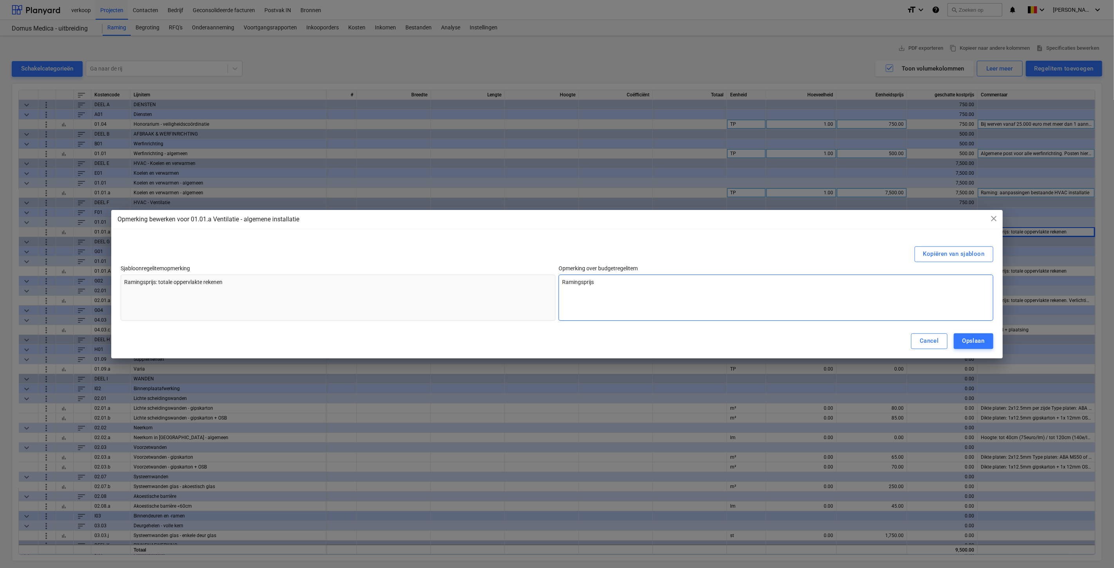
type textarea "x"
type textarea "Ramingsprij"
type textarea "x"
type textarea "Ramingspri"
type textarea "x"
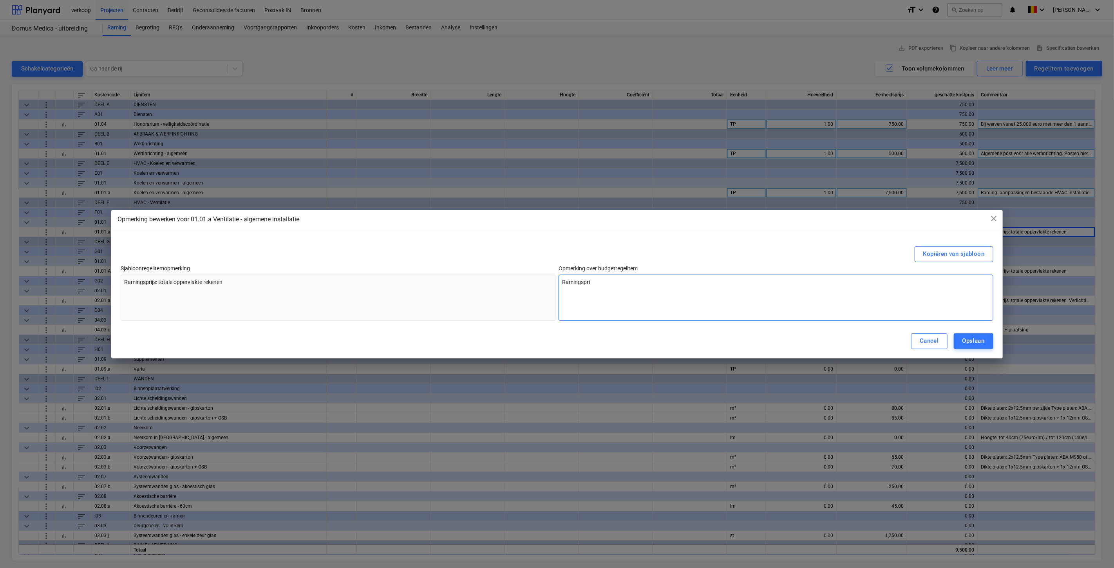
type textarea "Ramingspr"
type textarea "x"
type textarea "Ramingsp"
type textarea "x"
type textarea "Ramings"
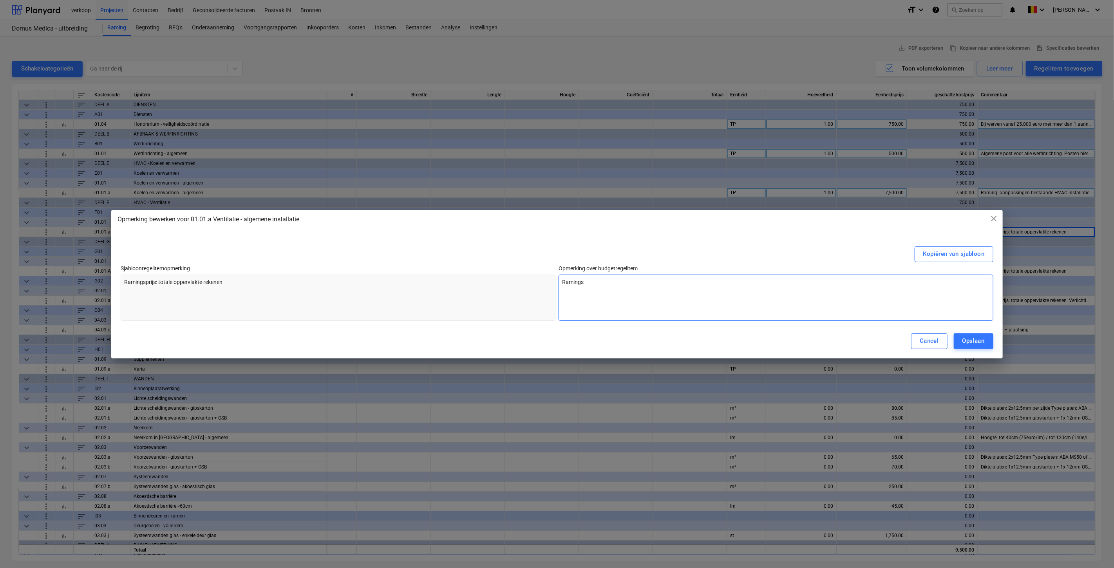
type textarea "x"
type textarea "Raming"
type textarea "x"
type textarea "Raming:"
type textarea "x"
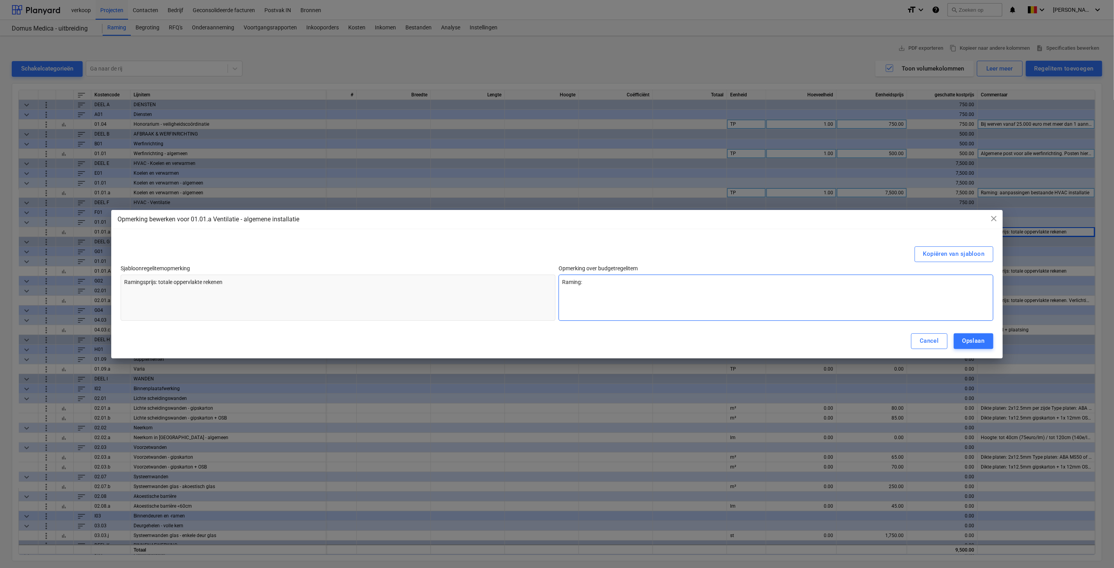
type textarea "Raming:"
type textarea "x"
type textarea "Raming: a"
type textarea "x"
type textarea "Raming: aa"
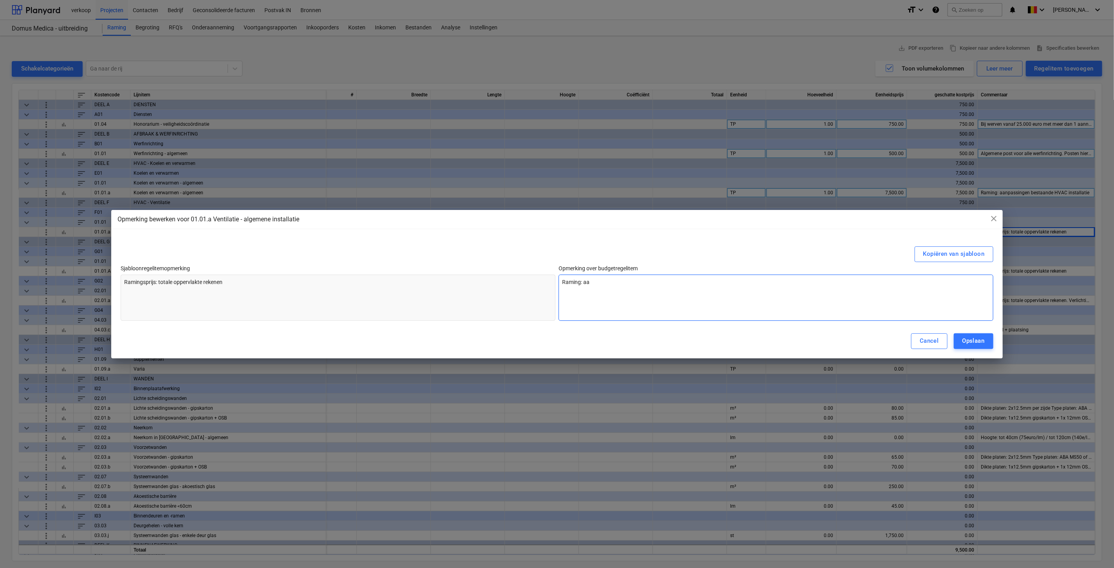
type textarea "x"
type textarea "Raming: aan"
type textarea "x"
type textarea "Raming: aanp"
type textarea "x"
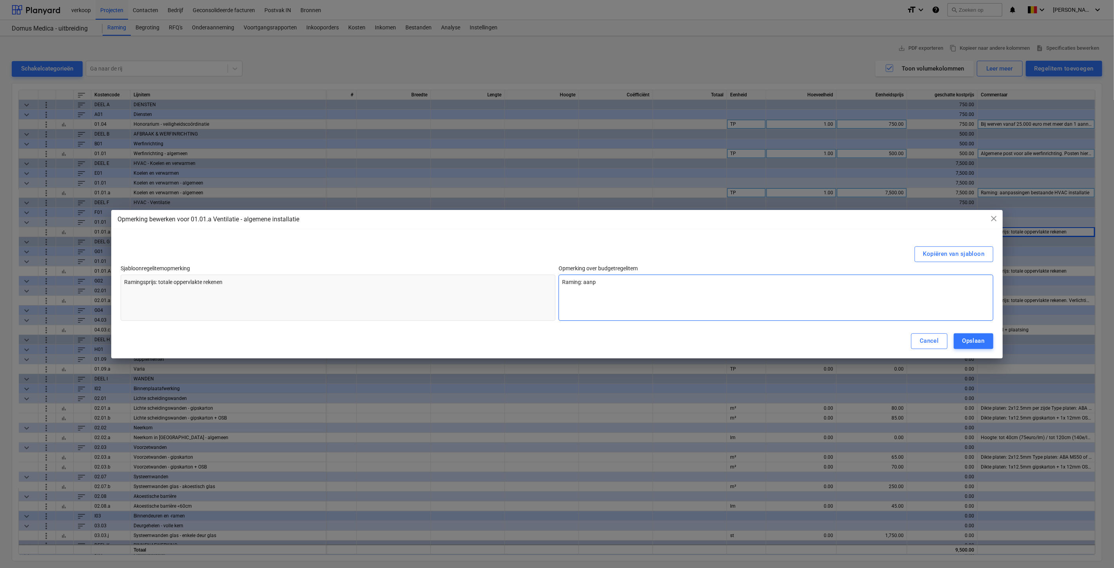
type textarea "Raming: aanpa"
type textarea "x"
type textarea "Raming: aanpas"
type textarea "x"
type textarea "Raming: aanpass"
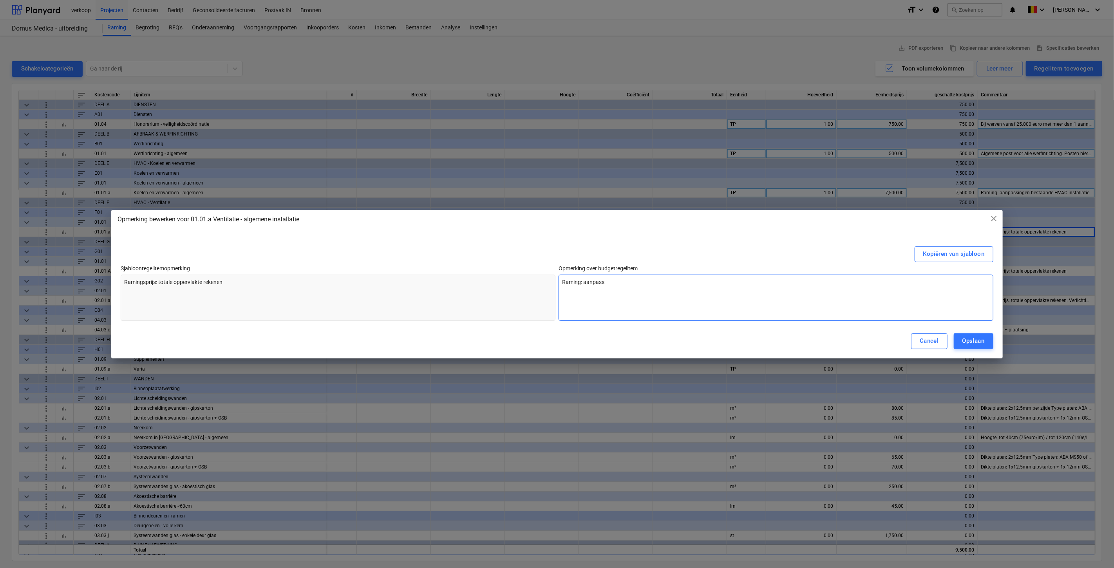
type textarea "x"
type textarea "Raming: aanpassi"
type textarea "x"
type textarea "Raming: aanpassin"
type textarea "x"
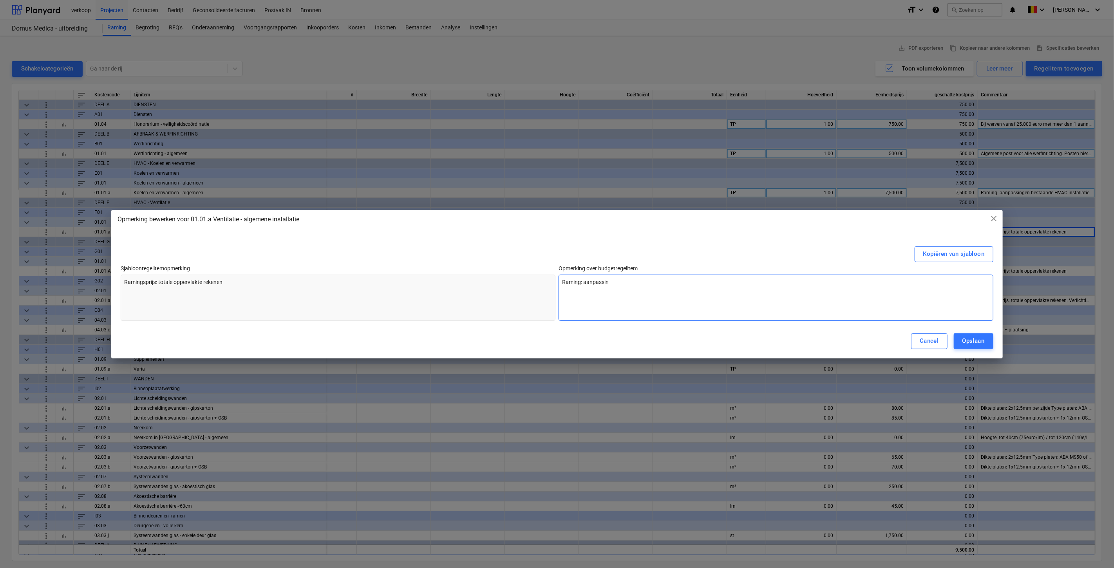
type textarea "Raming: aanpassing"
type textarea "x"
type textarea "Raming: aanpassing"
type textarea "x"
type textarea "Raming: aanpassing b"
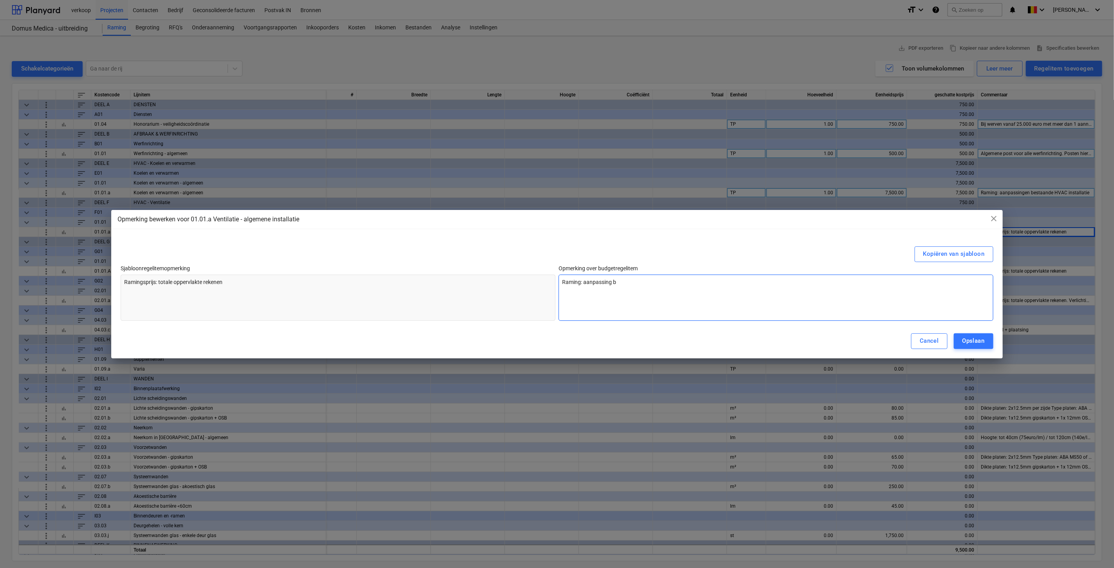
type textarea "x"
type textarea "Raming: aanpassing be"
type textarea "x"
type textarea "Raming: aanpassing bes"
type textarea "x"
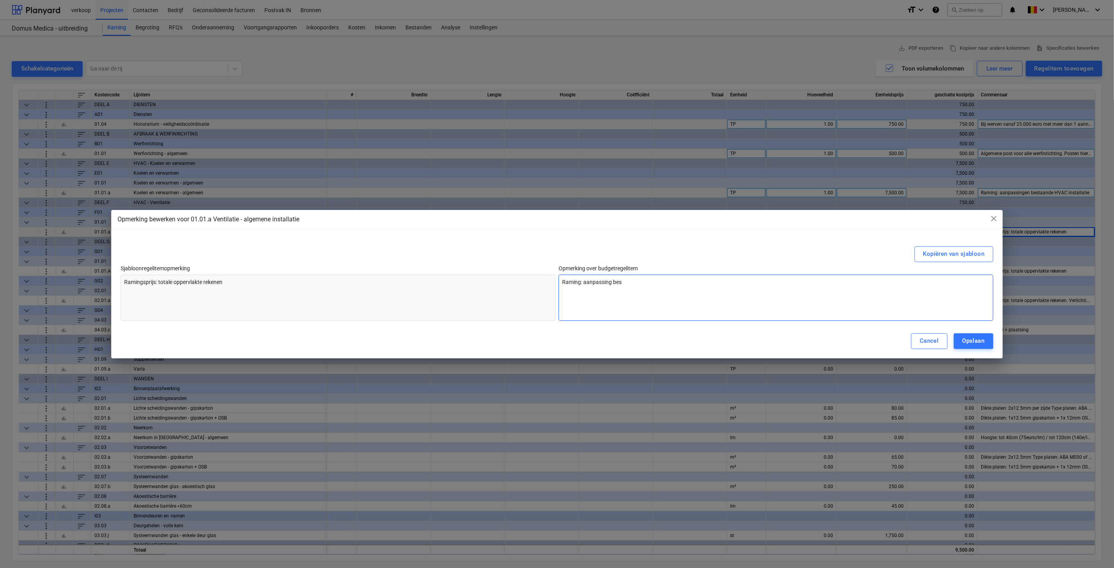
type textarea "Raming: aanpassing best"
type textarea "x"
type textarea "Raming: aanpassing besta"
type textarea "x"
type textarea "Raming: aanpassing bestaa"
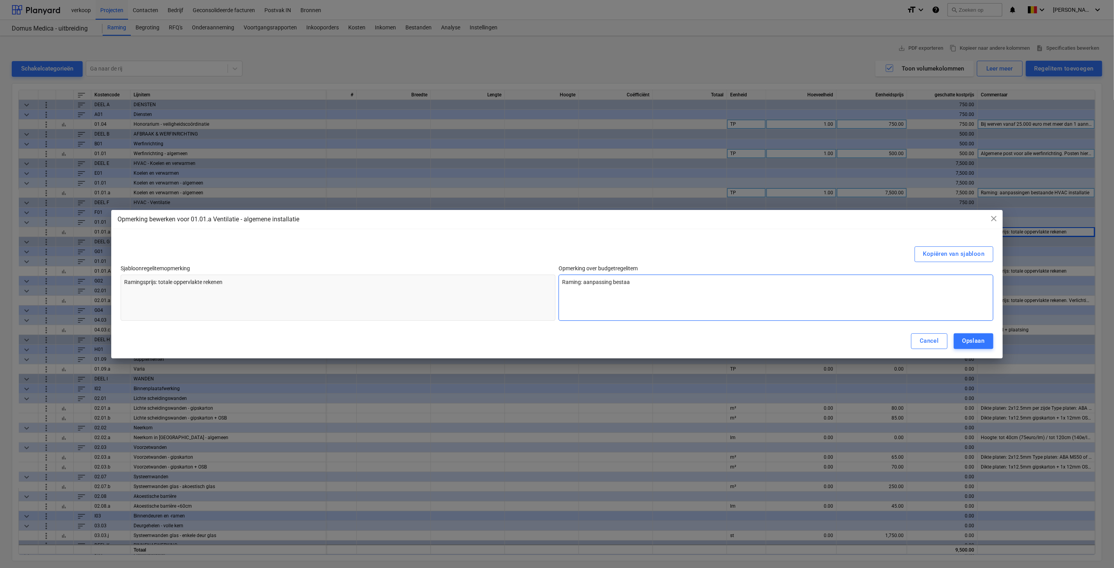
type textarea "x"
type textarea "Raming: aanpassing bestaan"
type textarea "x"
type textarea "Raming: aanpassing bestaand"
type textarea "x"
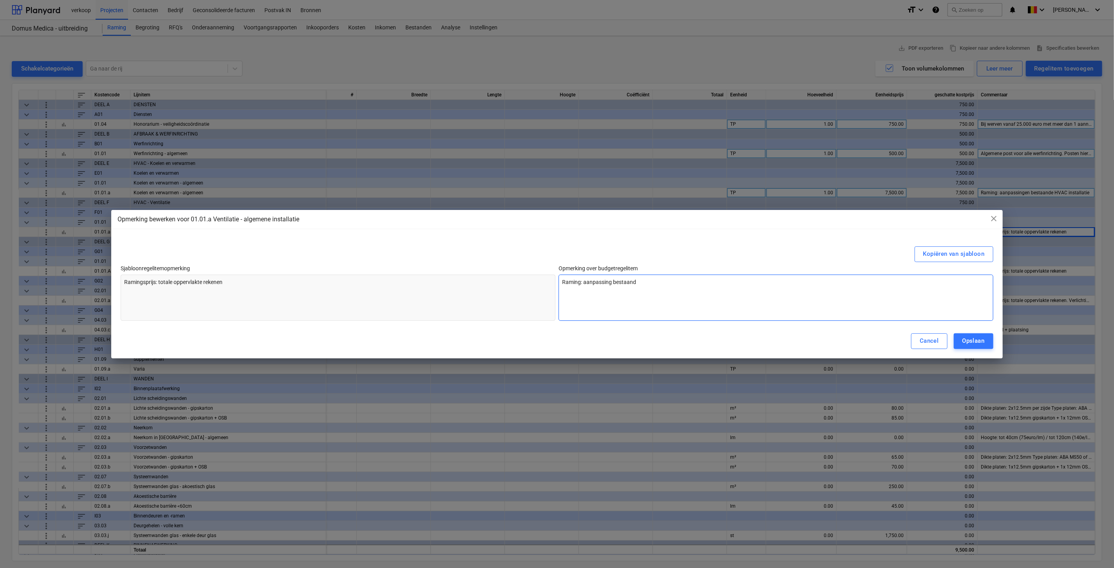
type textarea "Raming: aanpassing bestaande"
type textarea "x"
type textarea "Raming: aanpassing bestaande"
type textarea "x"
type textarea "Raming: aanpassing bestaande v"
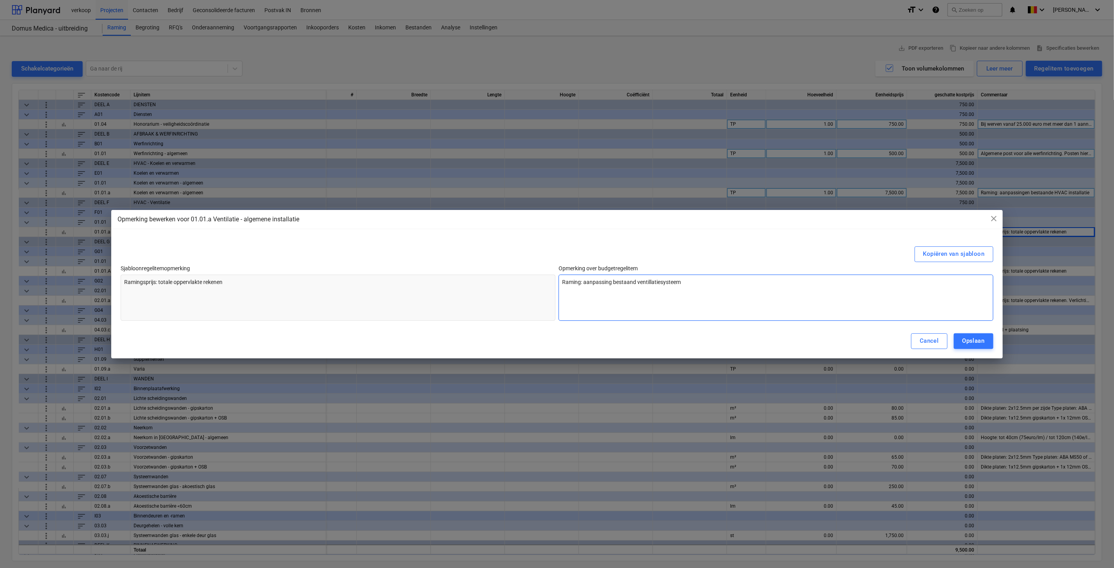
click at [647, 283] on textarea "Raming: aanpassing bestaand ventillatiesysteem" at bounding box center [776, 298] width 435 height 46
click at [668, 339] on div "Opslaan" at bounding box center [974, 341] width 22 height 10
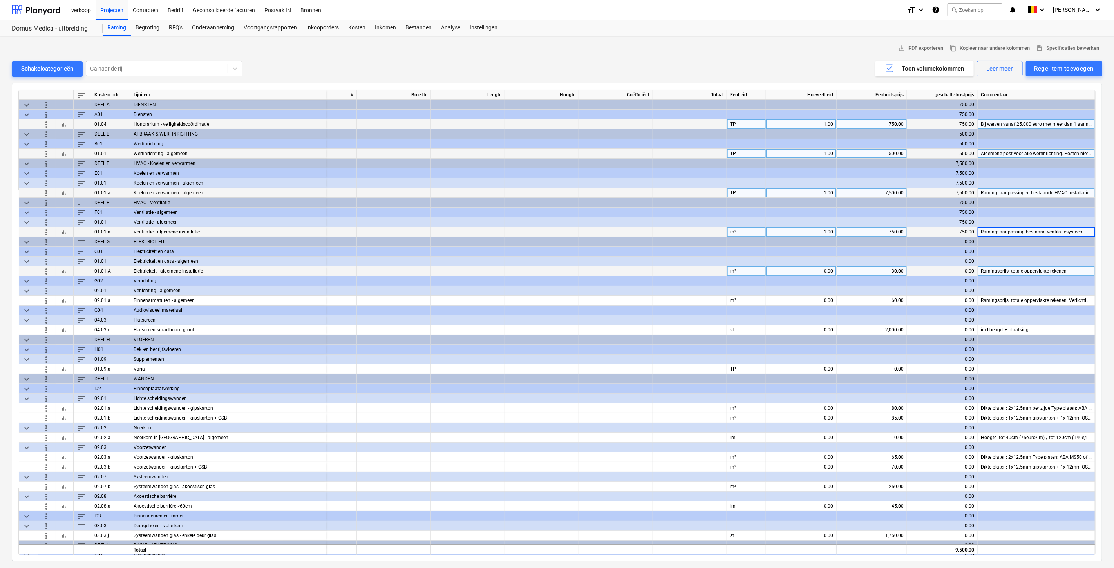
click at [668, 268] on div "0.00" at bounding box center [801, 271] width 64 height 10
click at [668, 229] on div "m²" at bounding box center [746, 232] width 39 height 10
click at [668, 275] on div "m²" at bounding box center [746, 271] width 39 height 10
click at [668, 269] on div "0.00" at bounding box center [801, 271] width 64 height 10
click at [668, 266] on div "30.00" at bounding box center [872, 271] width 64 height 10
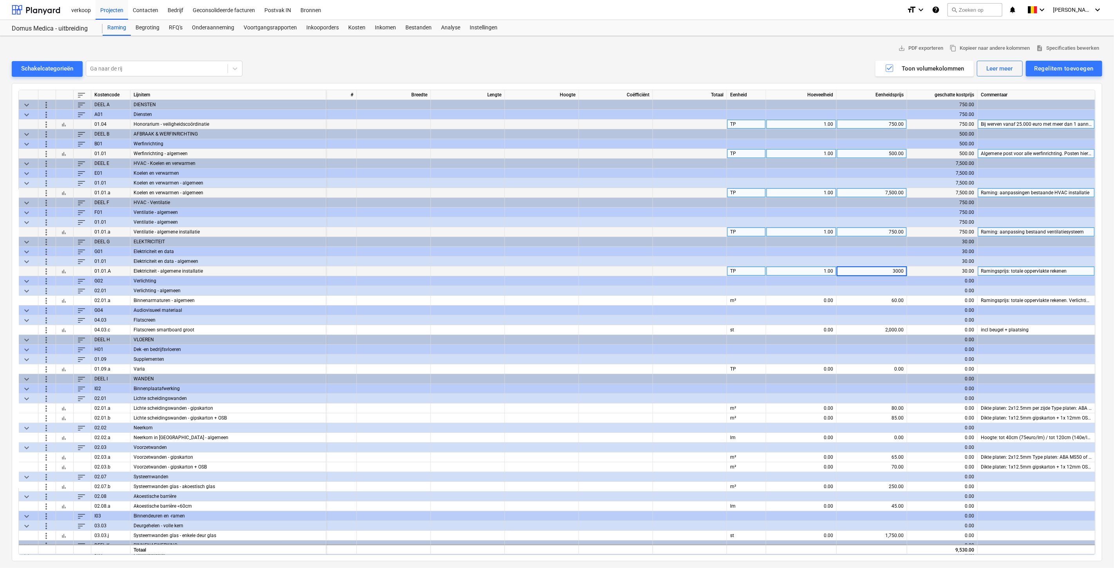
click at [668, 268] on div "Ramingsprijs: totale oppervlakte rekenen" at bounding box center [1037, 271] width 118 height 10
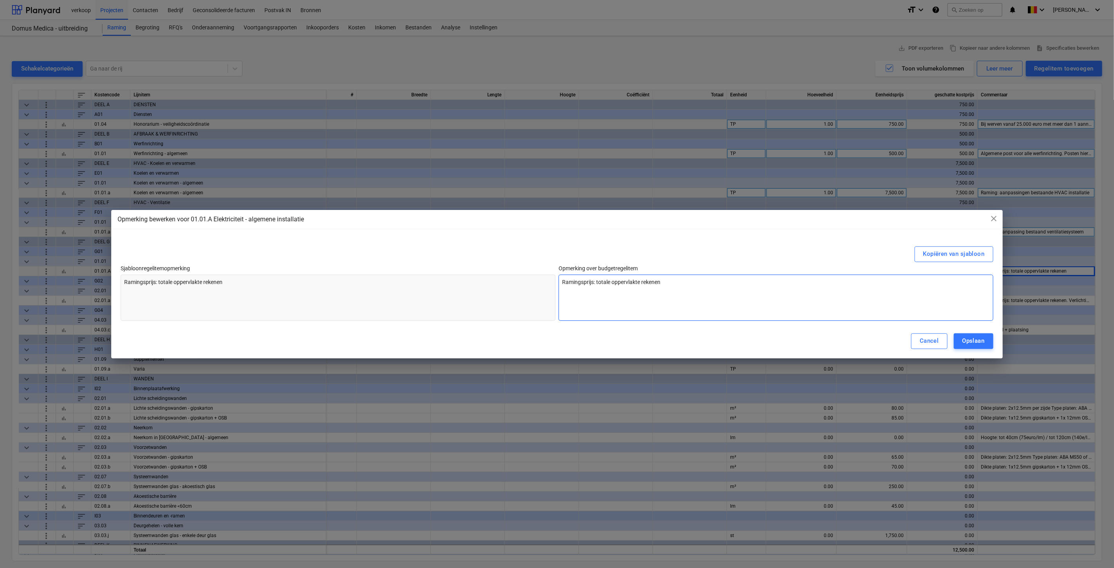
drag, startPoint x: 659, startPoint y: 292, endPoint x: 627, endPoint y: 283, distance: 33.0
click at [614, 286] on textarea "Ramingsprijs: totale oppervlakte rekenen" at bounding box center [776, 298] width 435 height 46
drag, startPoint x: 684, startPoint y: 283, endPoint x: 680, endPoint y: 282, distance: 3.9
click at [668, 283] on textarea "Ramingsprijs: totale oppervlakte rekenen" at bounding box center [776, 298] width 435 height 46
drag, startPoint x: 680, startPoint y: 282, endPoint x: 502, endPoint y: 273, distance: 178.1
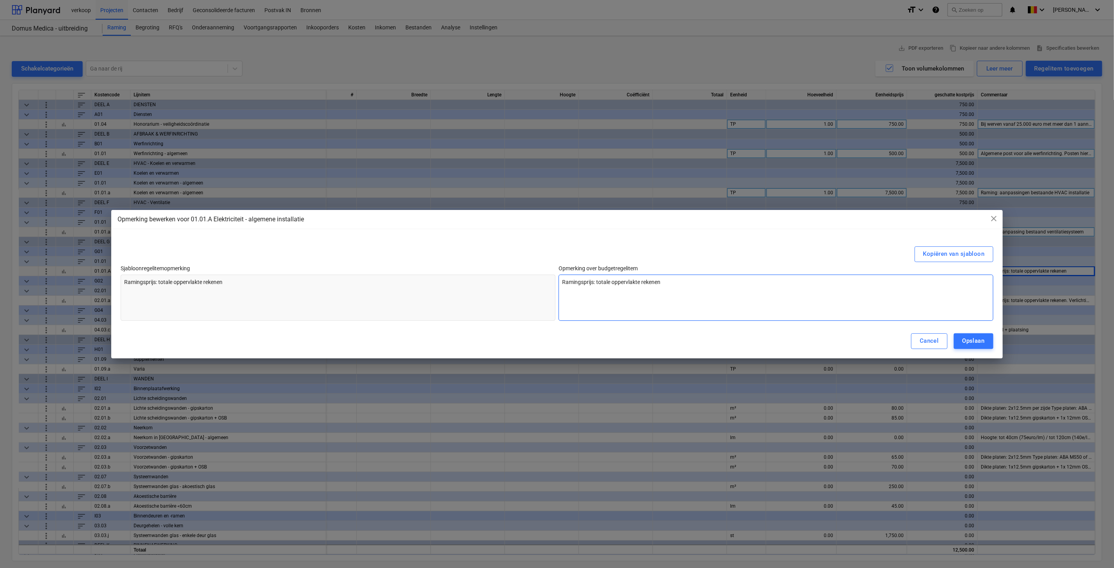
click at [502, 273] on div "Sjabloonregelitemopmerking Ramingsprijs: totale oppervlakte rekenen Opmerking o…" at bounding box center [557, 293] width 872 height 56
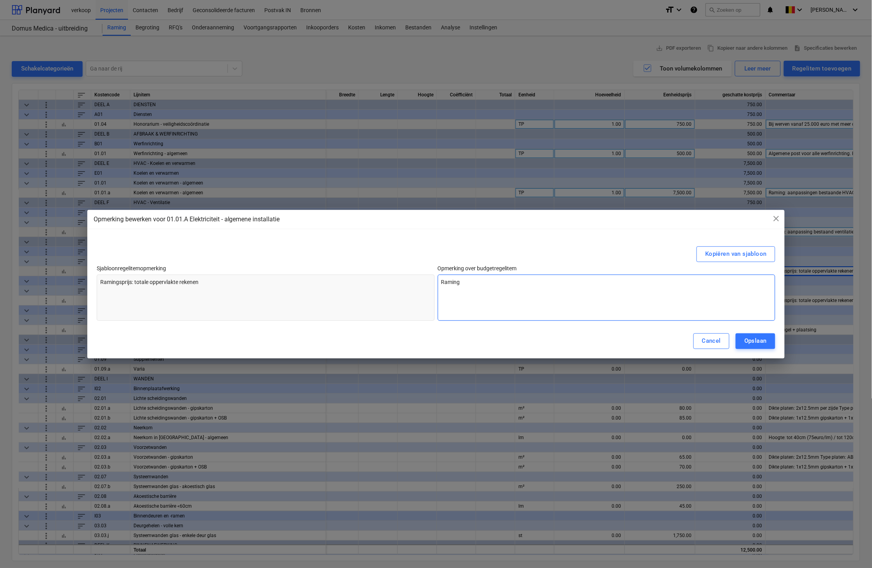
drag, startPoint x: 472, startPoint y: 276, endPoint x: 471, endPoint y: 280, distance: 4.0
click at [472, 279] on textarea "Raming" at bounding box center [607, 298] width 338 height 46
click at [668, 335] on button "Opslaan" at bounding box center [756, 341] width 40 height 16
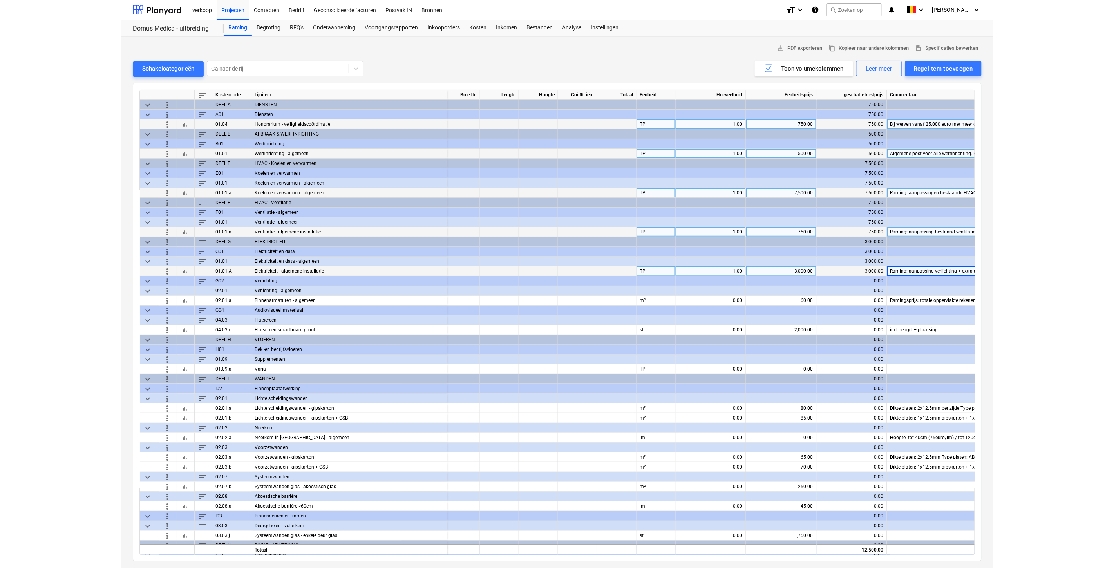
scroll to position [0, 0]
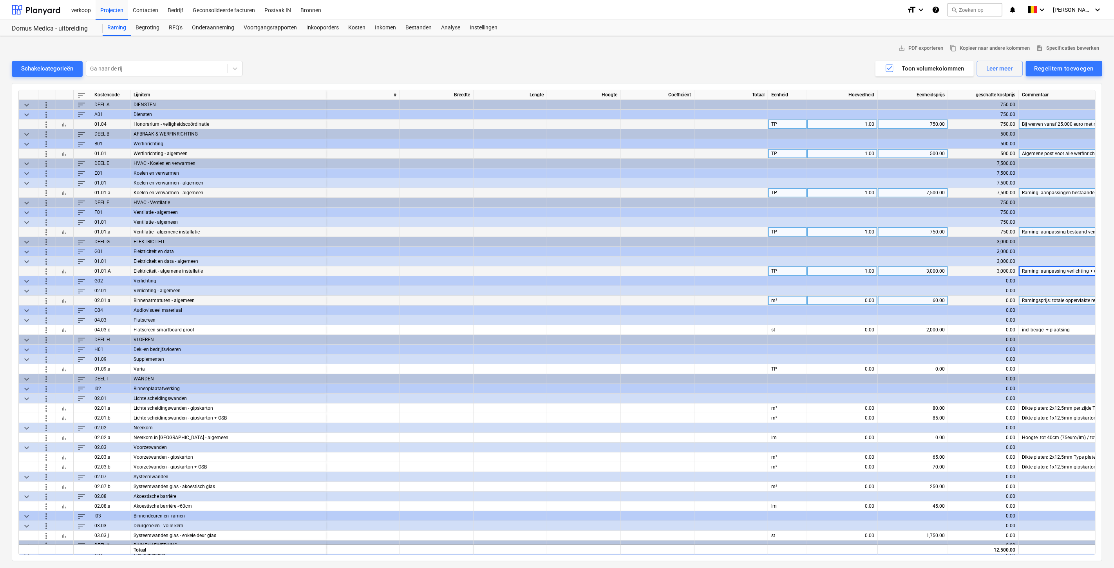
click at [668, 296] on div "0.00" at bounding box center [842, 301] width 71 height 10
click at [668, 265] on div at bounding box center [1078, 262] width 118 height 10
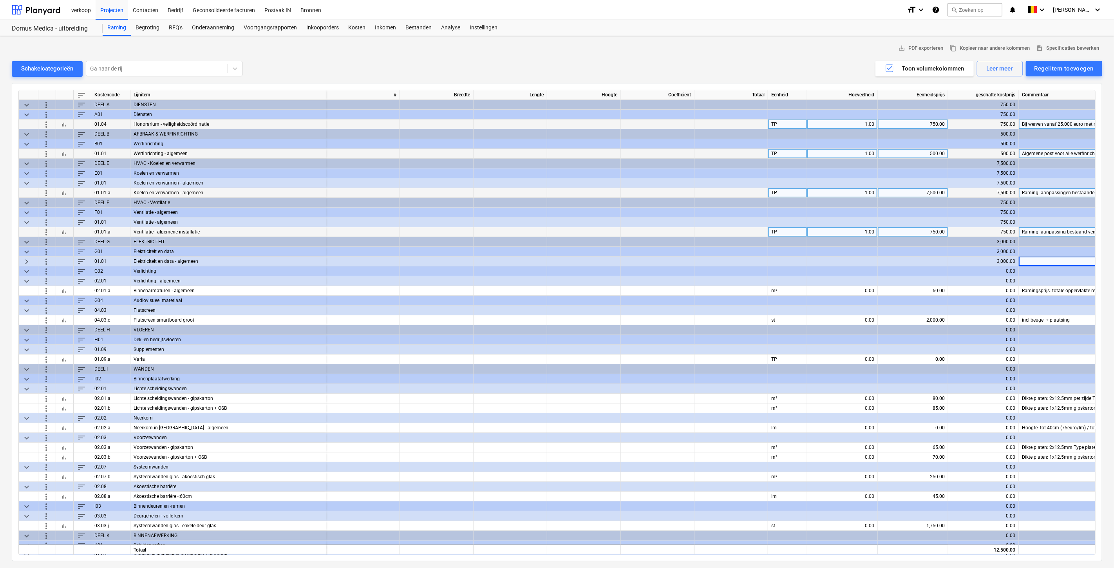
scroll to position [0, 44]
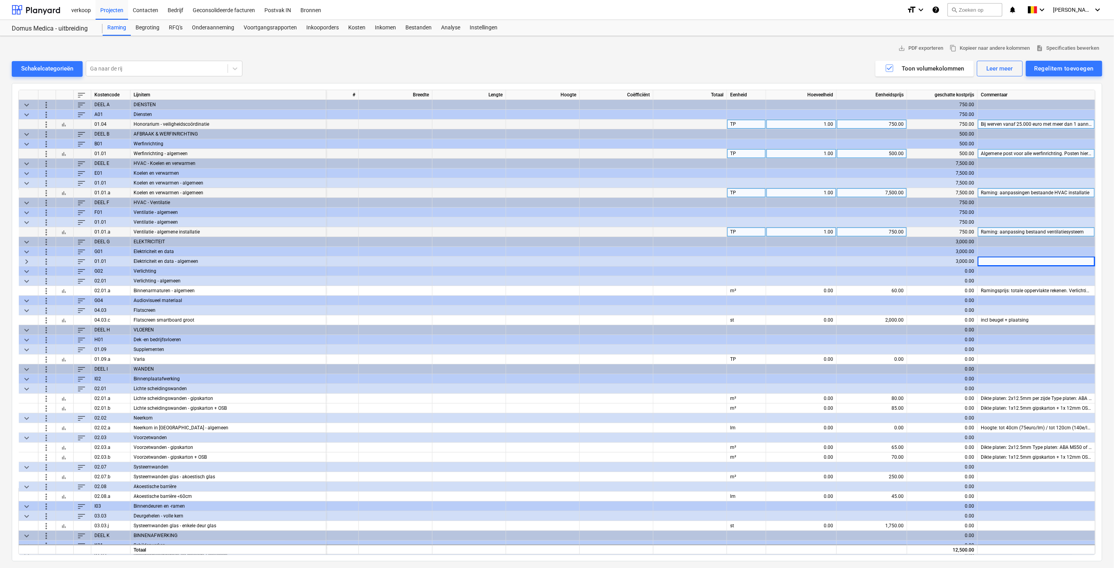
click at [668, 228] on div "Raming: aanpassing bestaand ventilatiesysteem" at bounding box center [1037, 232] width 118 height 10
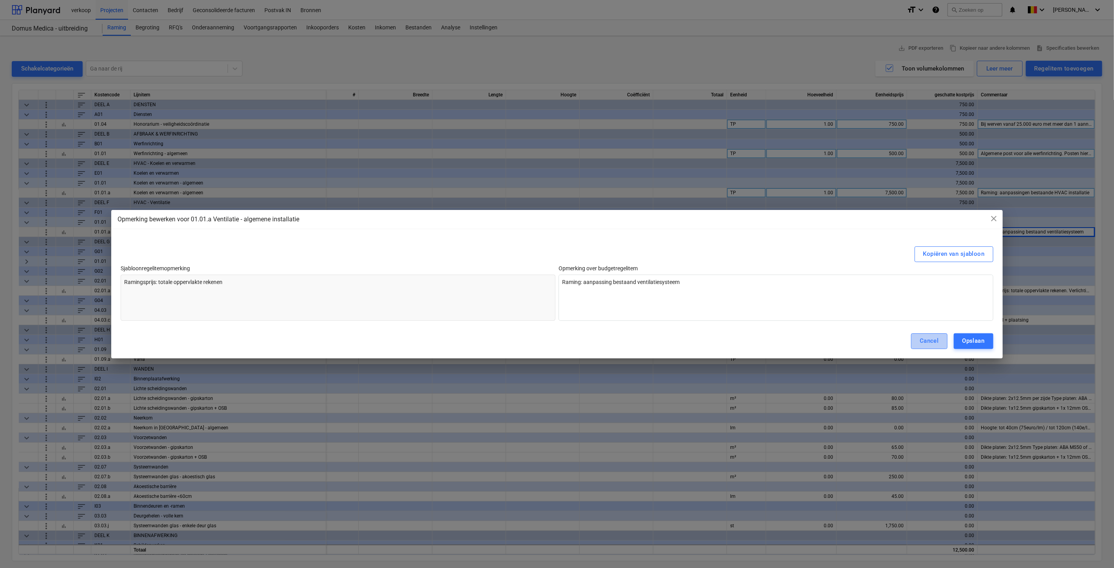
click at [668, 344] on div "Cancel" at bounding box center [929, 341] width 19 height 10
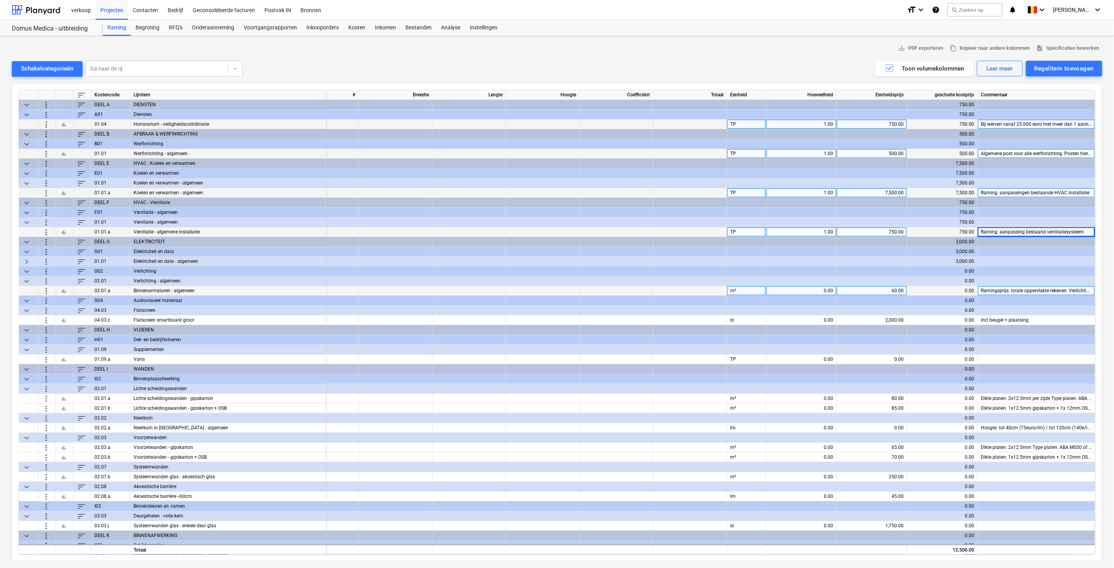
click at [668, 293] on div "Ramingsprijs: totale oppervlakte rekenen. Verlichtingsvoorstel op te maken bij …" at bounding box center [1037, 291] width 118 height 10
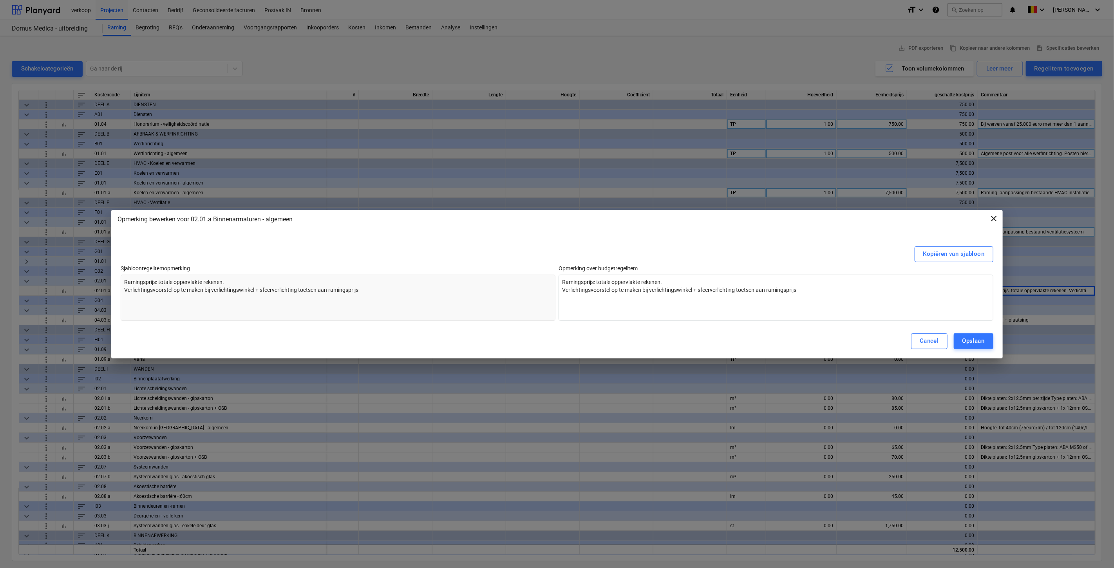
click at [668, 219] on span "close" at bounding box center [994, 218] width 9 height 9
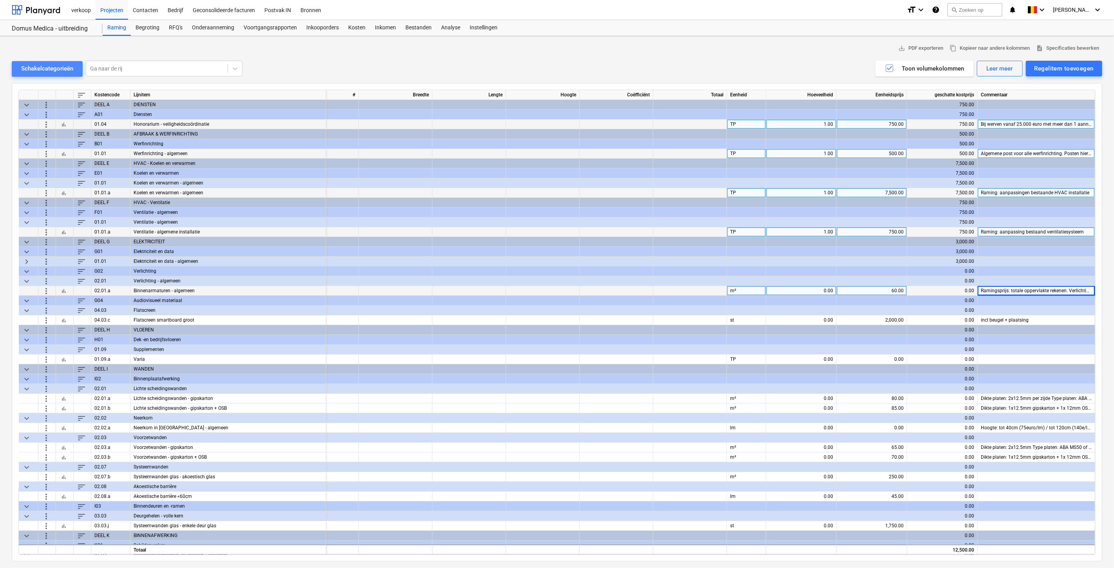
click at [56, 65] on div "Schakelcategorieën" at bounding box center [47, 68] width 52 height 10
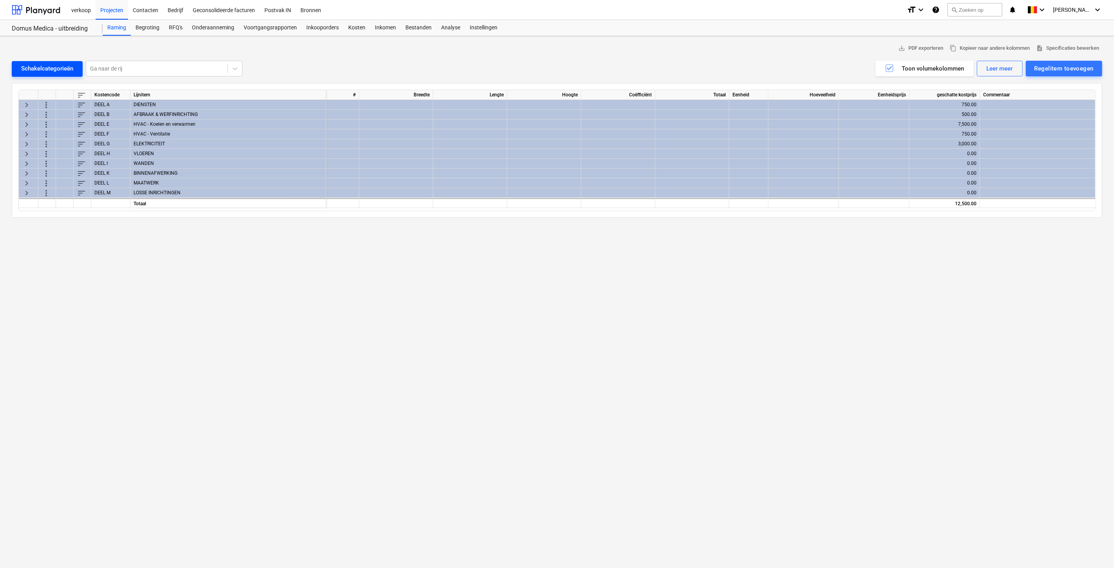
click at [56, 65] on div "Schakelcategorieën" at bounding box center [47, 68] width 52 height 10
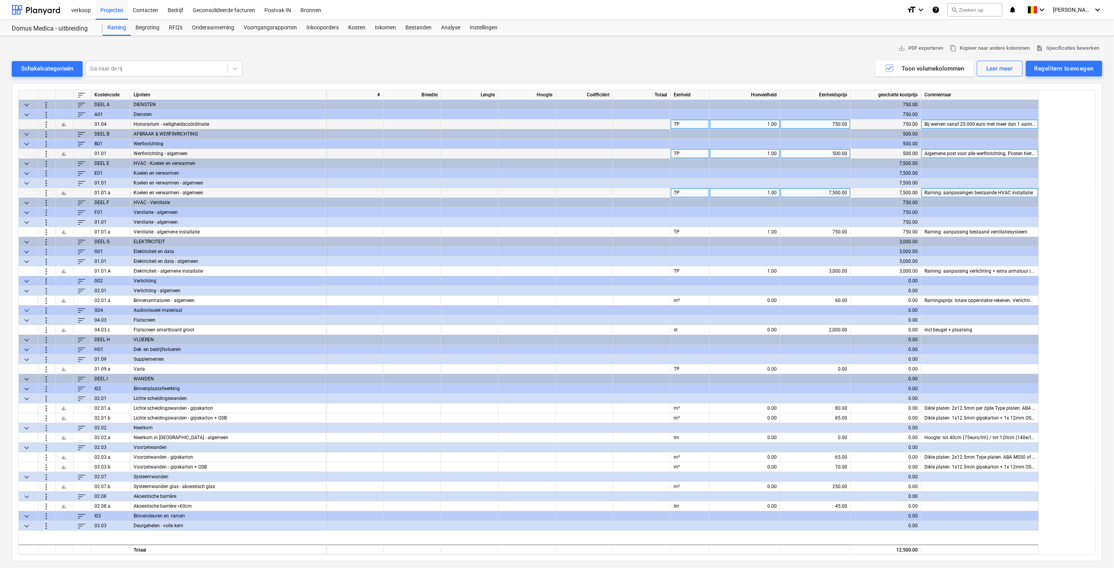
scroll to position [0, 0]
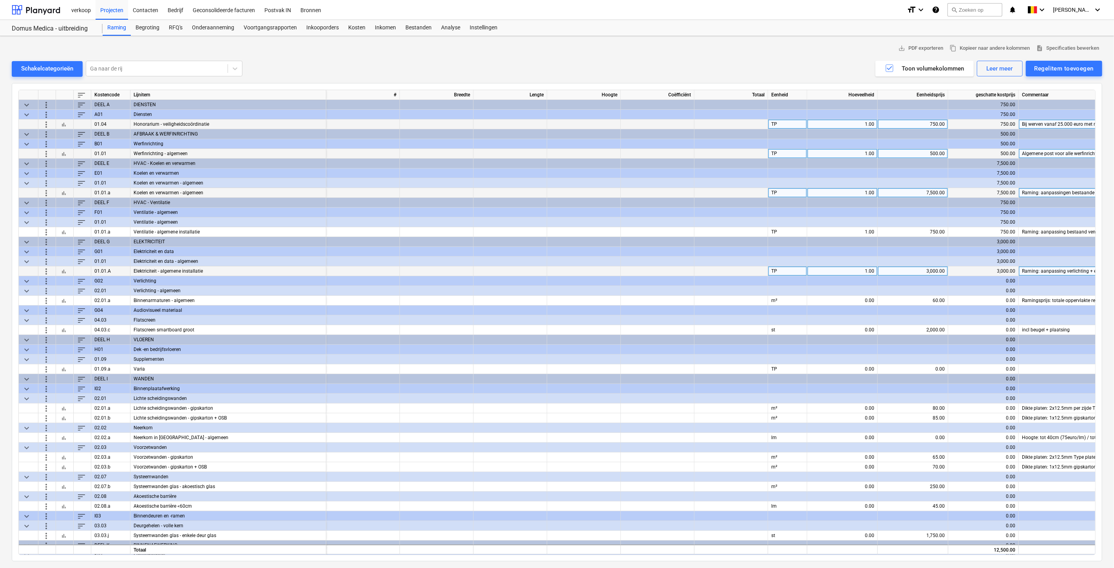
click at [668, 269] on div "Raming: aanpassing verlichting + extra armatuur in privé kantoor" at bounding box center [1078, 271] width 118 height 10
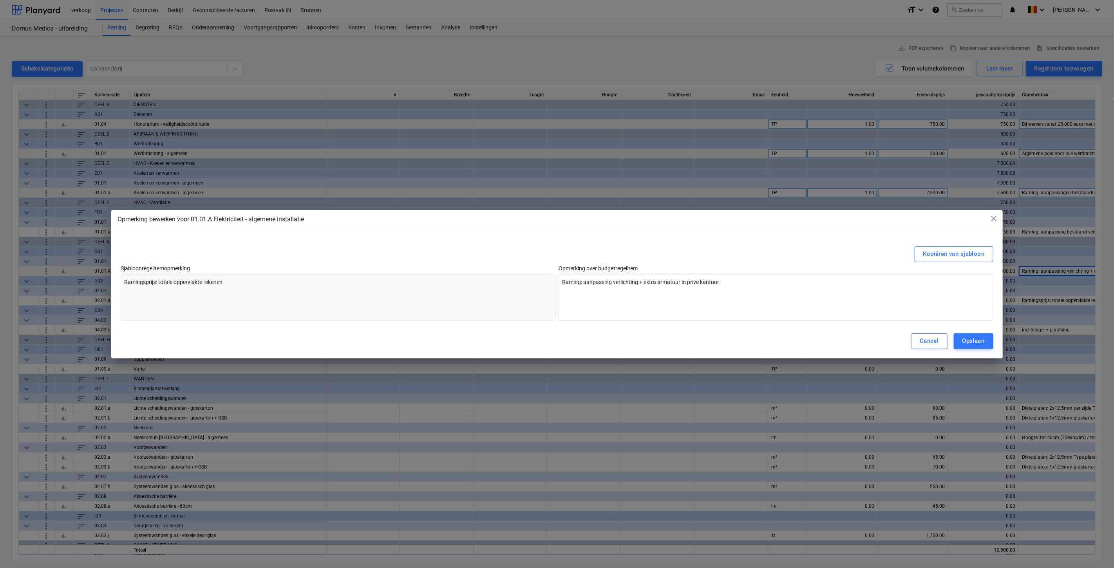
scroll to position [0, 44]
click at [668, 281] on textarea "Raming: aanpassing verlichting + extra armatuur in privé kantoor" at bounding box center [776, 298] width 435 height 46
drag, startPoint x: 722, startPoint y: 281, endPoint x: 620, endPoint y: 273, distance: 102.1
click at [620, 273] on div "Opmerking over budgetregelitem Raming: aanpassing verlichting + extra armatuur …" at bounding box center [776, 293] width 435 height 56
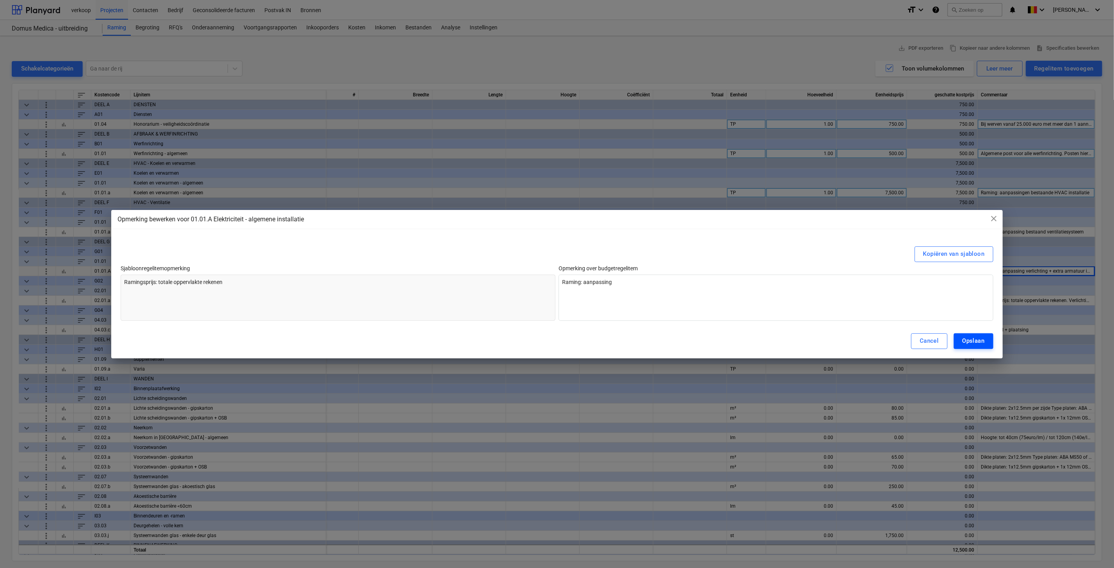
click at [668, 340] on div "Opslaan" at bounding box center [974, 341] width 22 height 10
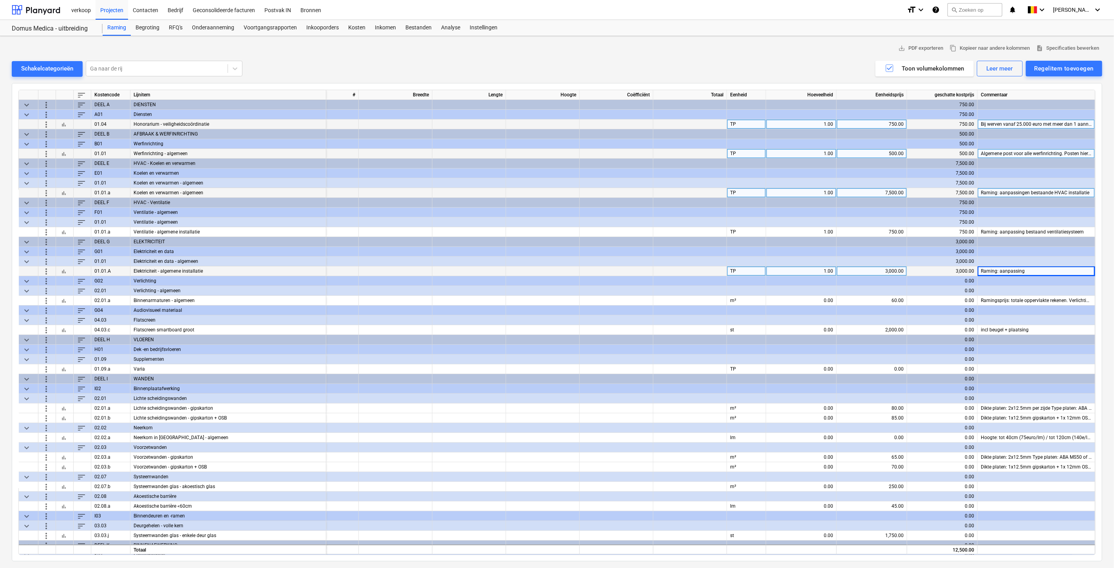
click at [668, 269] on div "3,000.00" at bounding box center [942, 271] width 64 height 10
drag, startPoint x: 949, startPoint y: 268, endPoint x: 978, endPoint y: 272, distance: 29.6
click at [0, 0] on div "more_vert bar_chart 01.01.A Elektriciteit - algemene installatie TP 1.00 3,000.…" at bounding box center [0, 0] width 0 height 0
click at [668, 272] on div "3,000.00" at bounding box center [942, 271] width 71 height 10
drag, startPoint x: 970, startPoint y: 271, endPoint x: 925, endPoint y: 273, distance: 44.3
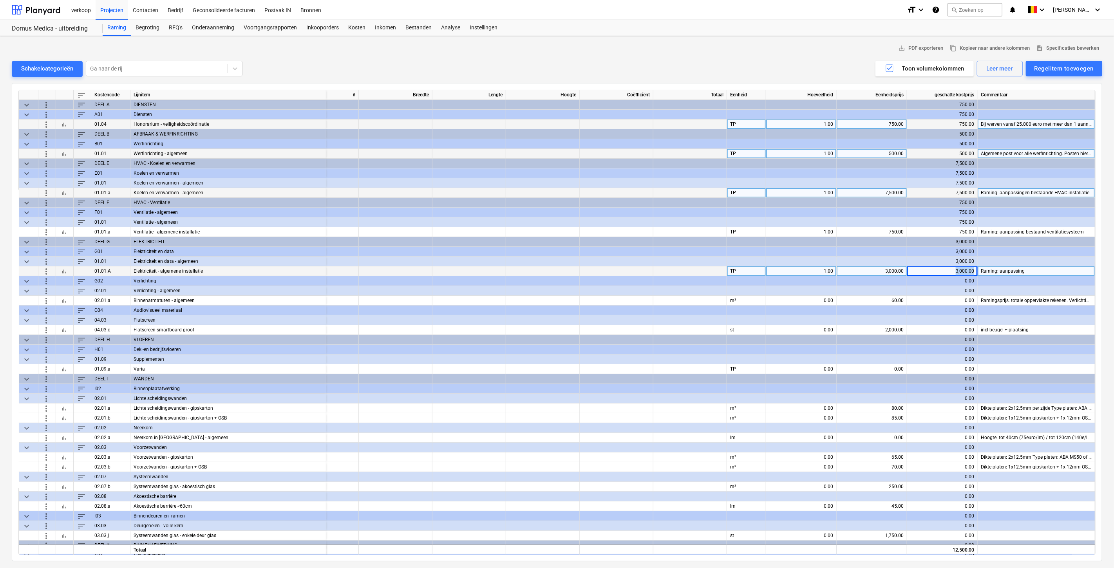
click at [668, 273] on div "3,000.00" at bounding box center [942, 271] width 64 height 10
click at [668, 266] on div at bounding box center [872, 262] width 71 height 10
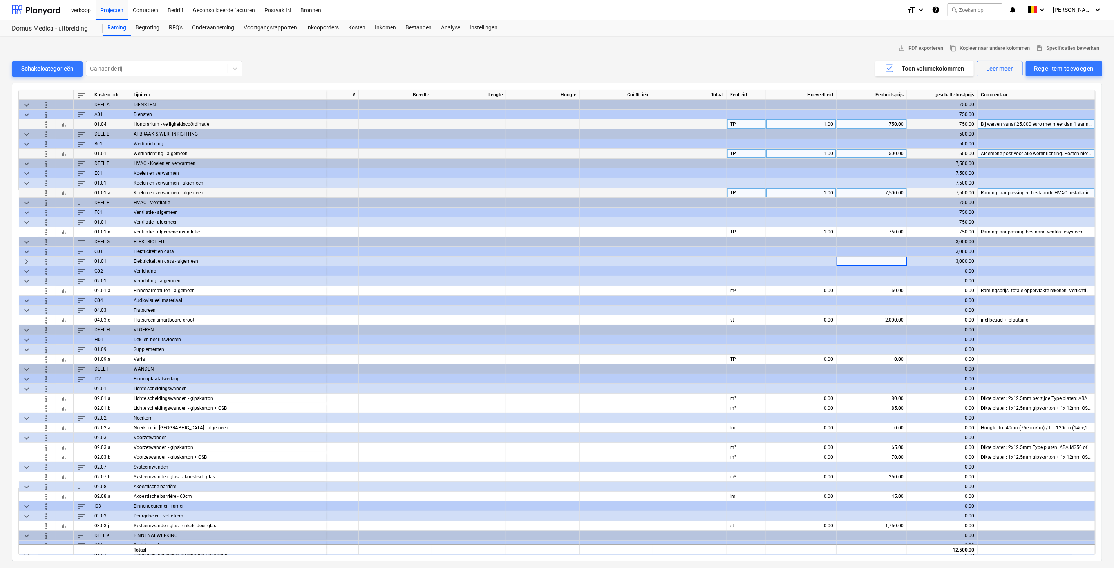
click at [28, 268] on span "keyboard_arrow_down" at bounding box center [26, 270] width 9 height 9
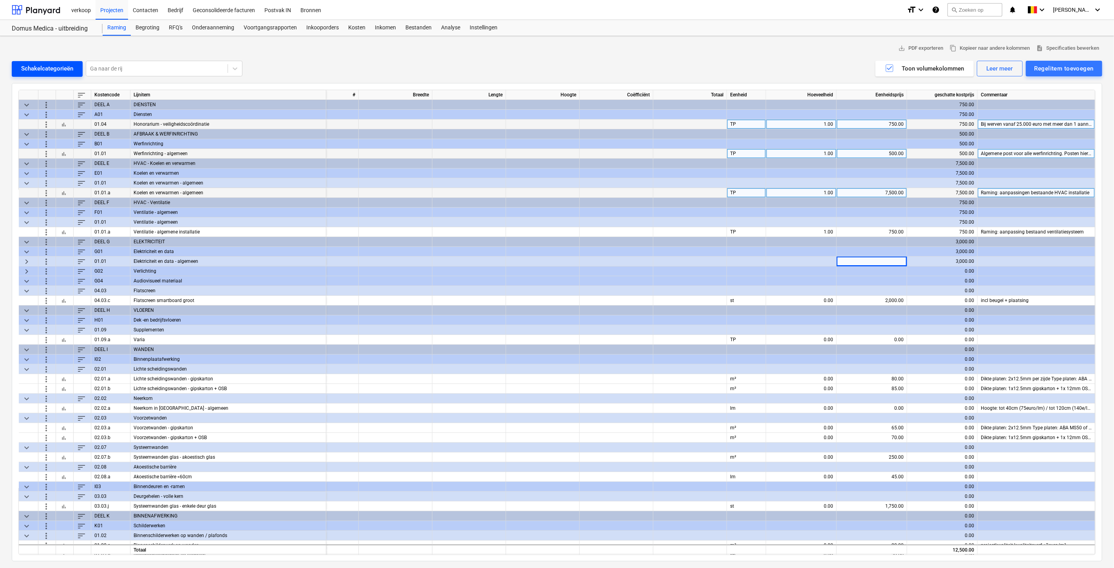
click at [33, 71] on div "Schakelcategorieën" at bounding box center [47, 68] width 52 height 10
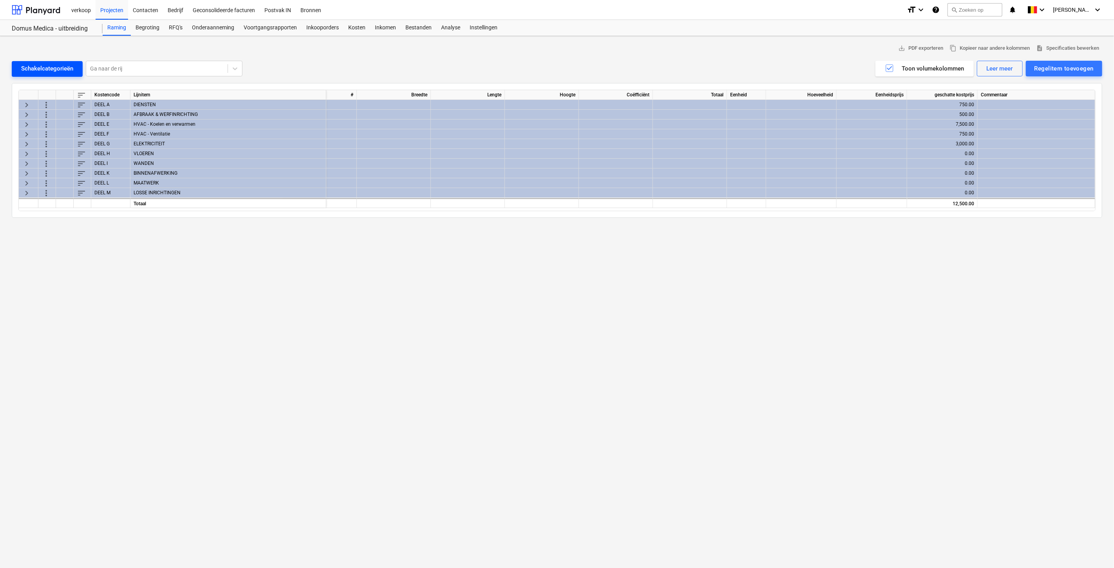
scroll to position [0, 41]
click at [33, 71] on div "Schakelcategorieën" at bounding box center [47, 68] width 52 height 10
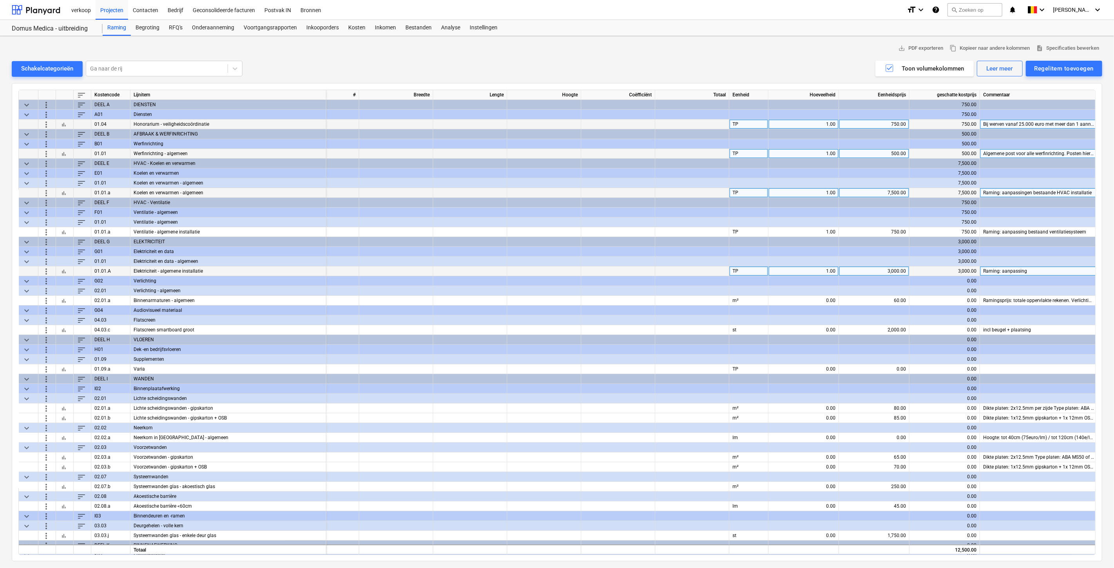
click at [668, 272] on div "3,000.00" at bounding box center [874, 271] width 64 height 10
click at [668, 302] on div "m²" at bounding box center [748, 301] width 39 height 10
click at [668, 300] on div "0.00" at bounding box center [804, 301] width 64 height 10
click at [668, 291] on div at bounding box center [874, 291] width 71 height 10
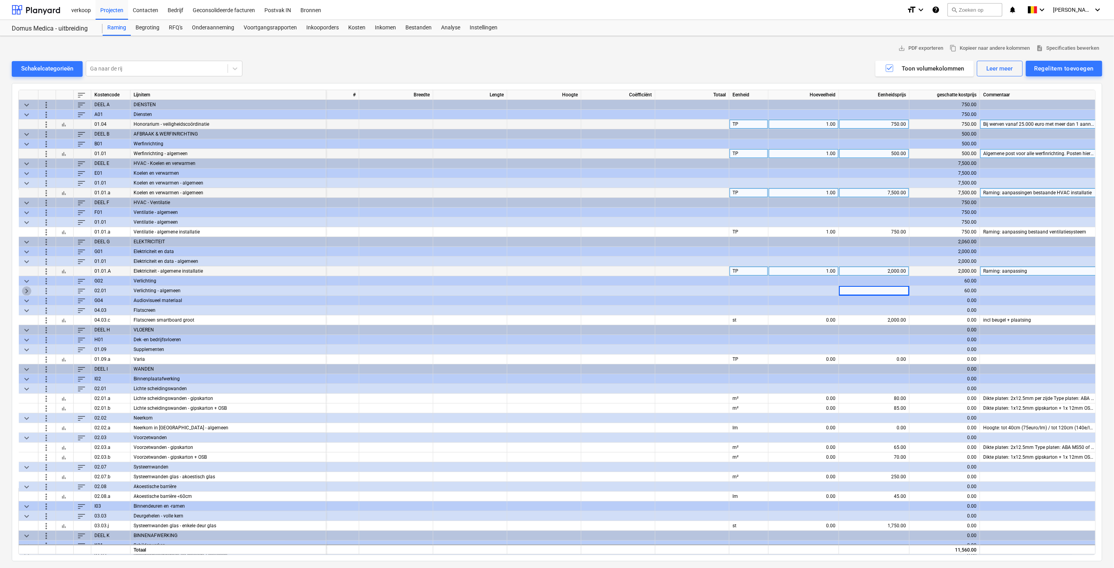
click at [30, 291] on span "keyboard_arrow_right" at bounding box center [26, 290] width 9 height 9
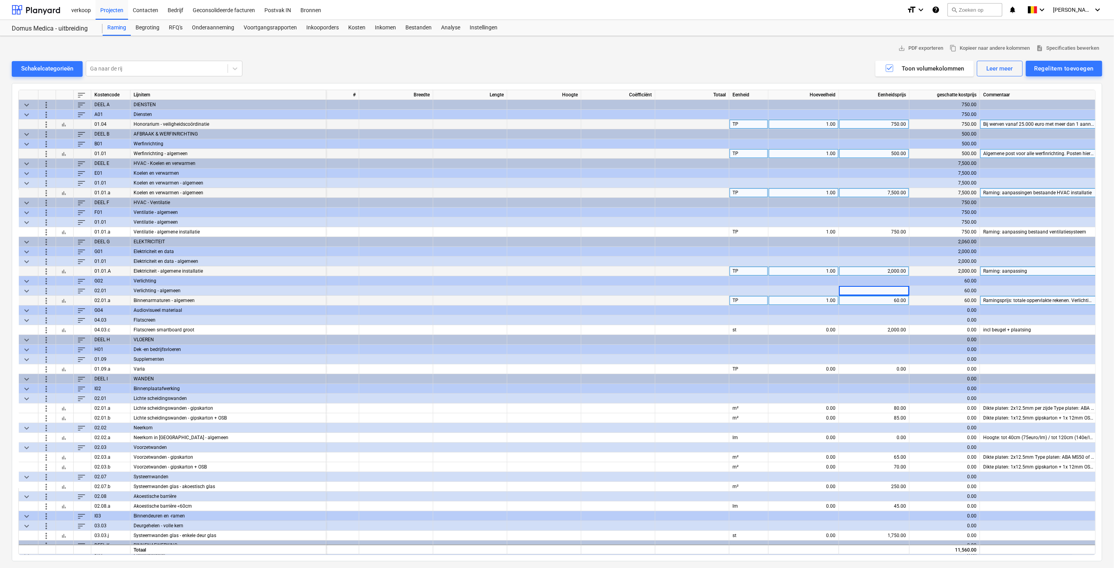
click at [668, 290] on div at bounding box center [874, 291] width 71 height 10
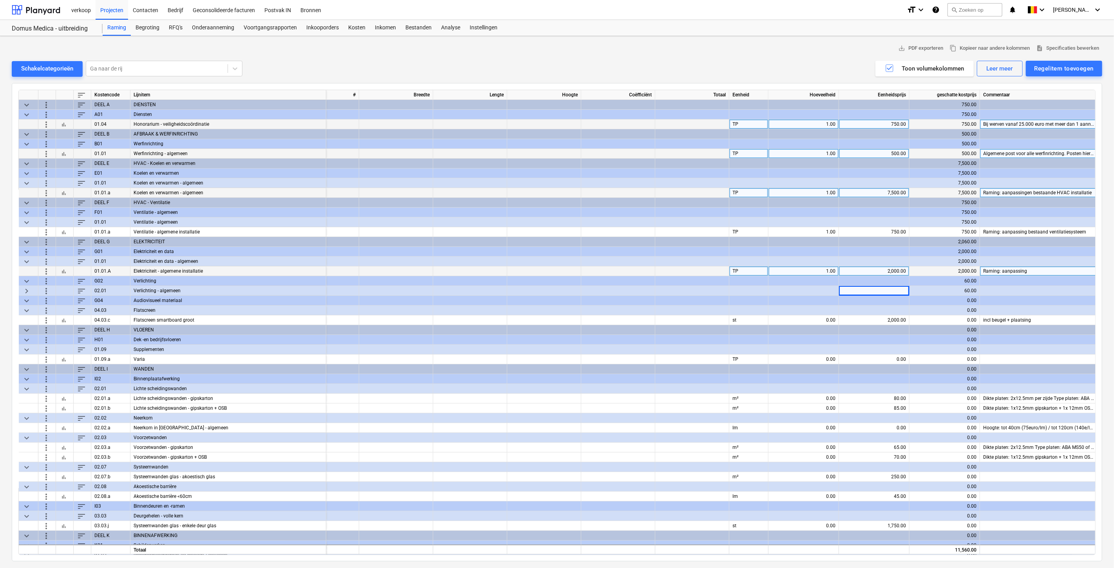
click at [23, 287] on span "keyboard_arrow_right" at bounding box center [26, 290] width 9 height 9
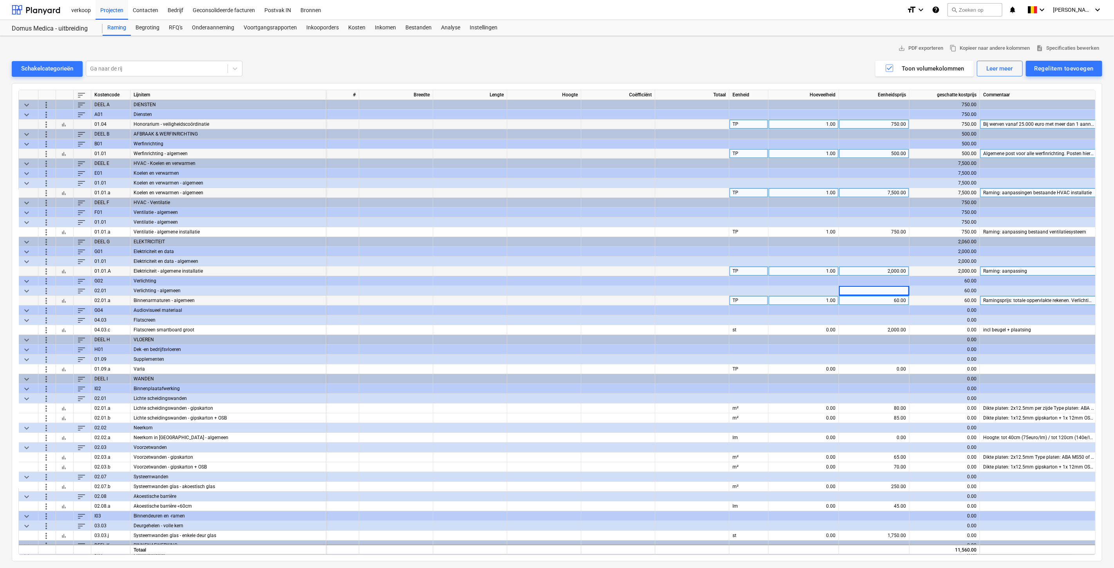
click at [668, 300] on div "60.00" at bounding box center [874, 301] width 64 height 10
click at [668, 300] on div "Ramingsprijs: totale oppervlakte rekenen. Verlichtingsvoorstel op te maken bij …" at bounding box center [1039, 301] width 118 height 10
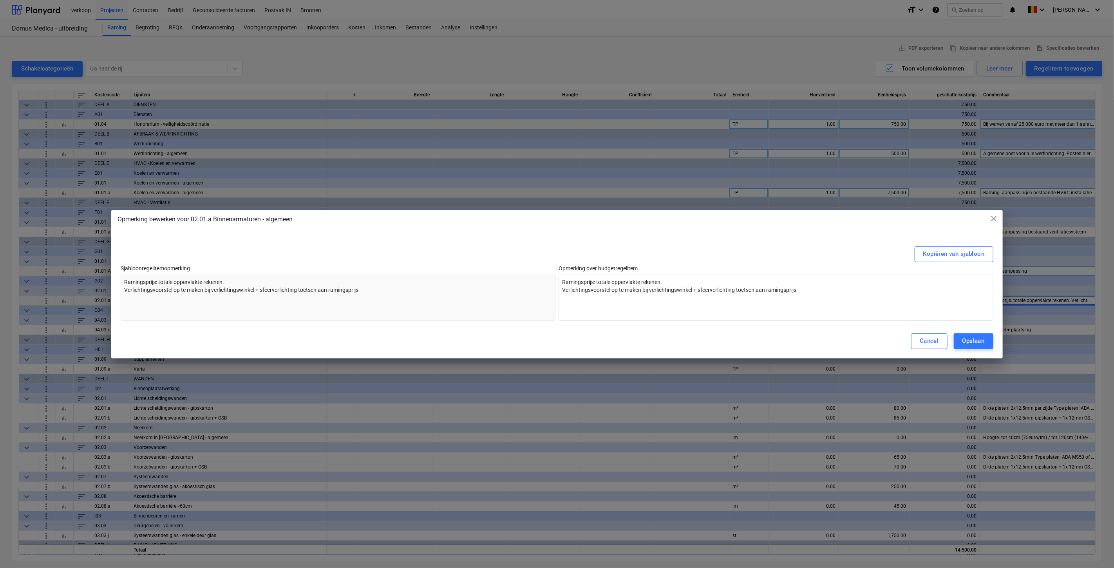
scroll to position [0, 46]
click at [668, 280] on textarea "Ramingsprijs: totale oppervlakte rekenen. Verlichtingsvoorstel op te maken bij …" at bounding box center [776, 298] width 435 height 46
drag, startPoint x: 807, startPoint y: 288, endPoint x: 597, endPoint y: 281, distance: 209.7
click at [597, 281] on textarea "Ramingsprijs: totale oppervlakte rekenen. Verlichtingsvoorstel op te maken bij …" at bounding box center [776, 298] width 435 height 46
click at [636, 282] on textarea "Ramingsprijs: extra armatuur § aanpassing ledtegels" at bounding box center [776, 298] width 435 height 46
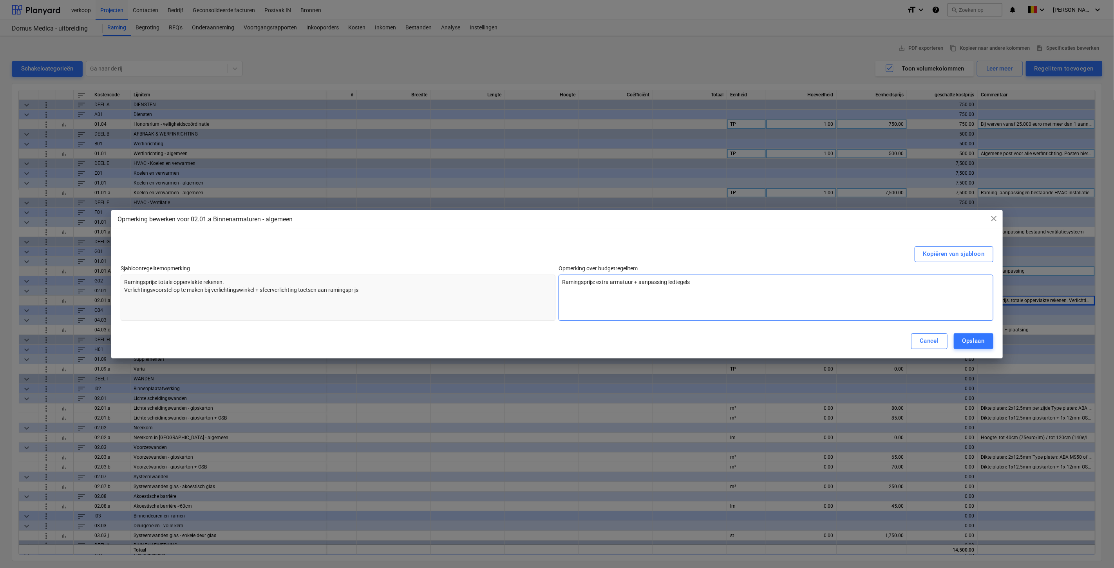
click at [668, 280] on textarea "Ramingsprijs: extra armatuur + aanpassing ledtegels" at bounding box center [776, 298] width 435 height 46
click at [668, 281] on textarea "Ramingsprijs: extra armatuur + aanpassing ledtegels" at bounding box center [776, 298] width 435 height 46
click at [668, 342] on div "Opslaan" at bounding box center [974, 341] width 22 height 10
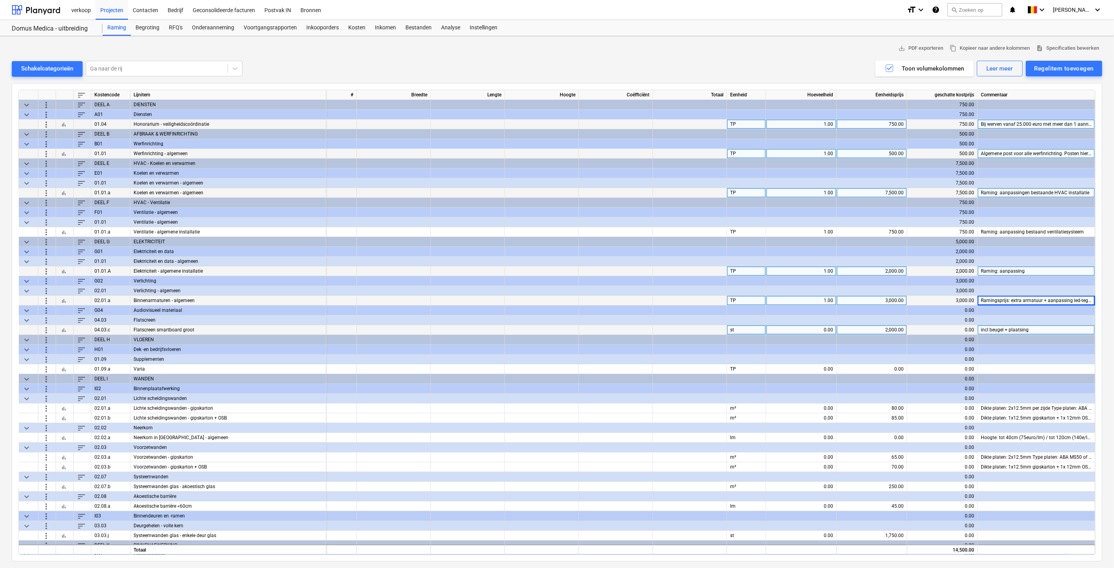
click at [668, 329] on div "0.00" at bounding box center [801, 330] width 64 height 10
click at [668, 331] on input at bounding box center [801, 329] width 70 height 9
click at [668, 328] on input at bounding box center [801, 329] width 70 height 9
click at [668, 328] on div "2,000.00" at bounding box center [872, 330] width 64 height 10
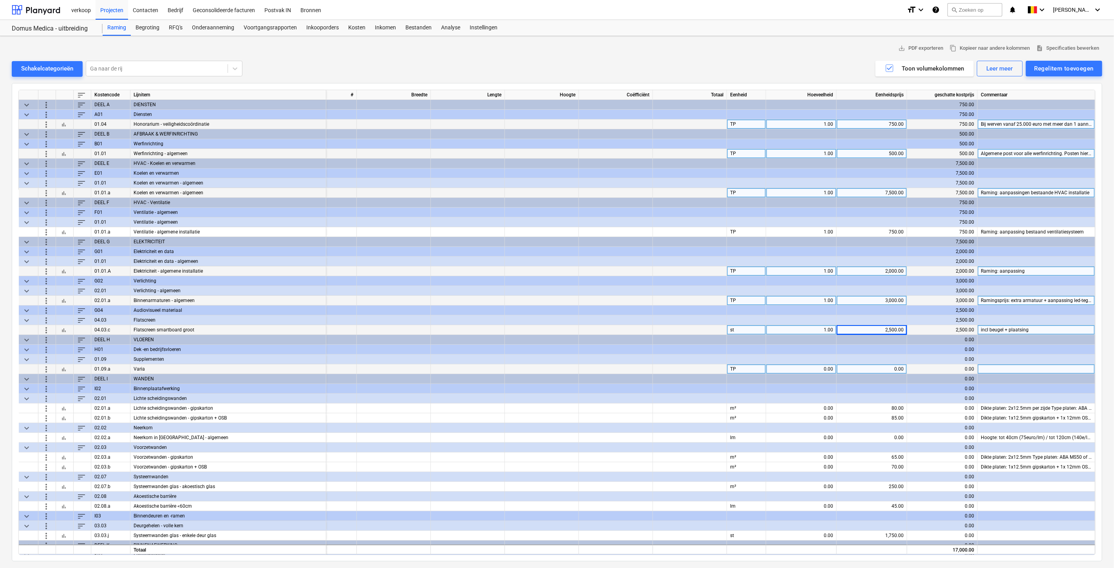
click at [668, 359] on div "0.00" at bounding box center [801, 369] width 64 height 10
click at [668, 359] on div "0.00" at bounding box center [872, 369] width 64 height 10
click at [668, 359] on div at bounding box center [1037, 369] width 118 height 10
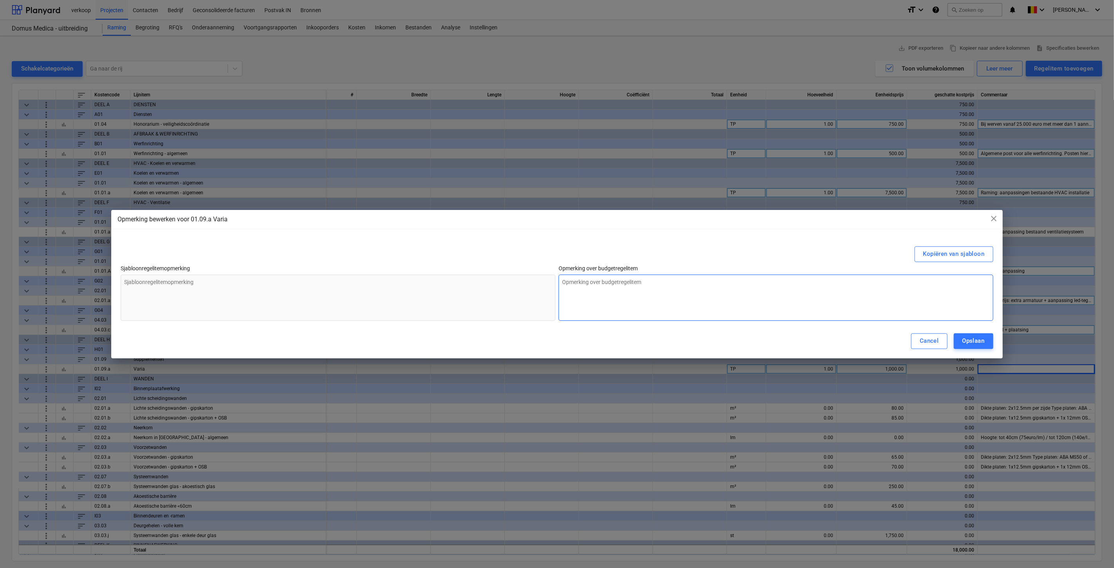
click at [659, 291] on textarea at bounding box center [776, 298] width 435 height 46
click at [668, 341] on div "Opslaan" at bounding box center [974, 341] width 22 height 10
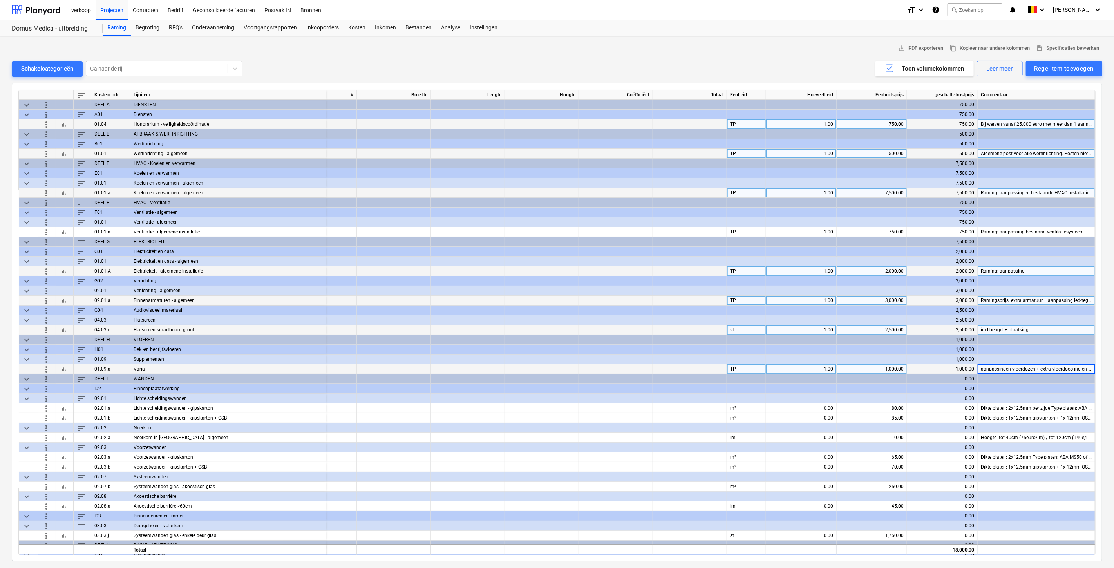
click at [668, 359] on div "1,000.00" at bounding box center [872, 369] width 64 height 10
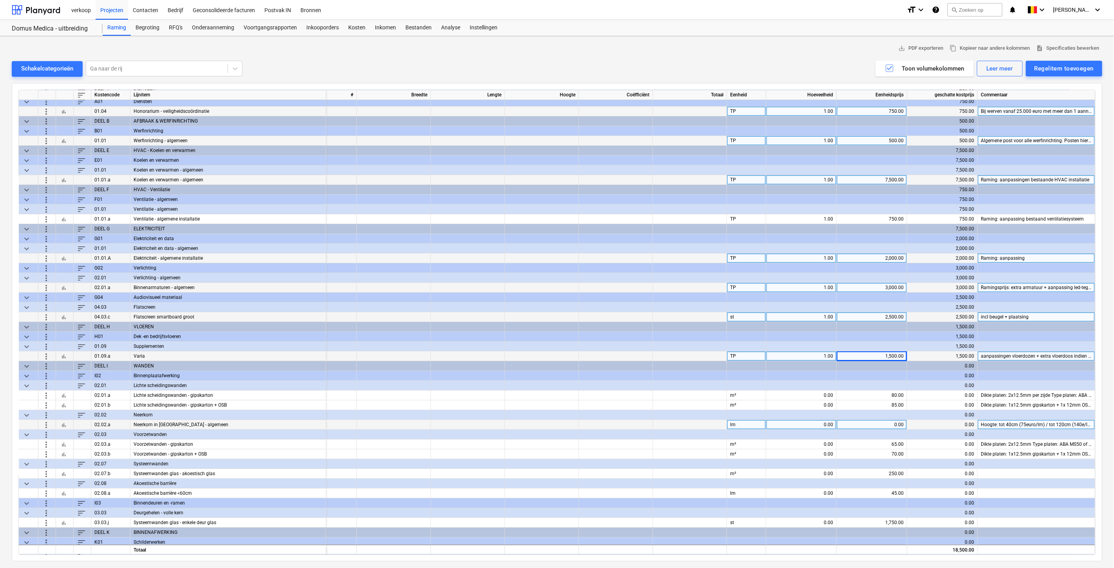
scroll to position [43, 46]
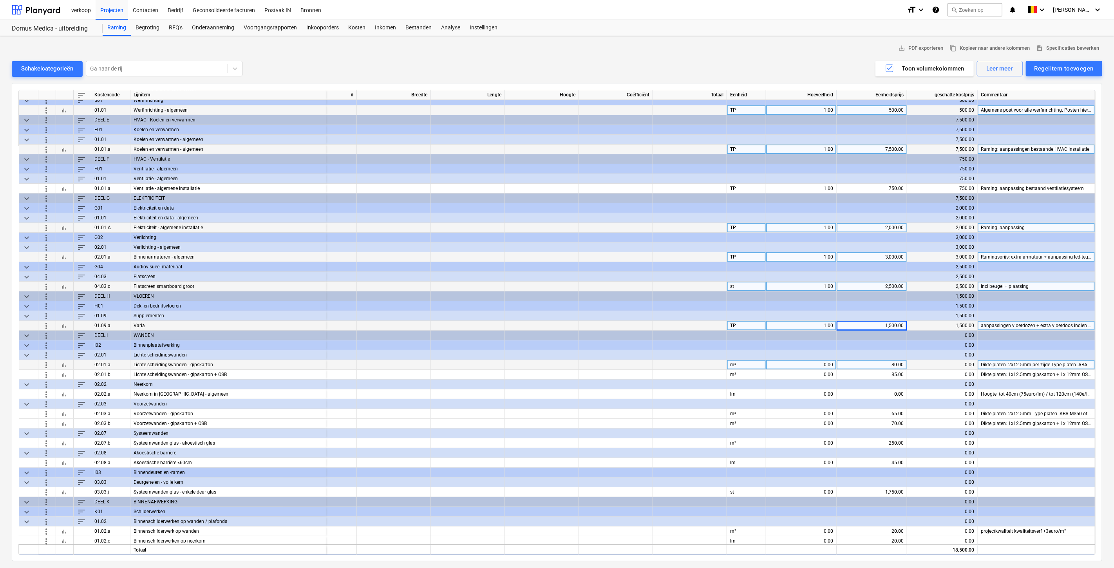
click at [668, 359] on div "80.00" at bounding box center [872, 365] width 64 height 10
click at [46, 359] on span "more_vert" at bounding box center [46, 374] width 9 height 9
click at [56, 359] on li "Verwijder" at bounding box center [89, 429] width 95 height 18
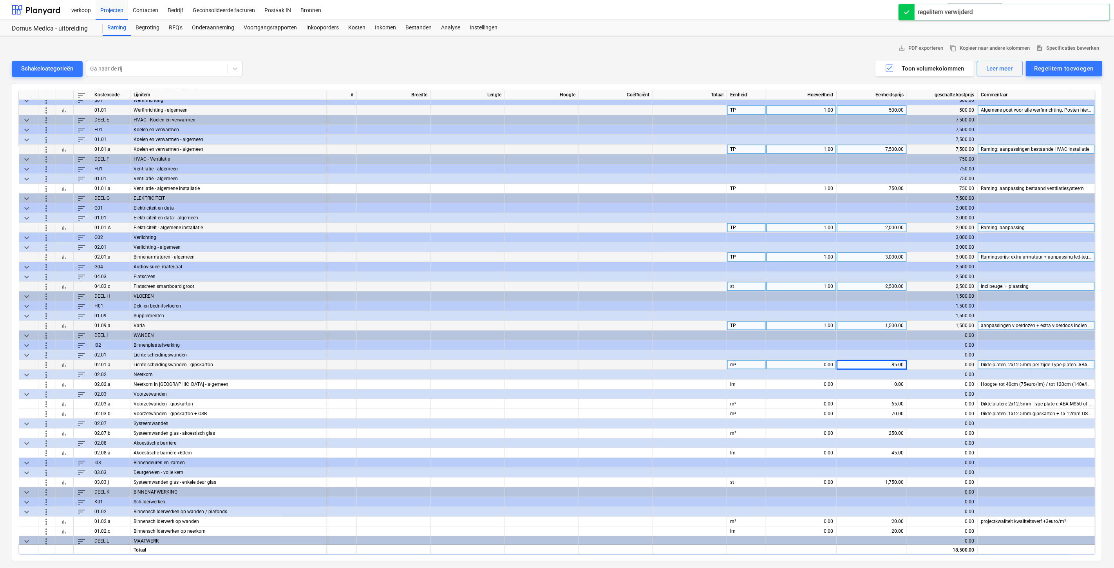
click at [668, 359] on div "0.00" at bounding box center [801, 365] width 64 height 10
click at [45, 359] on span "more_vert" at bounding box center [46, 364] width 9 height 9
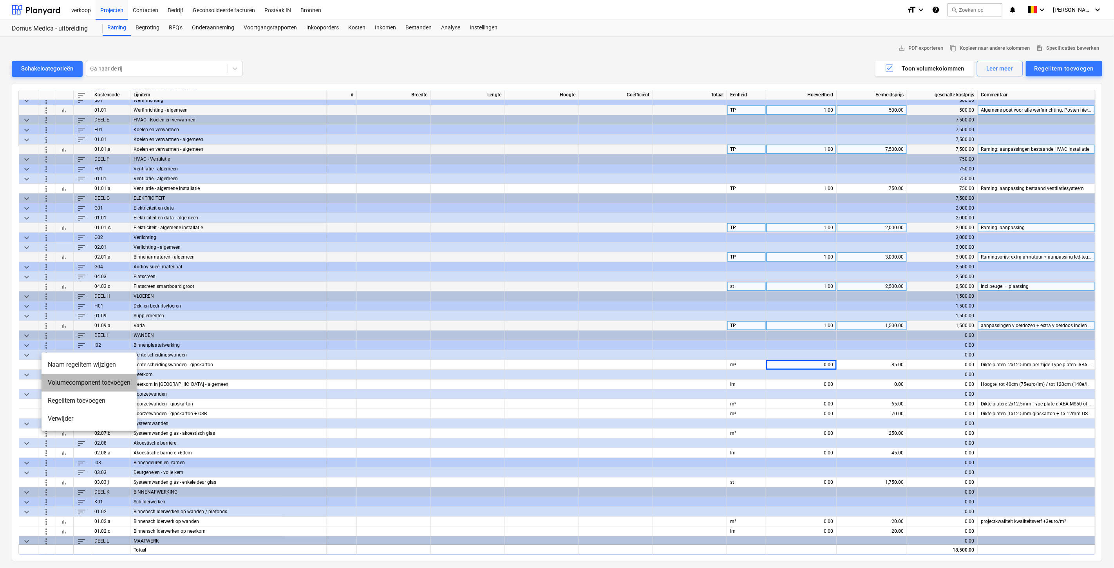
click at [75, 359] on li "Volumecomponent toevoegen" at bounding box center [89, 383] width 95 height 18
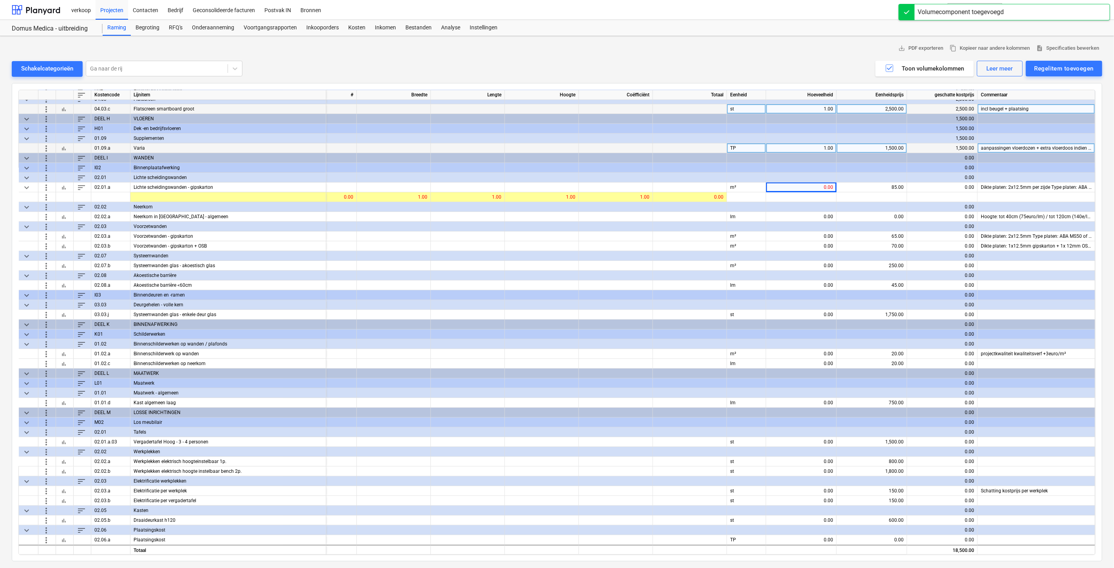
drag, startPoint x: 351, startPoint y: 551, endPoint x: 259, endPoint y: 529, distance: 95.5
click at [0, 0] on div "Totaal 18,500.00" at bounding box center [0, 0] width 0 height 0
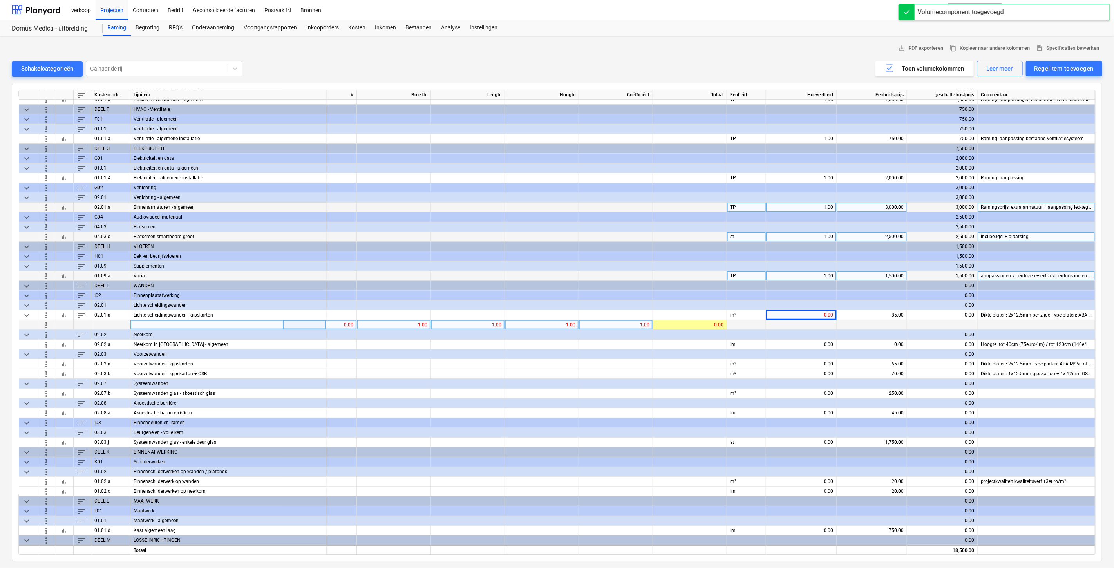
scroll to position [93, 46]
click at [343, 323] on div "0.00" at bounding box center [319, 325] width 67 height 10
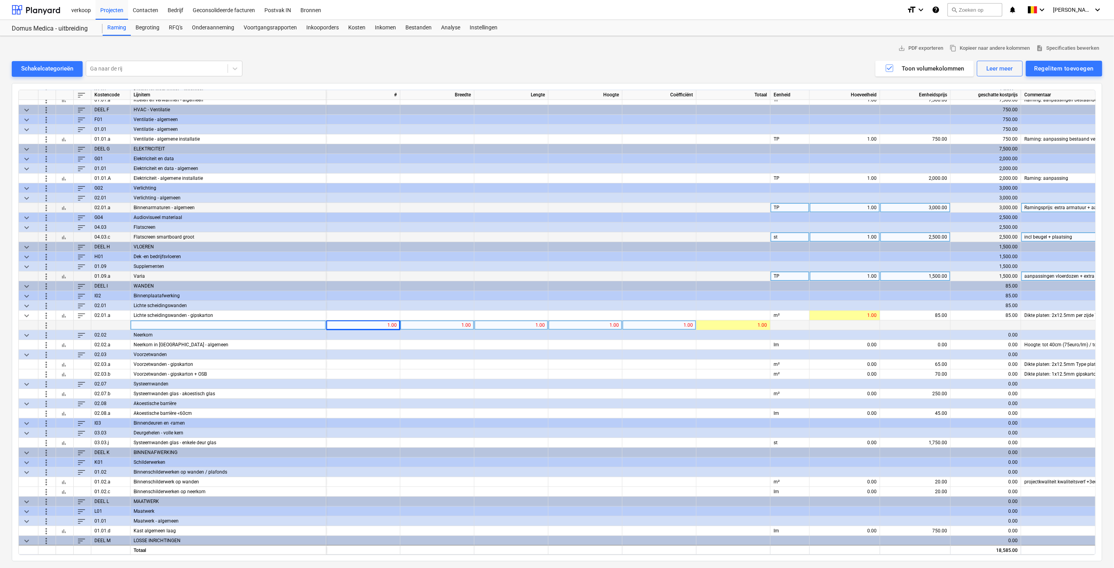
click at [424, 322] on div "1.00" at bounding box center [436, 325] width 67 height 10
click at [599, 324] on div "1.00" at bounding box center [585, 325] width 67 height 10
click at [385, 342] on div at bounding box center [363, 345] width 74 height 10
click at [354, 322] on div "1.00" at bounding box center [362, 325] width 67 height 10
click at [453, 324] on div "2.45" at bounding box center [436, 325] width 67 height 10
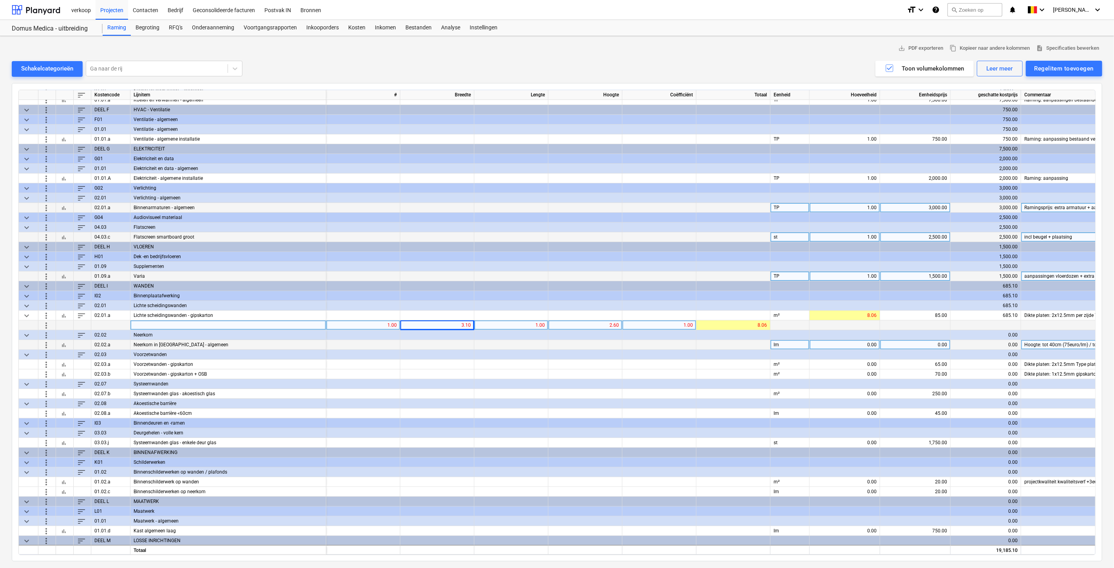
click at [375, 344] on div at bounding box center [363, 345] width 74 height 10
click at [45, 344] on span "more_vert" at bounding box center [46, 344] width 9 height 9
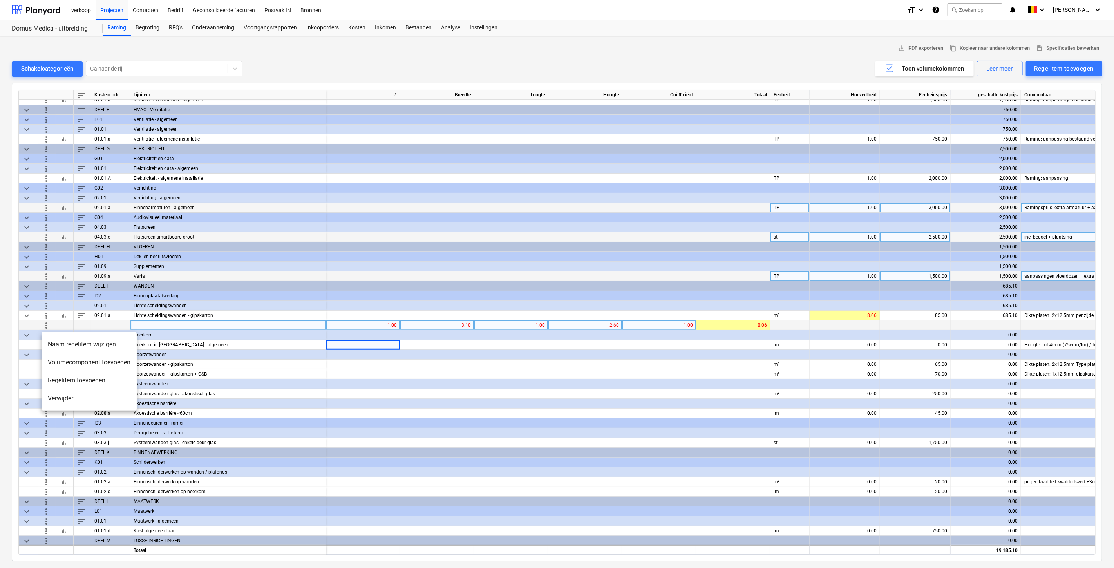
click at [89, 359] on li "Volumecomponent toevoegen" at bounding box center [89, 362] width 95 height 18
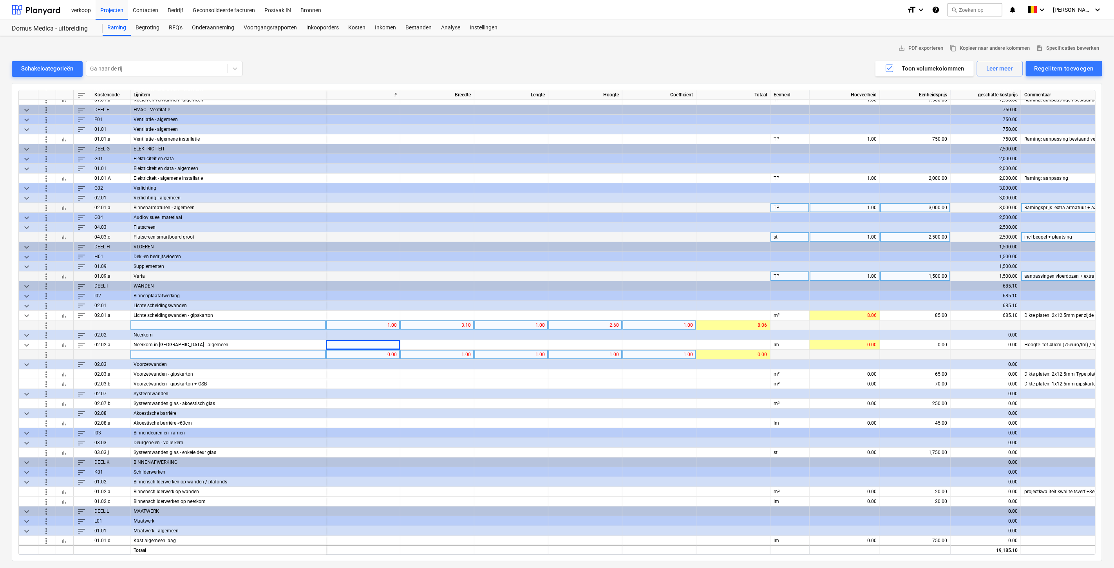
click at [358, 353] on div "0.00" at bounding box center [362, 355] width 67 height 10
click at [519, 355] on div "1.00" at bounding box center [511, 355] width 67 height 10
click at [668, 342] on div "0.00" at bounding box center [915, 345] width 64 height 10
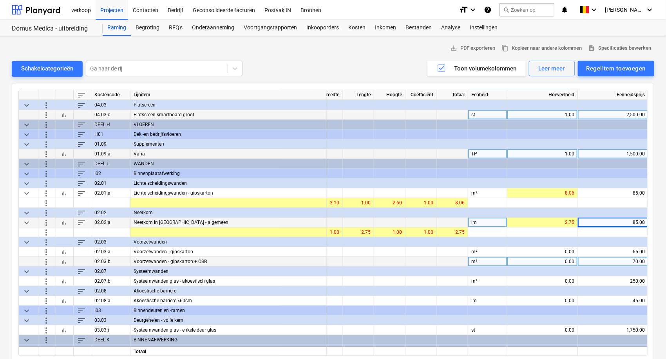
scroll to position [224, 46]
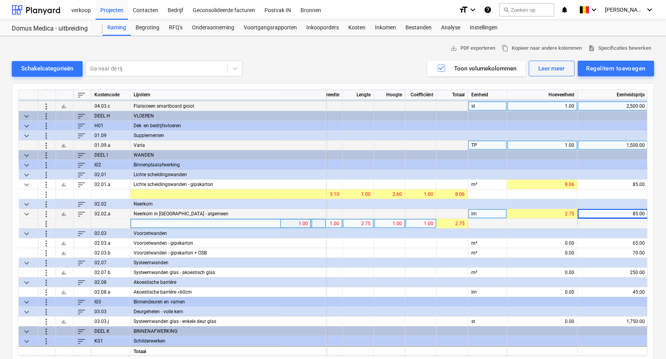
click at [362, 222] on div "2.75" at bounding box center [358, 224] width 25 height 10
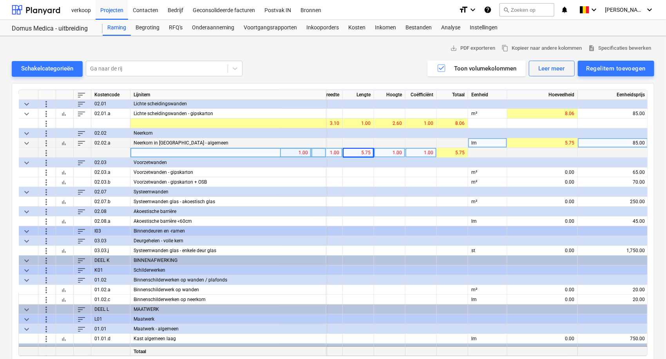
drag, startPoint x: 312, startPoint y: 352, endPoint x: 334, endPoint y: 352, distance: 21.5
click at [0, 0] on div "Totaal 19,673.85" at bounding box center [0, 0] width 0 height 0
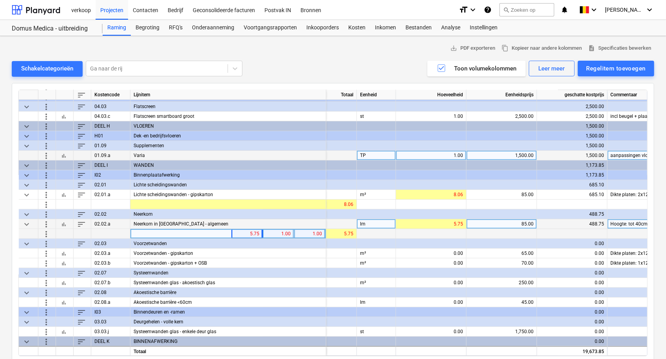
scroll to position [213, 138]
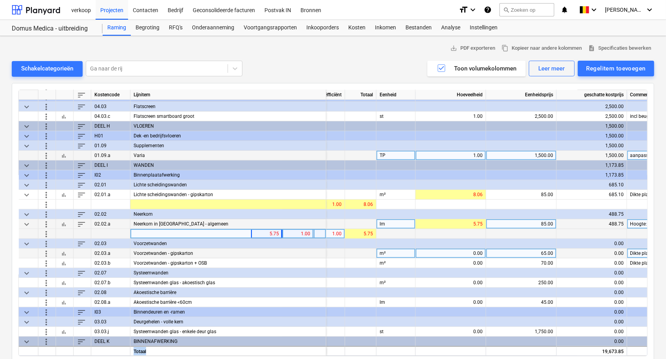
click at [42, 255] on span "more_vert" at bounding box center [46, 253] width 9 height 9
click at [45, 255] on span "more_vert" at bounding box center [46, 253] width 9 height 9
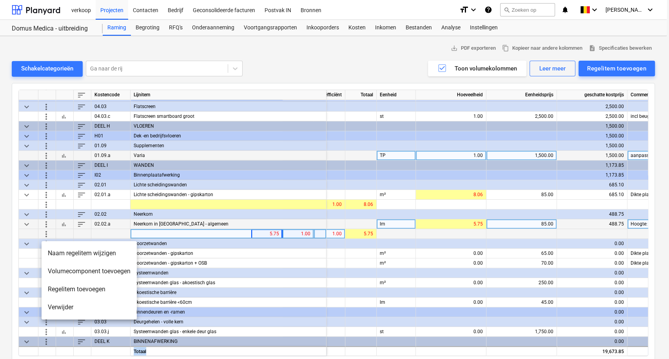
click at [75, 271] on li "Volumecomponent toevoegen" at bounding box center [89, 271] width 95 height 18
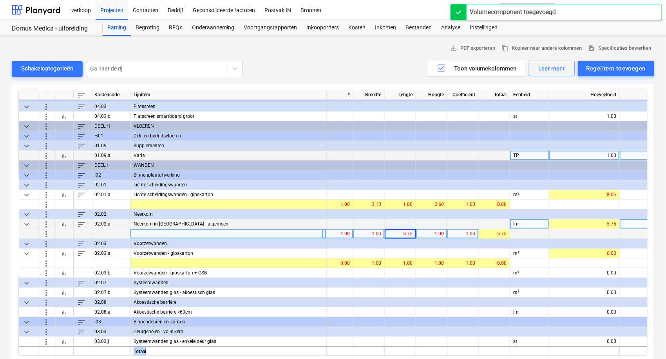
scroll to position [213, 0]
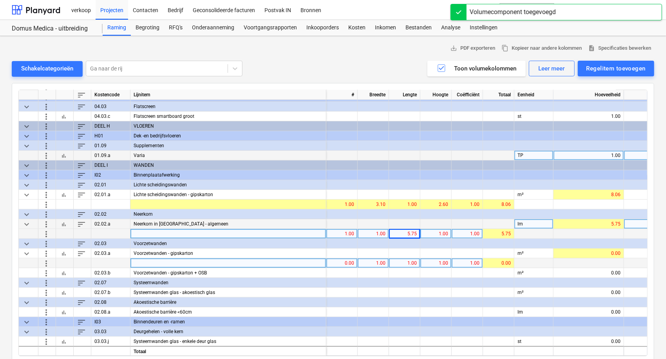
click at [340, 267] on div "0.00" at bounding box center [341, 264] width 25 height 10
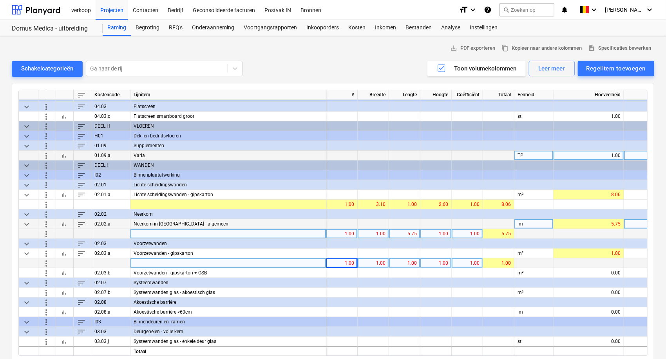
click at [378, 264] on div "1.00" at bounding box center [373, 264] width 25 height 10
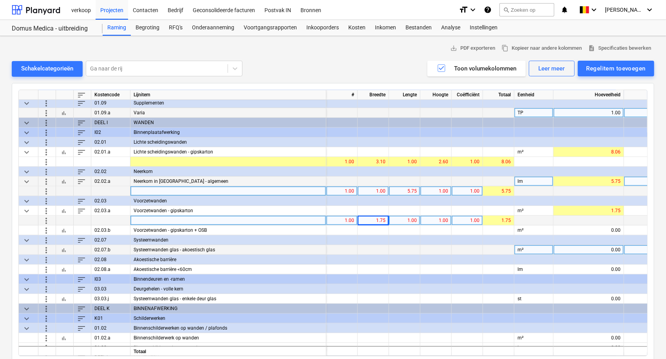
scroll to position [257, 0]
click at [53, 268] on div "more_vert" at bounding box center [47, 269] width 18 height 10
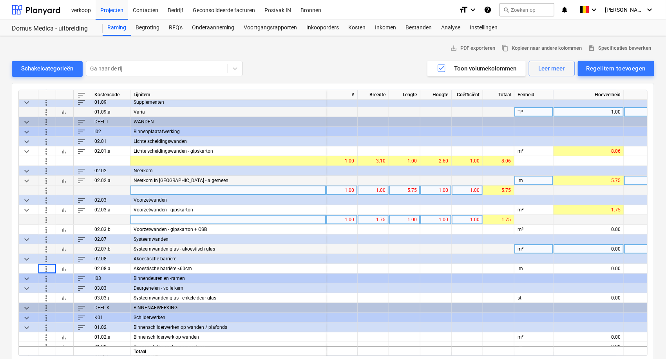
click at [606, 248] on div "0.00" at bounding box center [589, 249] width 64 height 10
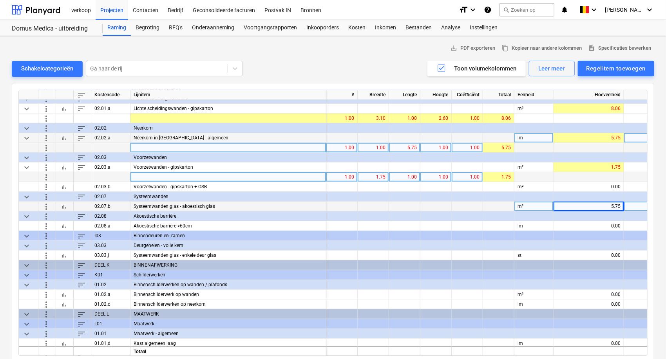
scroll to position [301, 0]
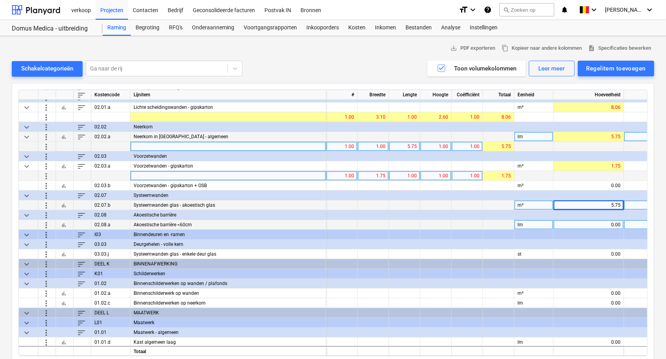
click at [595, 223] on div "0.00" at bounding box center [589, 225] width 64 height 10
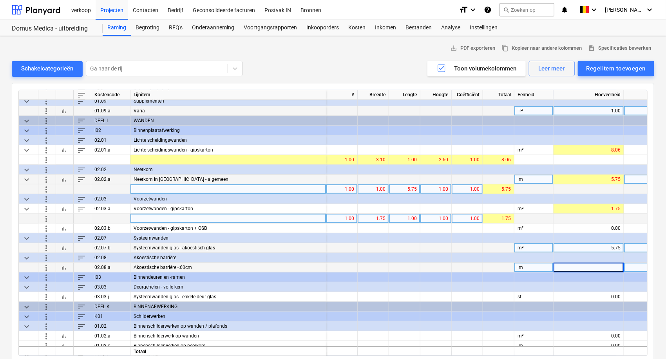
scroll to position [257, 0]
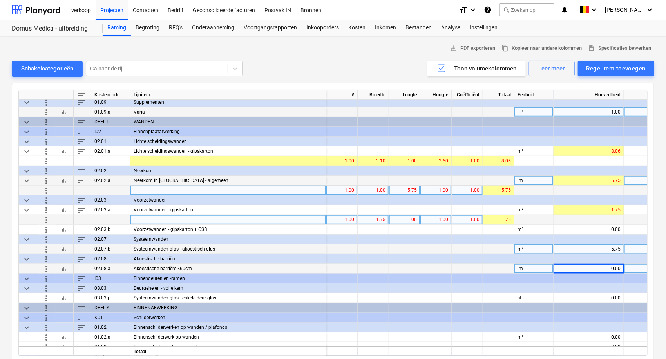
click at [40, 189] on div "more_vert" at bounding box center [47, 191] width 18 height 10
click at [49, 189] on span "more_vert" at bounding box center [46, 190] width 9 height 9
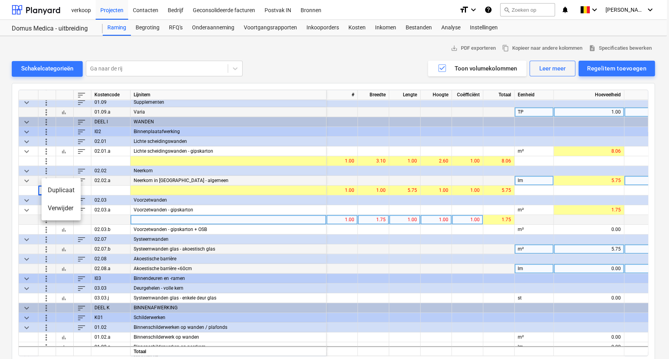
click at [57, 208] on li "Verwijder" at bounding box center [61, 208] width 39 height 18
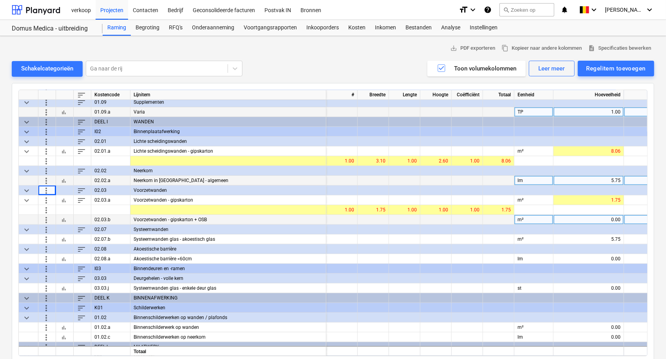
click at [42, 180] on span "more_vert" at bounding box center [46, 180] width 9 height 9
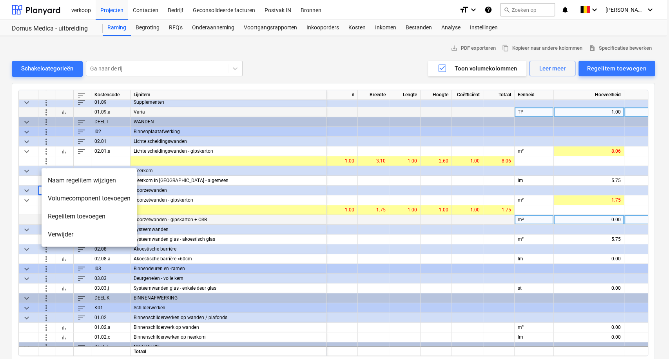
click at [52, 239] on li "Verwijder" at bounding box center [89, 235] width 95 height 18
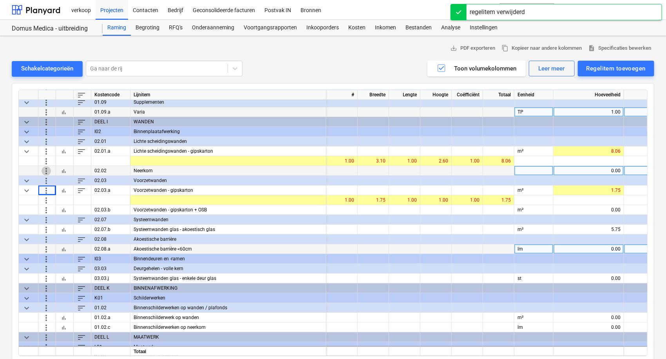
click at [46, 170] on span "more_vert" at bounding box center [46, 170] width 9 height 9
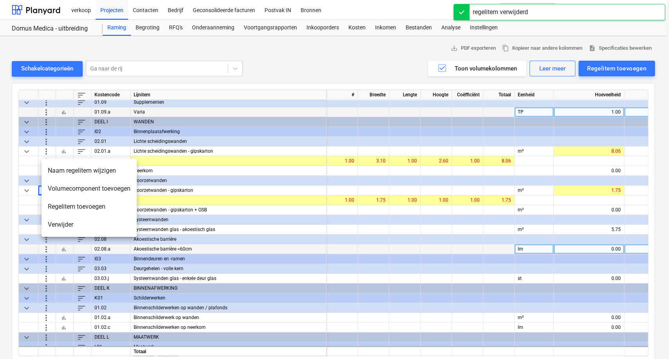
click at [59, 226] on li "Verwijder" at bounding box center [89, 225] width 95 height 18
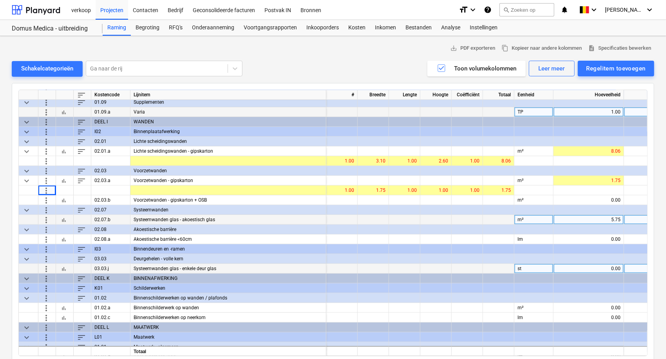
click at [40, 222] on div "more_vert" at bounding box center [47, 220] width 18 height 10
click at [45, 222] on span "more_vert" at bounding box center [46, 219] width 9 height 9
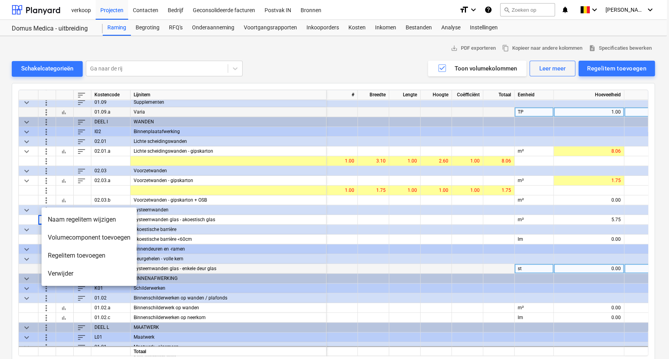
click at [237, 218] on div at bounding box center [334, 179] width 669 height 359
